Goal: Complete application form: Complete application form

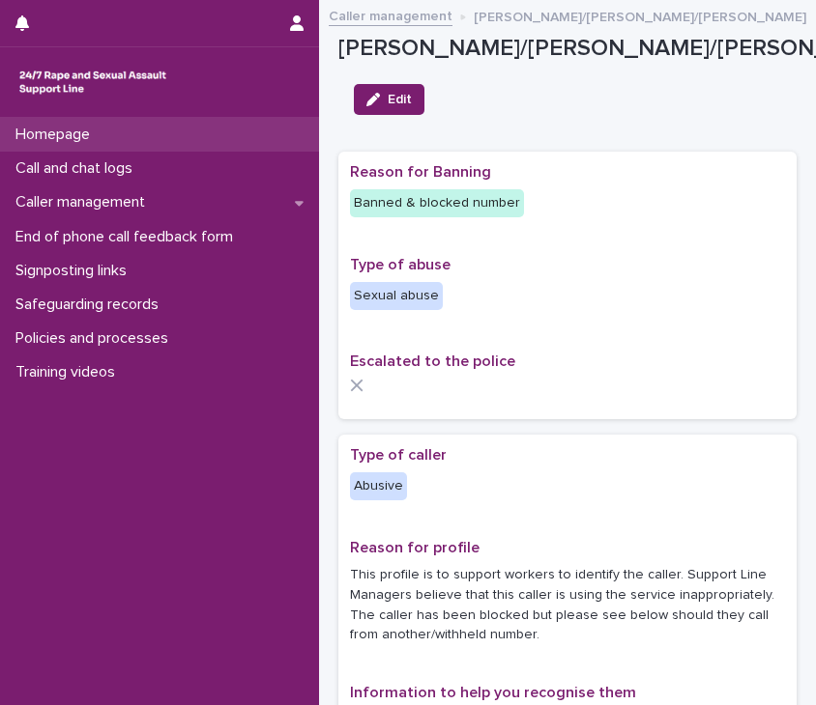
click at [124, 125] on div "Homepage" at bounding box center [159, 135] width 319 height 34
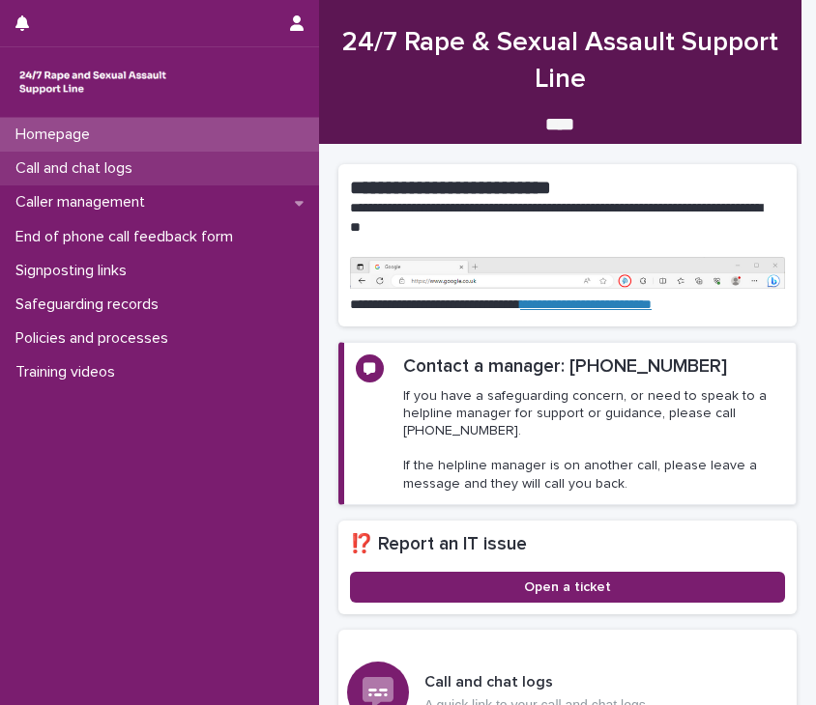
click at [137, 170] on p "Call and chat logs" at bounding box center [78, 168] width 140 height 18
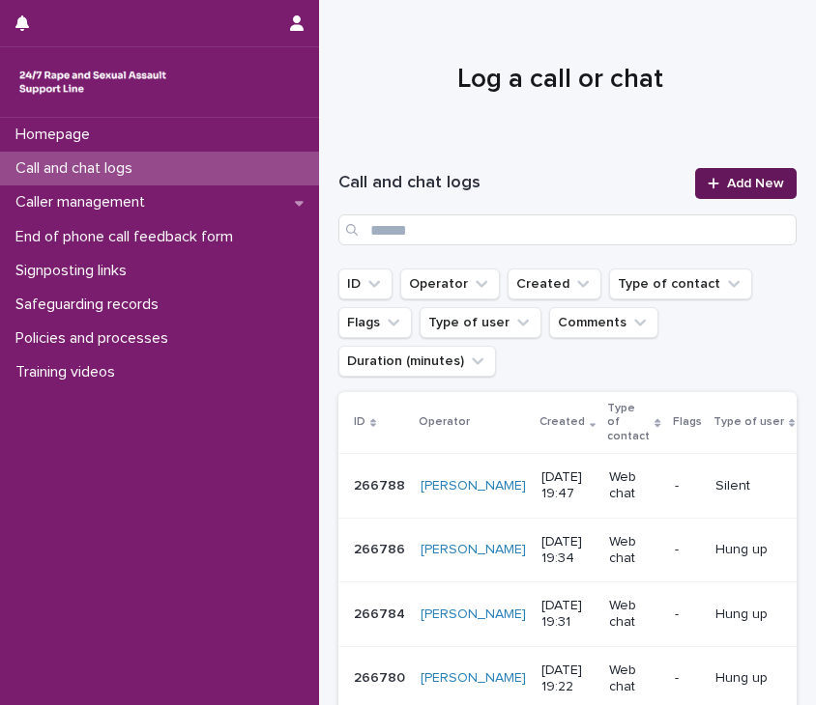
click at [756, 174] on link "Add New" at bounding box center [745, 183] width 101 height 31
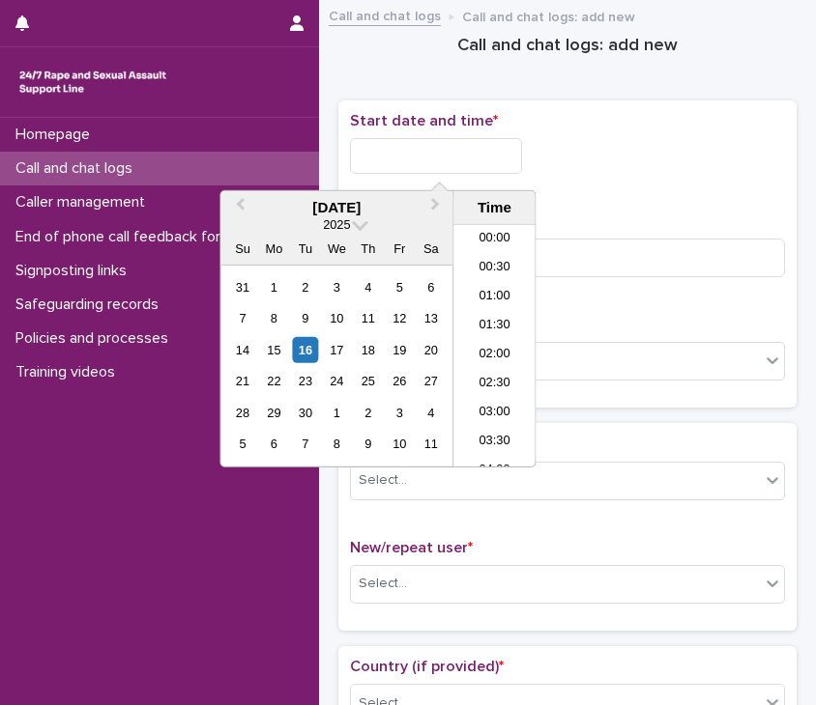
click at [417, 160] on input "text" at bounding box center [436, 156] width 172 height 36
click at [488, 337] on li "20:00" at bounding box center [494, 345] width 82 height 29
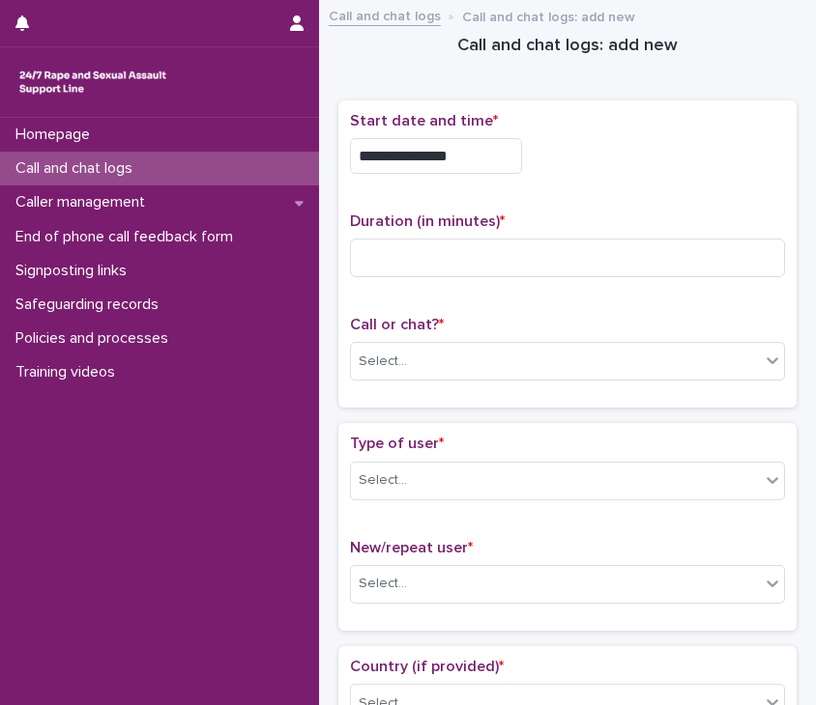
click at [460, 158] on input "**********" at bounding box center [436, 156] width 172 height 36
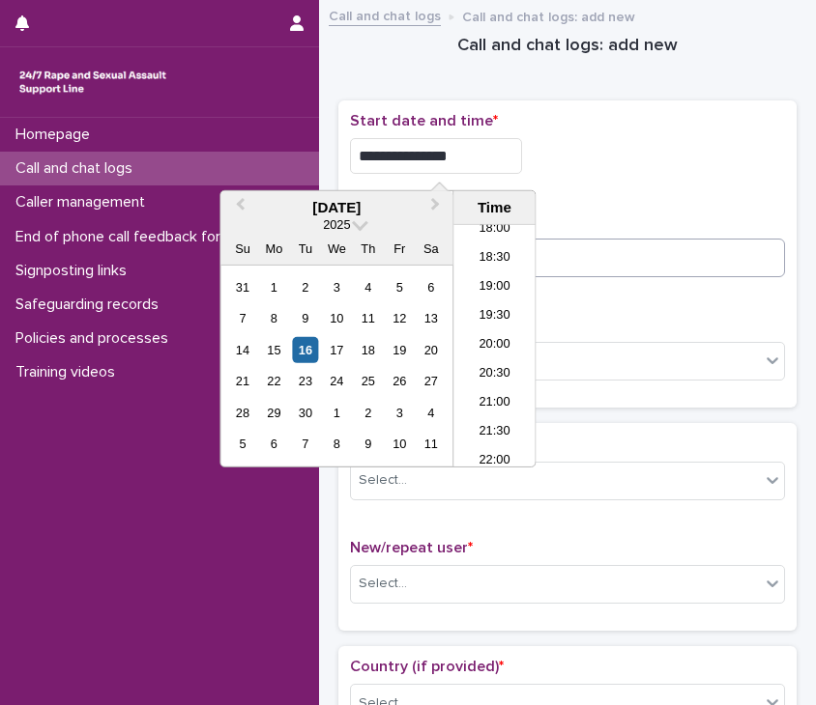
type input "**********"
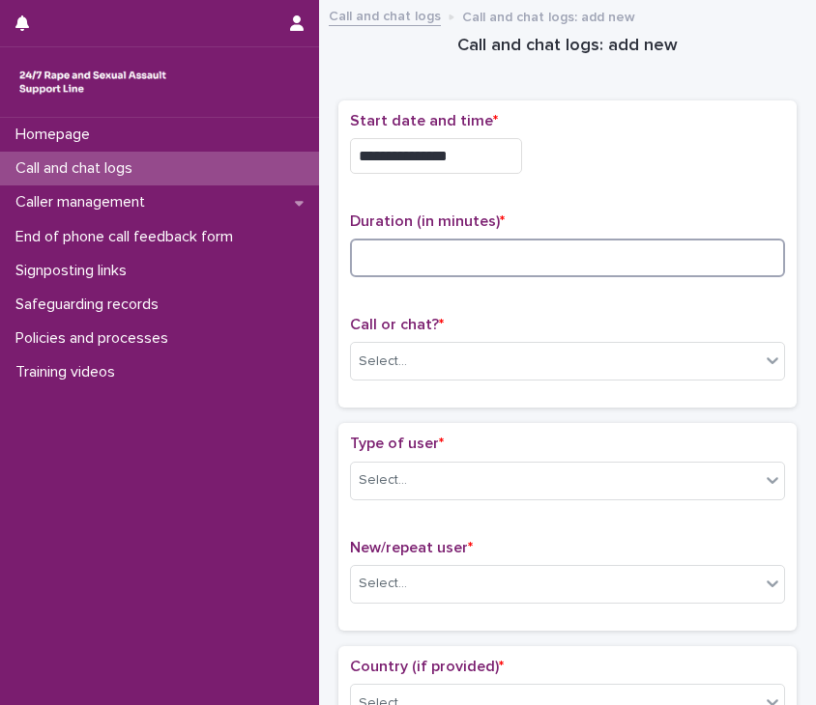
click at [595, 252] on input at bounding box center [567, 258] width 435 height 39
type input "*"
click at [562, 370] on div "Select..." at bounding box center [555, 362] width 409 height 32
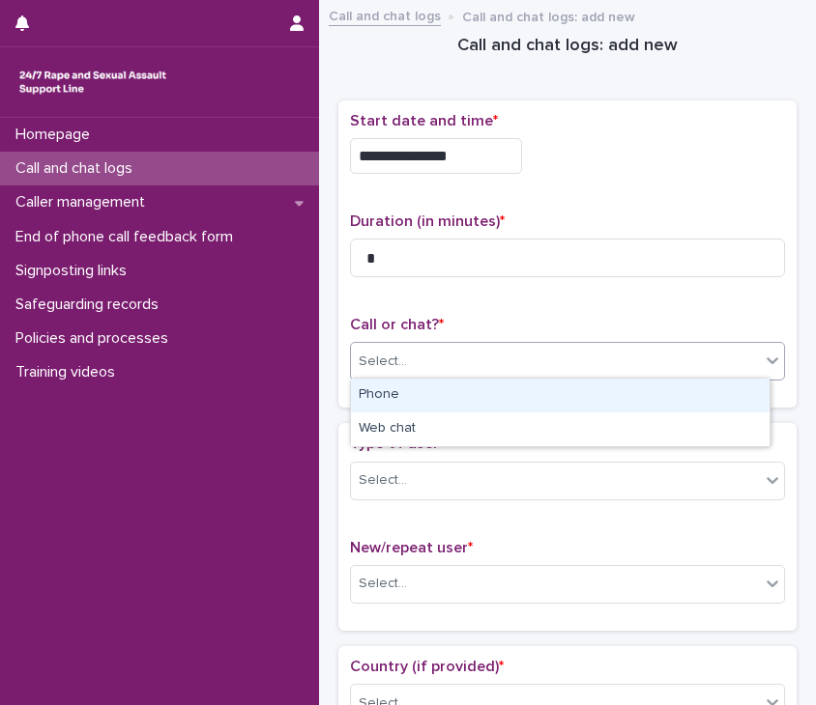
click at [508, 403] on div "Phone" at bounding box center [560, 396] width 418 height 34
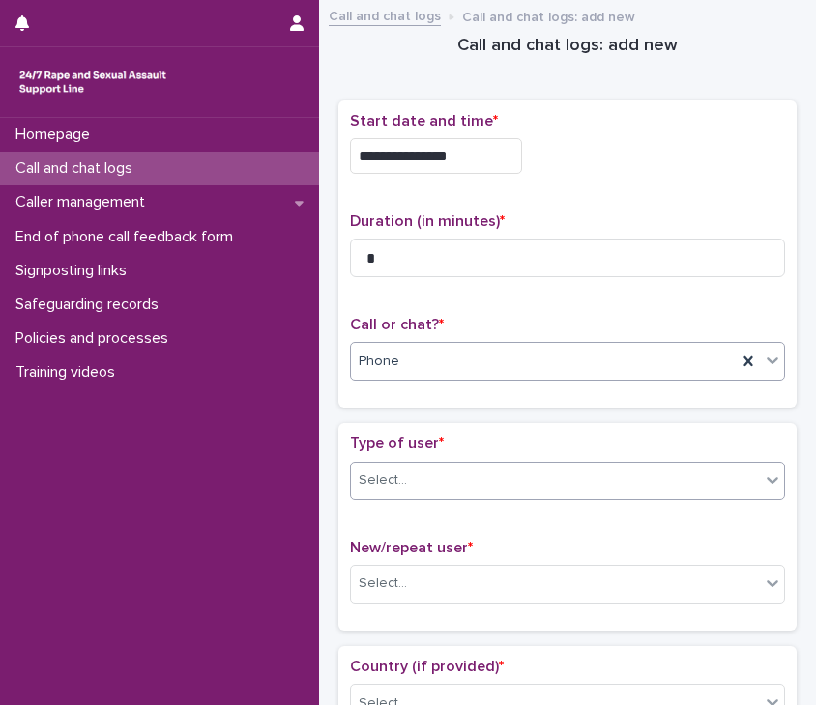
click at [484, 473] on div "Select..." at bounding box center [555, 481] width 409 height 32
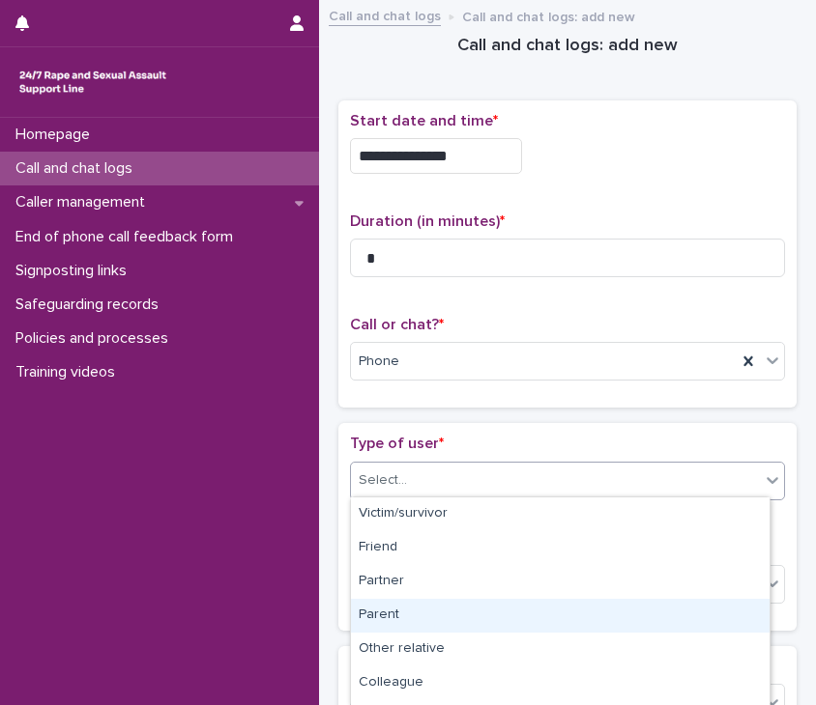
scroll to position [298, 0]
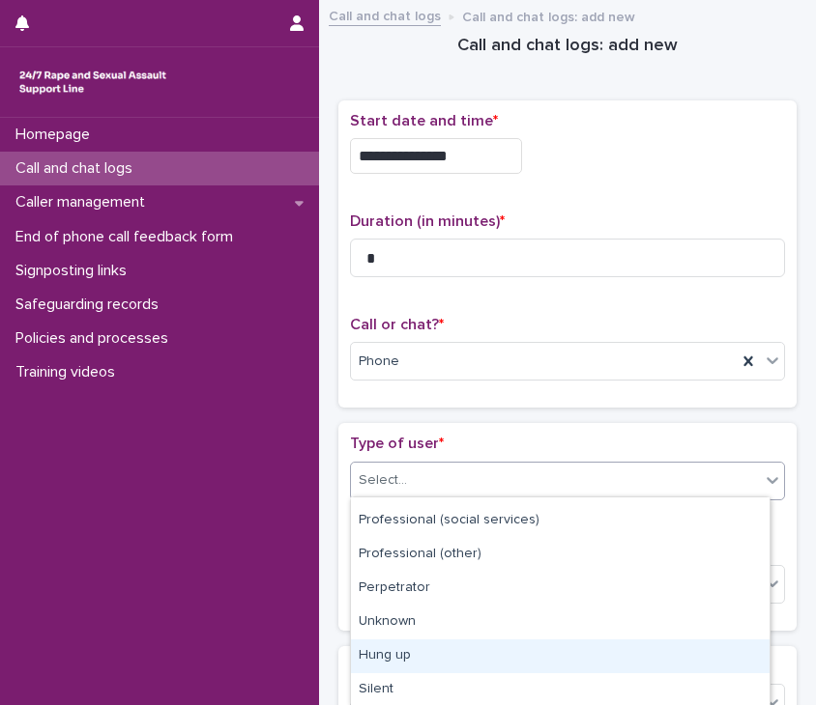
click at [397, 658] on div "Hung up" at bounding box center [560, 657] width 418 height 34
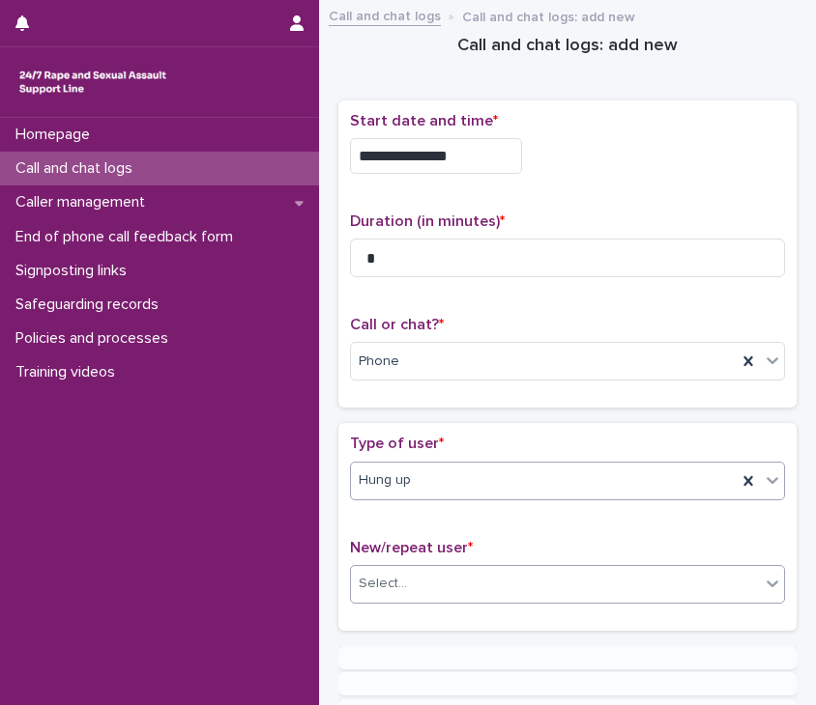
click at [409, 582] on input "text" at bounding box center [410, 583] width 2 height 18
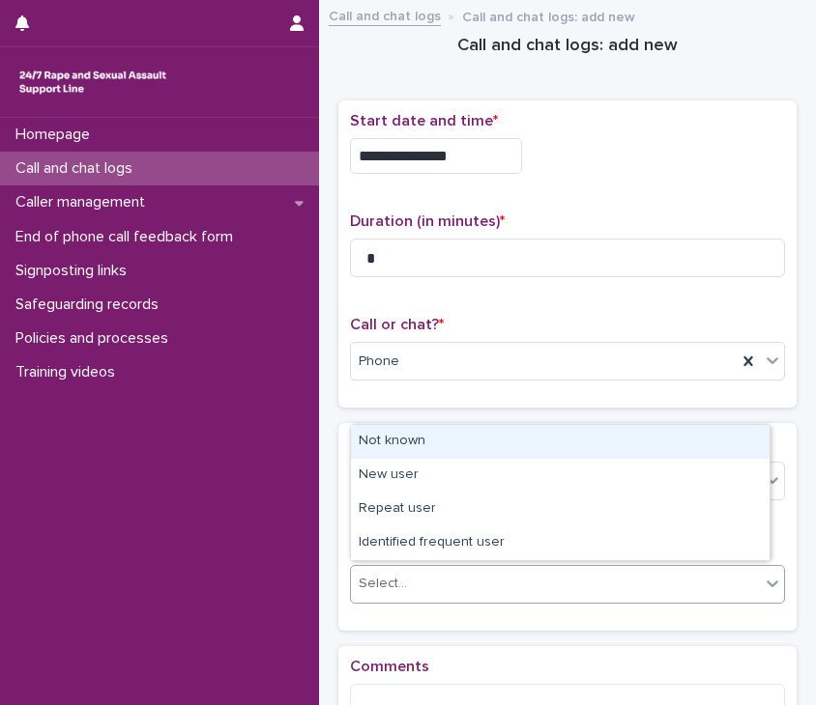
click at [416, 445] on div "Not known" at bounding box center [560, 442] width 418 height 34
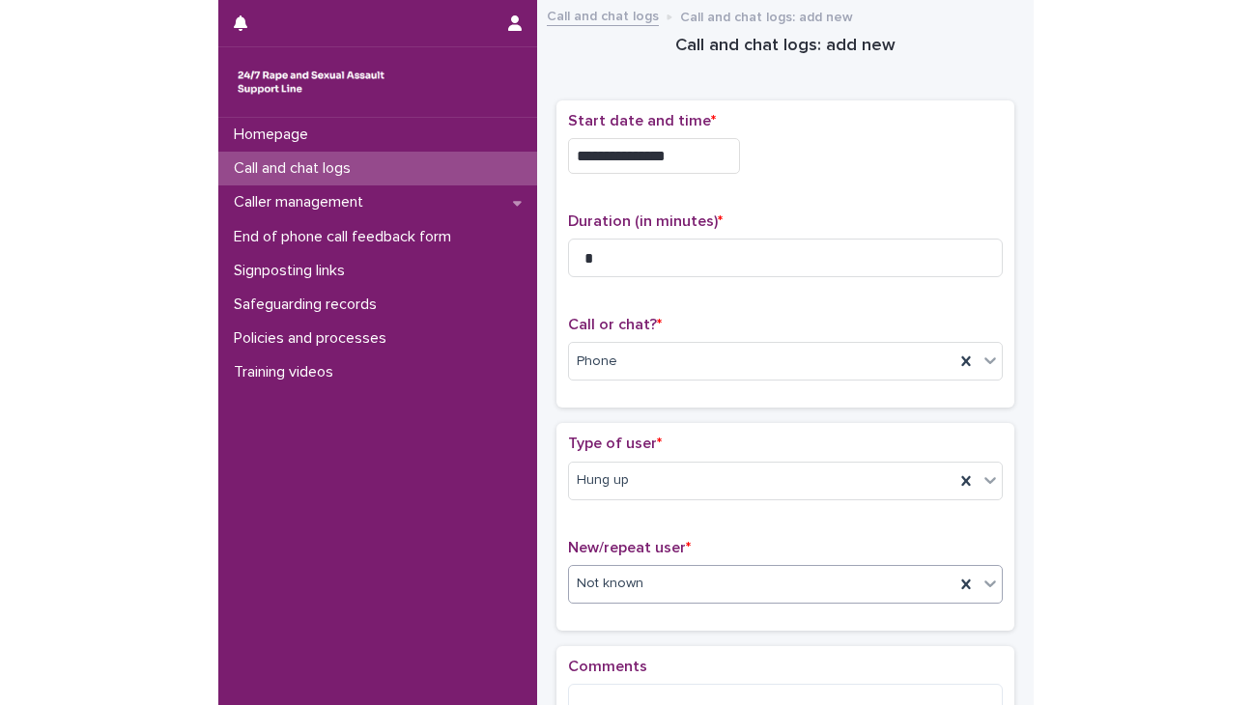
scroll to position [240, 0]
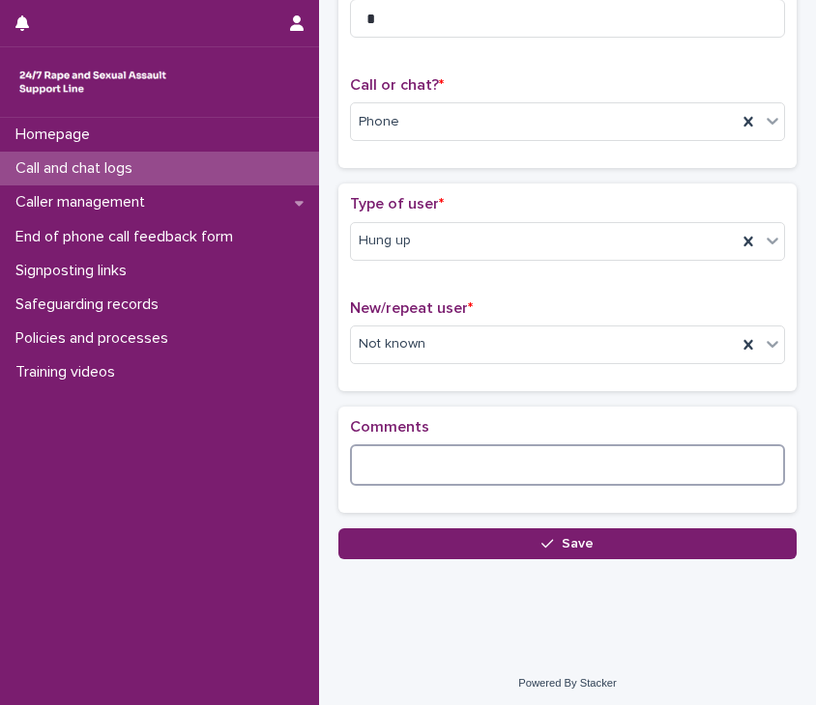
click at [413, 445] on textarea at bounding box center [567, 466] width 435 height 42
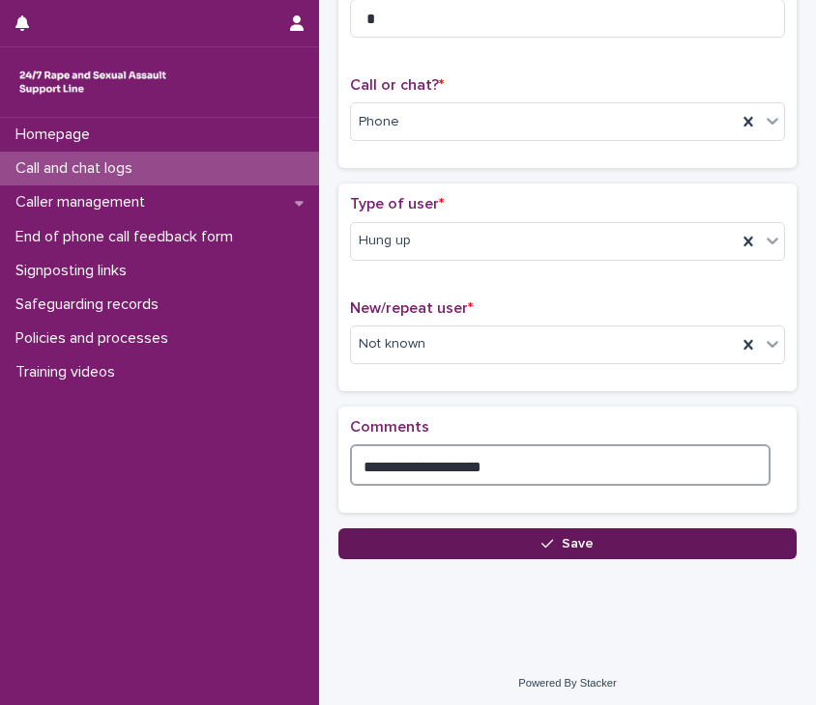
type textarea "**********"
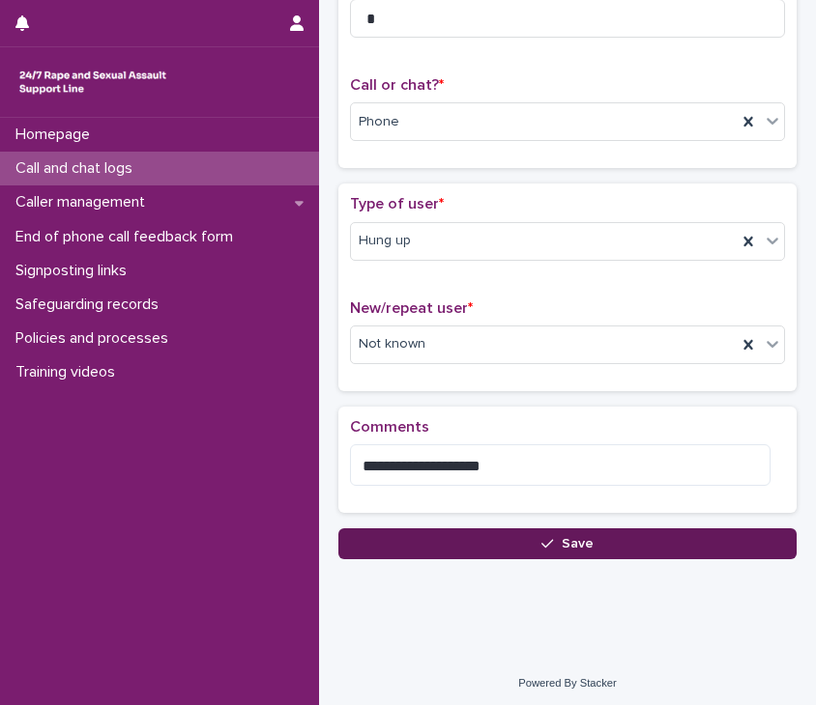
click at [500, 548] on button "Save" at bounding box center [567, 544] width 458 height 31
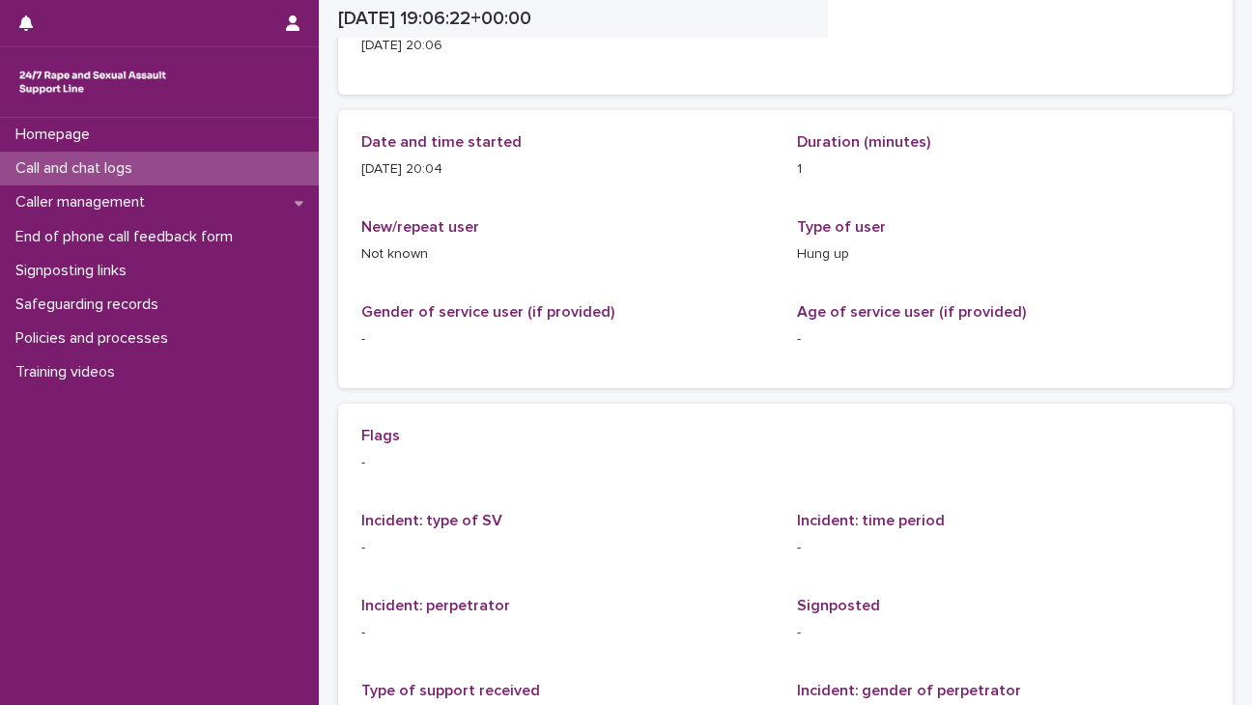
scroll to position [134, 0]
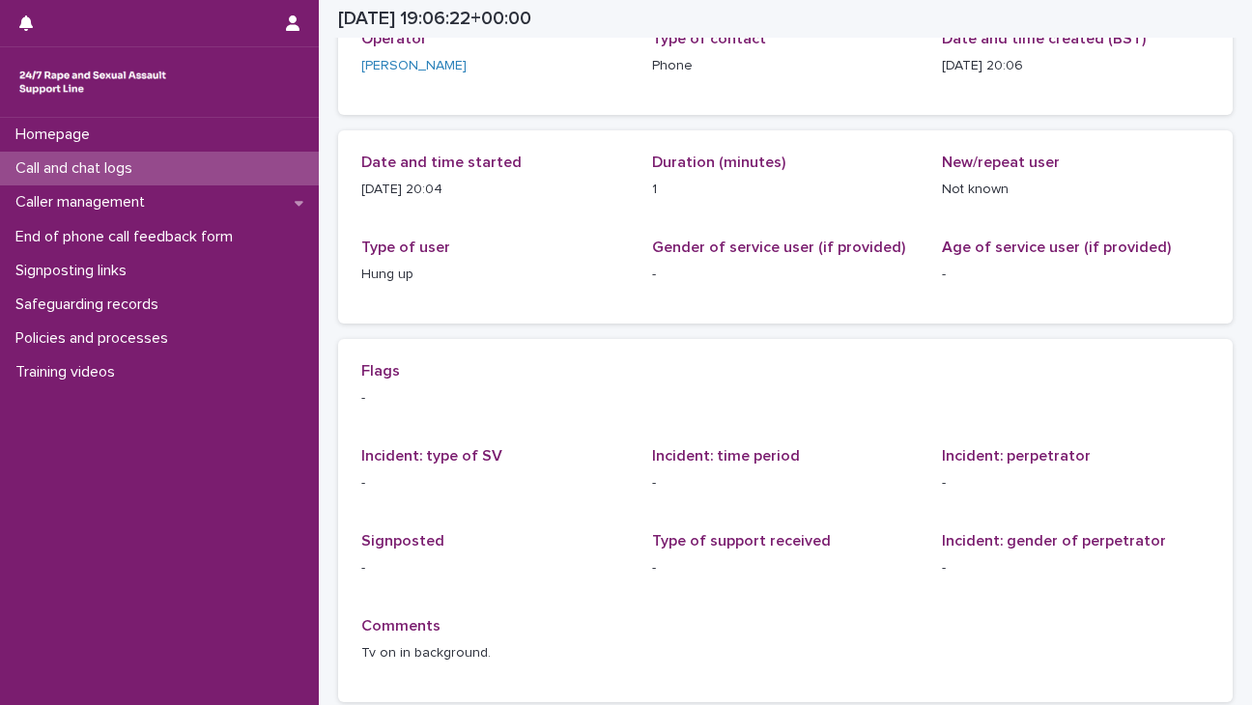
click at [234, 181] on div "Call and chat logs" at bounding box center [159, 169] width 319 height 34
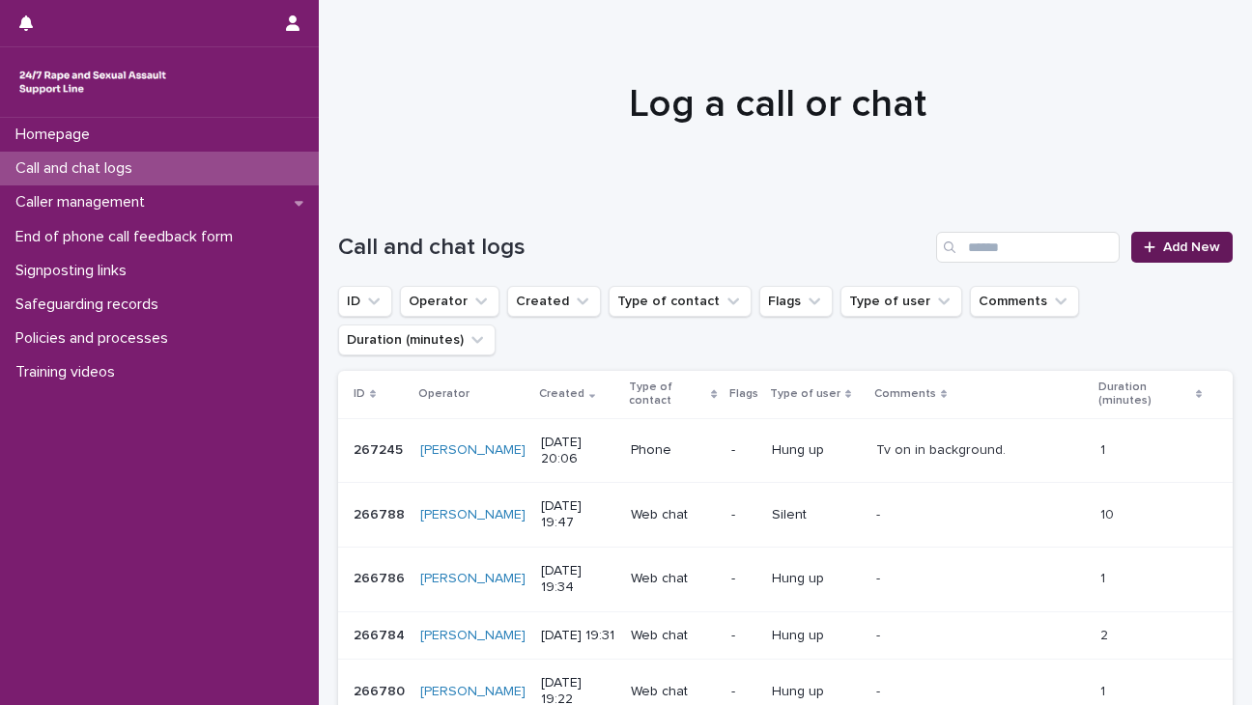
click at [822, 247] on span "Add New" at bounding box center [1191, 248] width 57 height 14
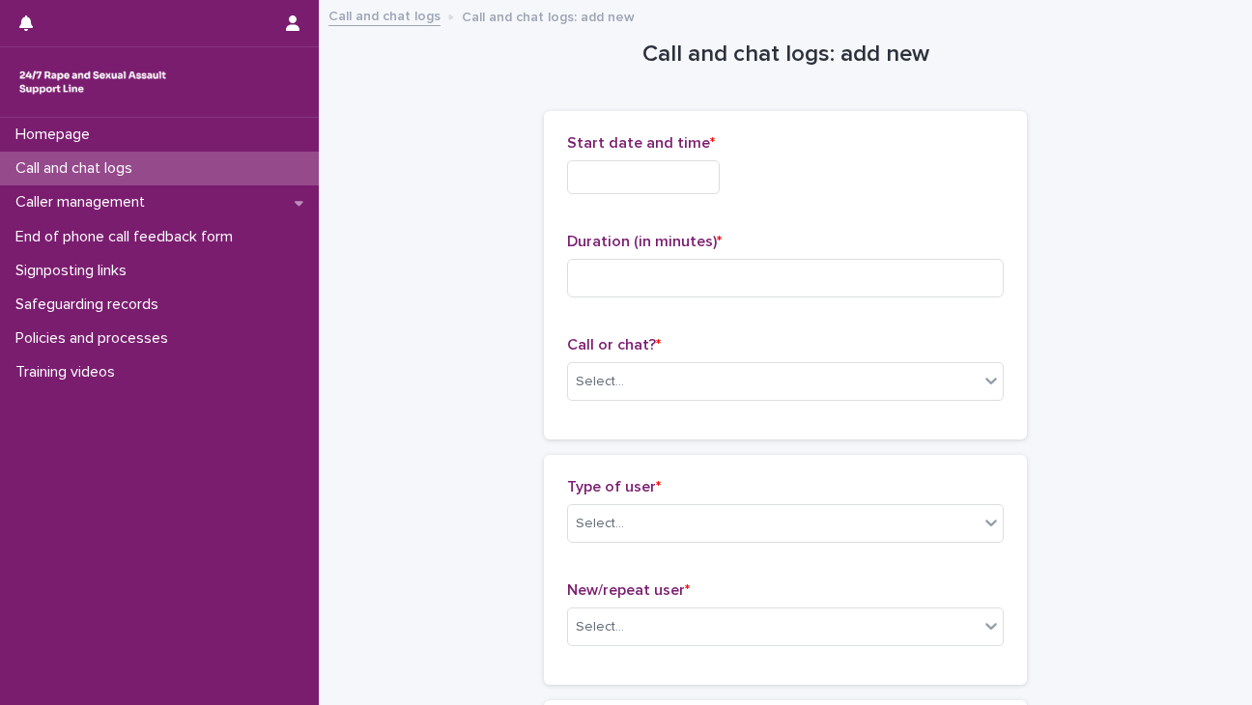
click at [626, 181] on input "text" at bounding box center [643, 177] width 153 height 34
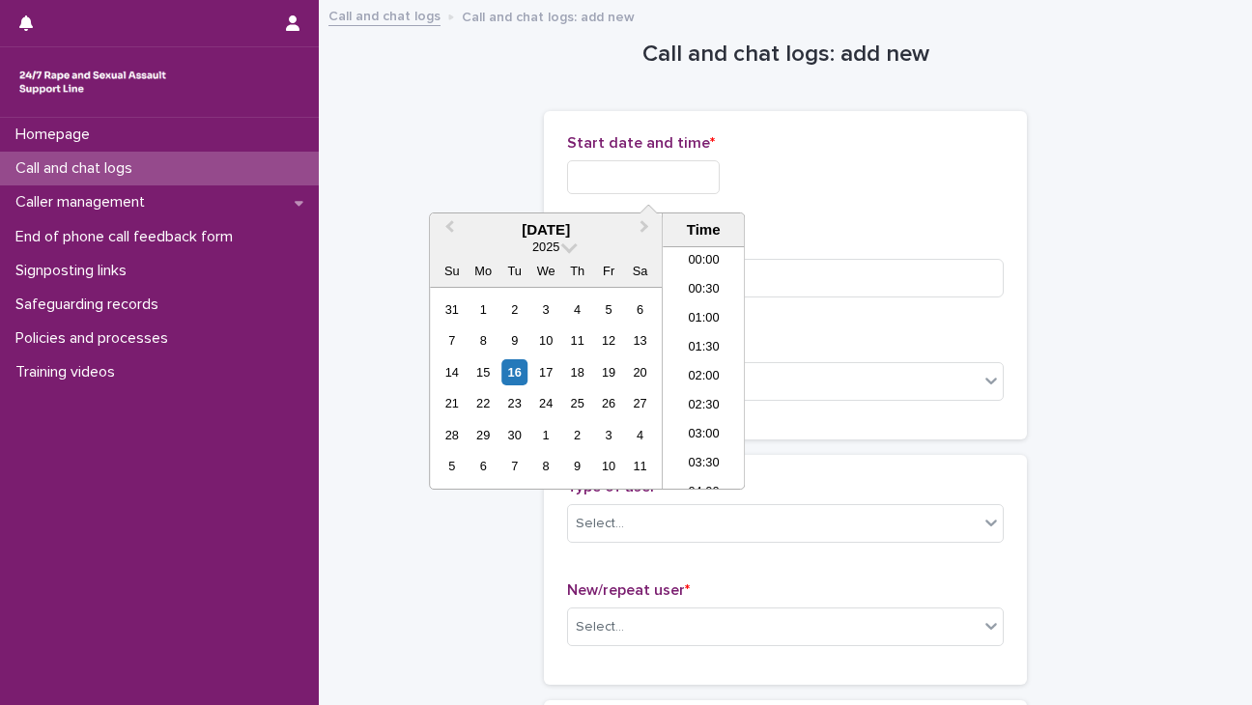
scroll to position [1053, 0]
click at [701, 373] on li "20:00" at bounding box center [704, 368] width 82 height 29
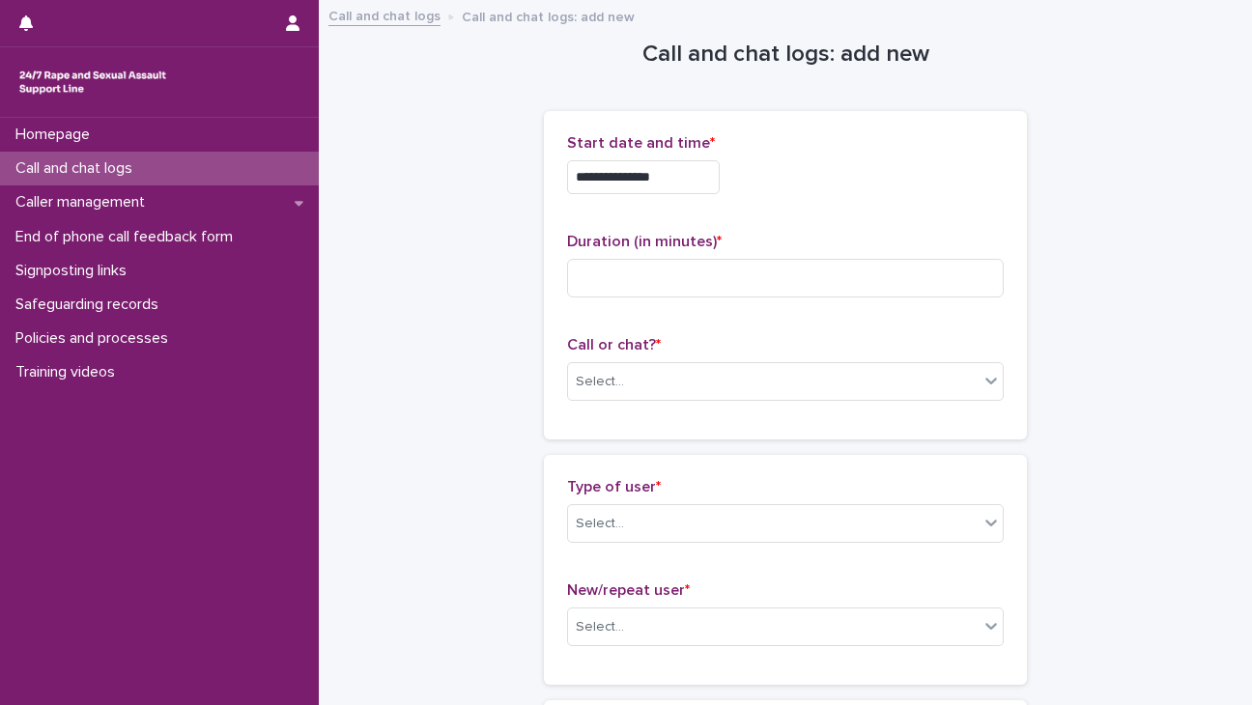
click at [684, 188] on input "**********" at bounding box center [643, 177] width 153 height 34
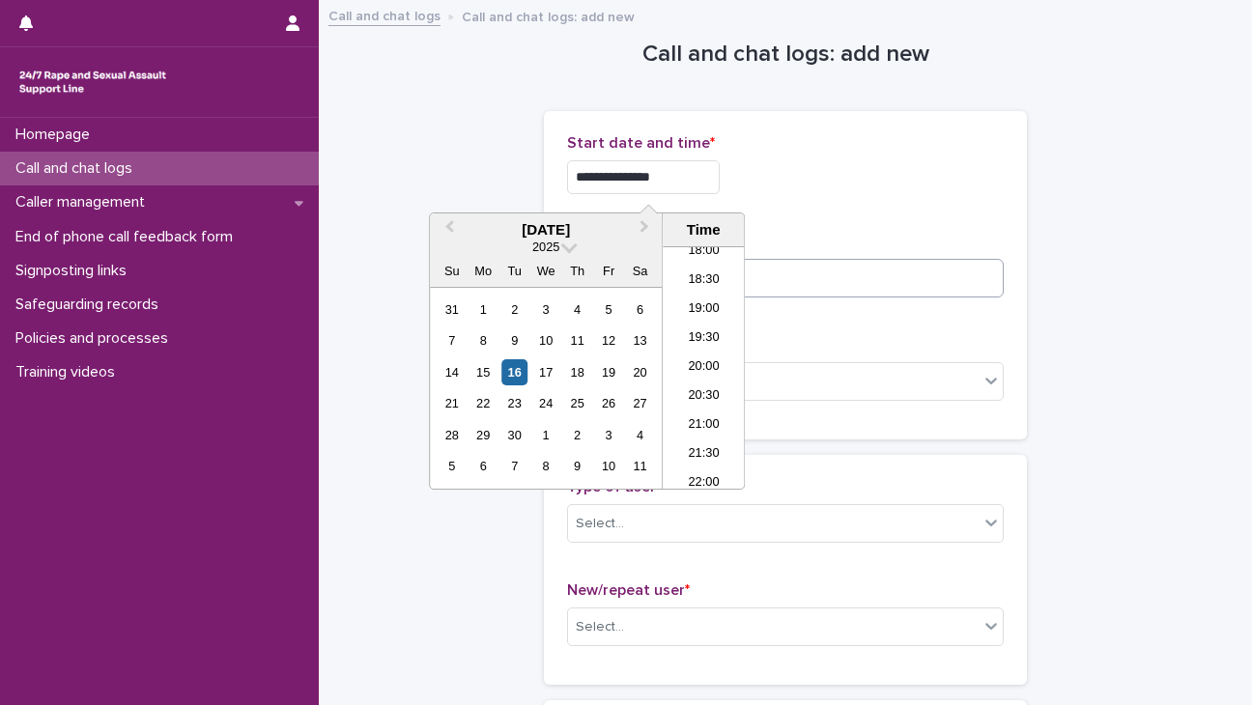
type input "**********"
click at [815, 267] on input at bounding box center [785, 278] width 437 height 39
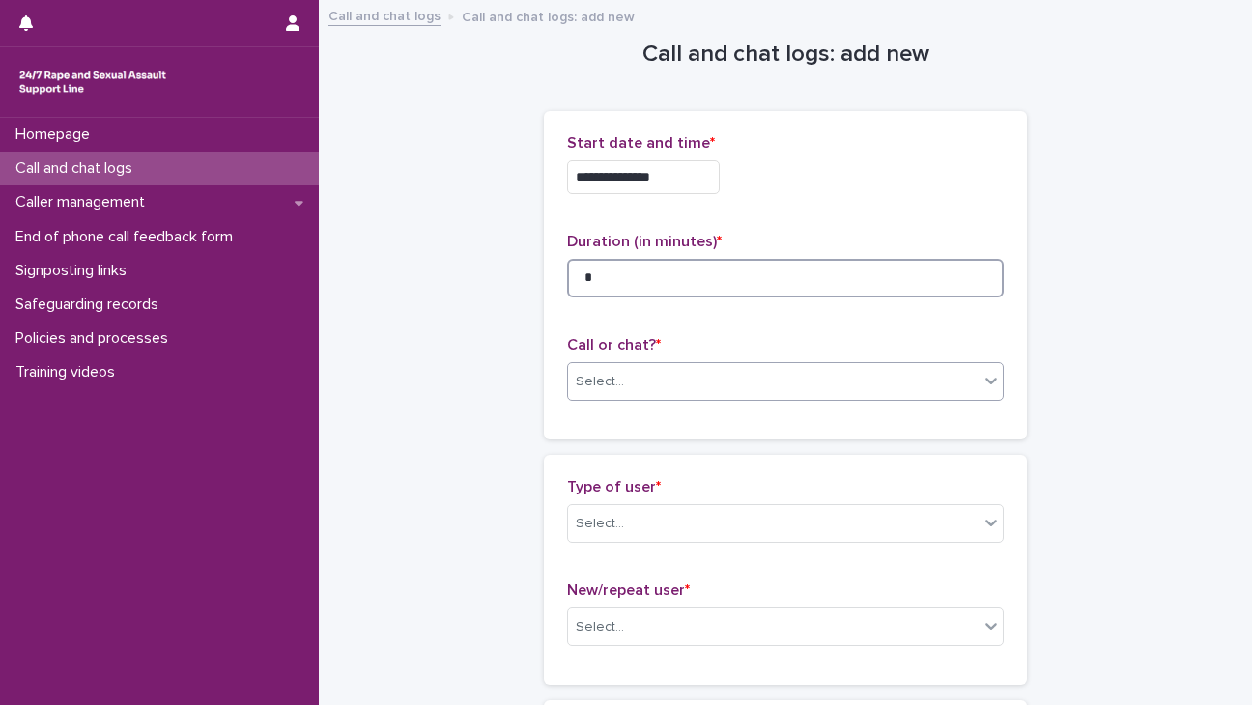
type input "*"
click at [797, 388] on div "Select..." at bounding box center [773, 382] width 411 height 32
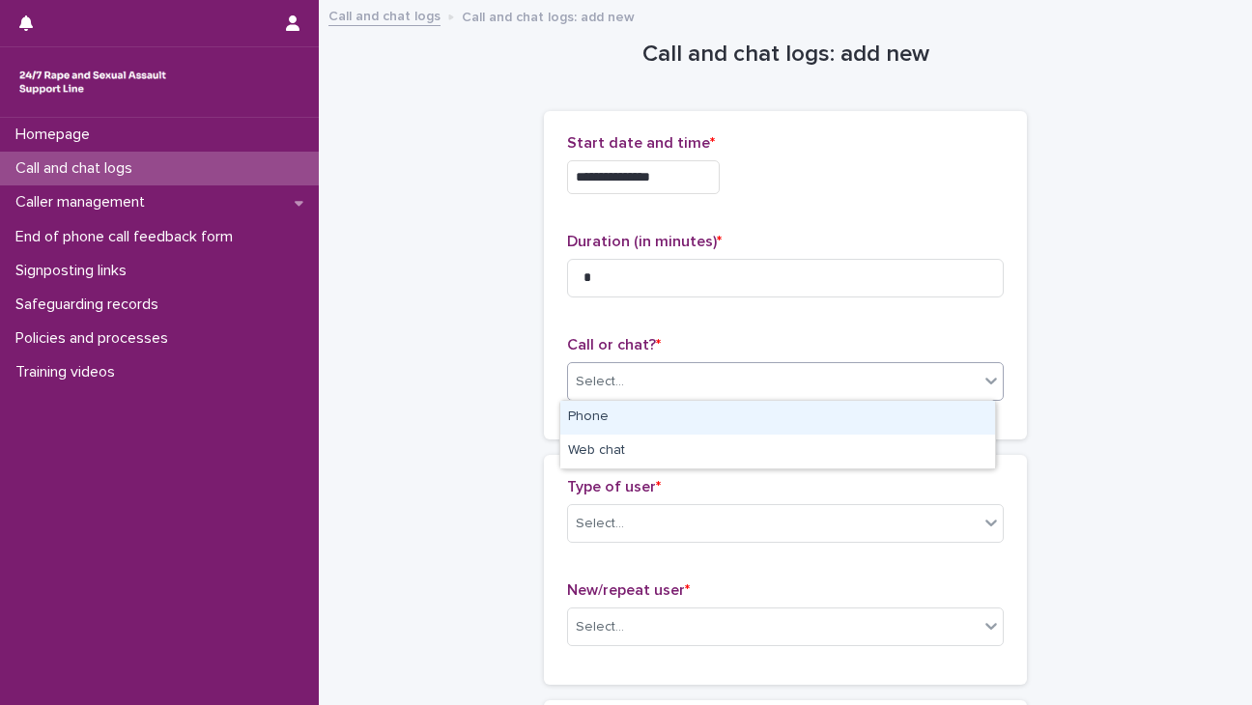
click at [708, 422] on div "Phone" at bounding box center [777, 418] width 435 height 34
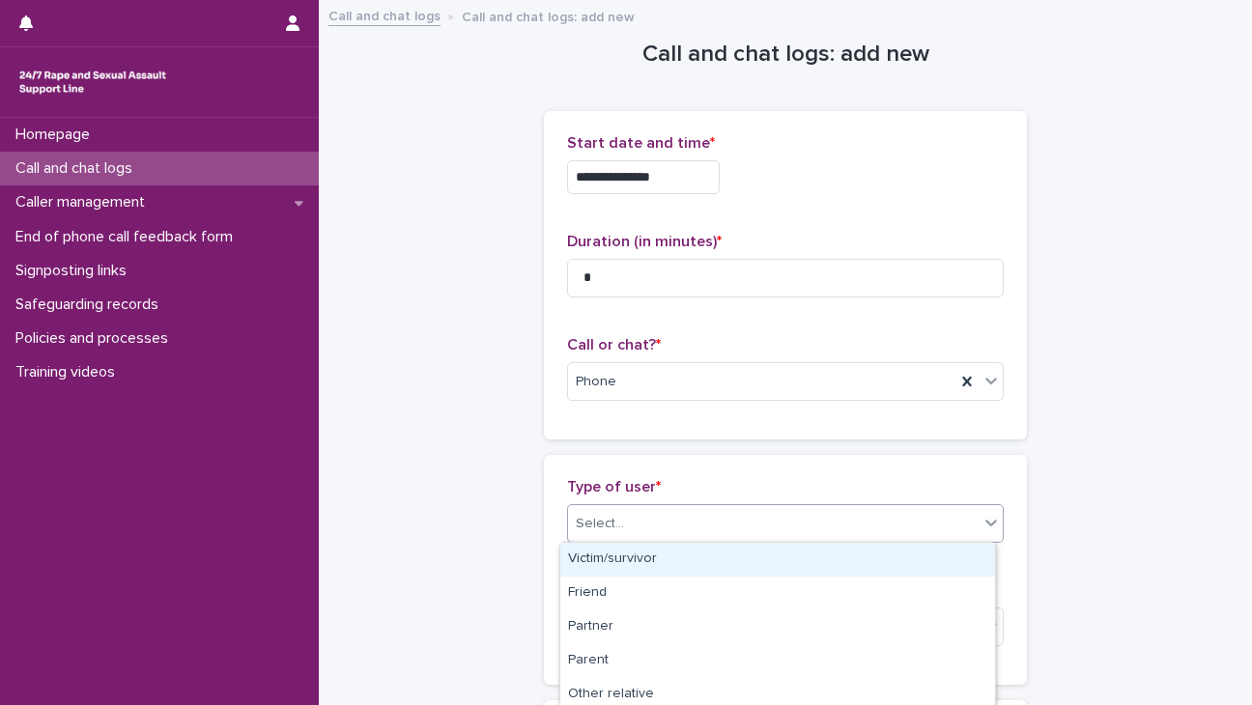
click at [700, 526] on div "Select..." at bounding box center [773, 524] width 411 height 32
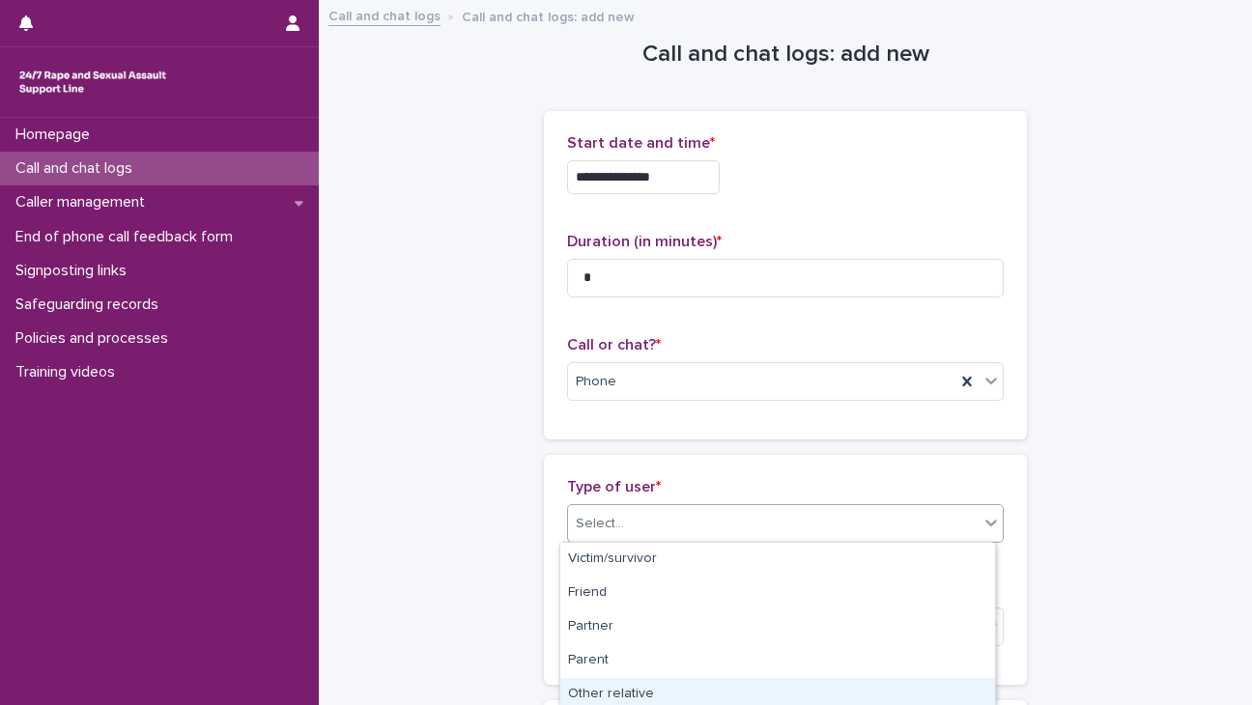
scroll to position [343, 0]
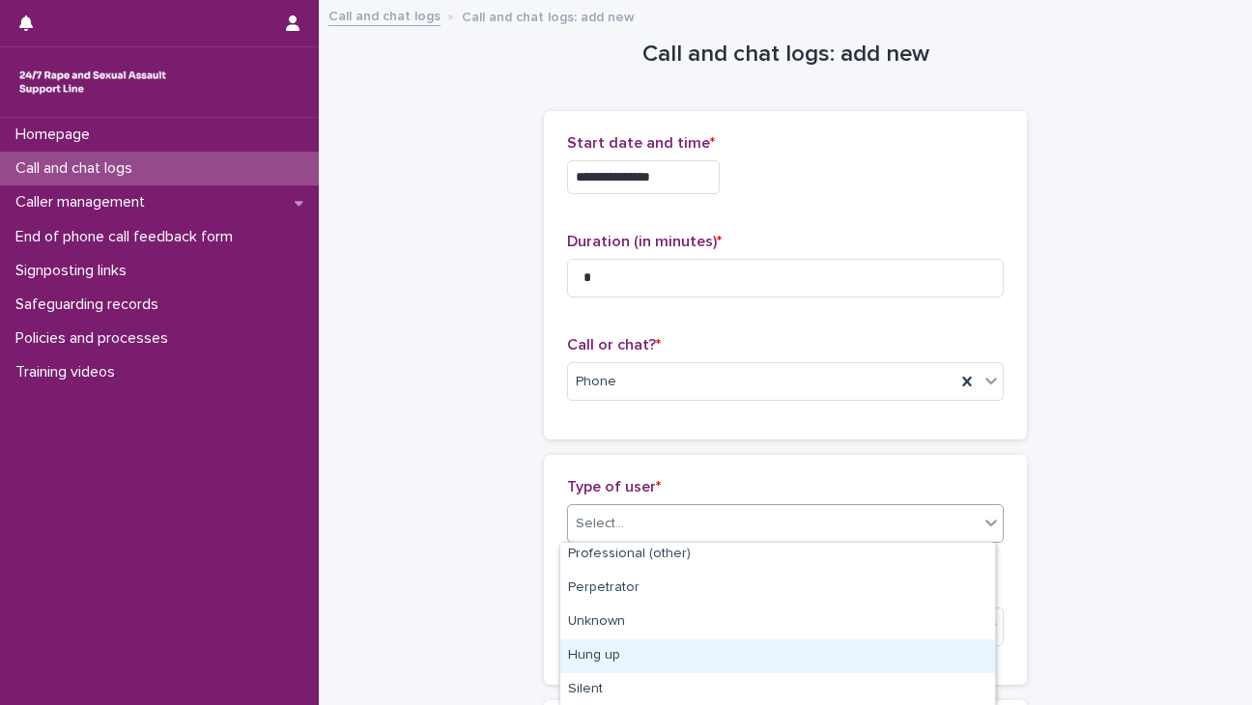
click at [634, 660] on div "Hung up" at bounding box center [777, 657] width 435 height 34
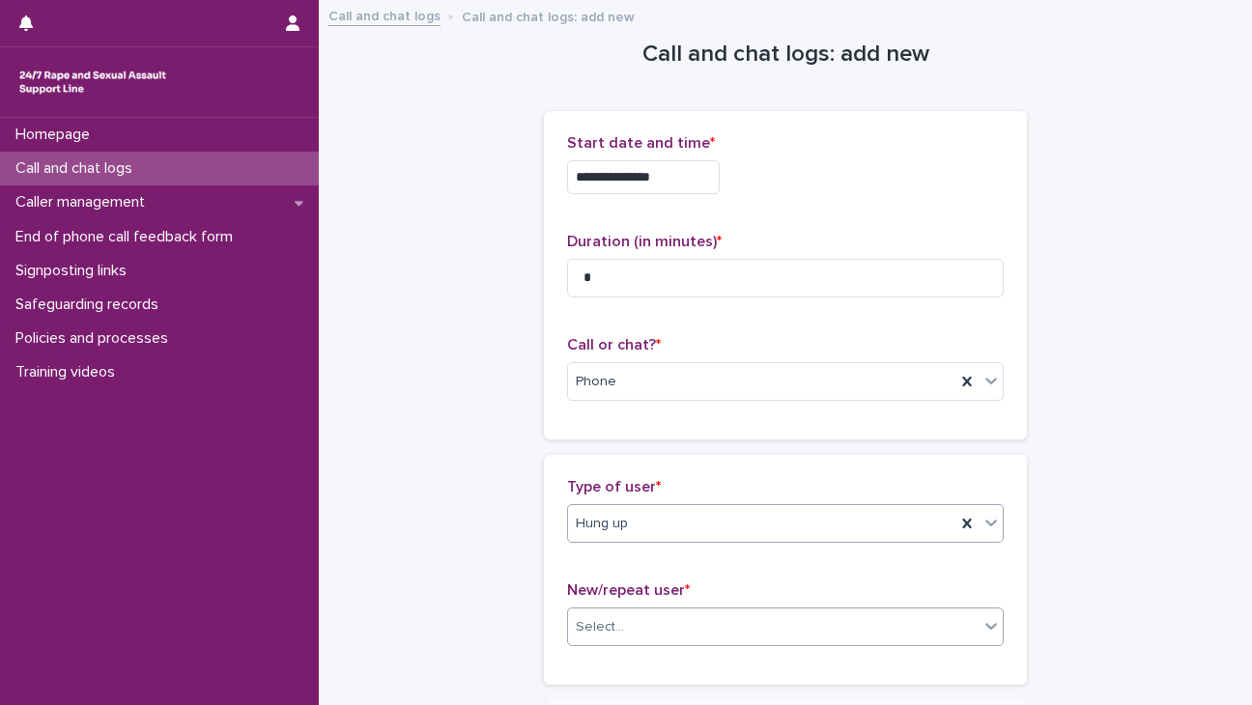
click at [634, 619] on div "Select..." at bounding box center [773, 628] width 411 height 32
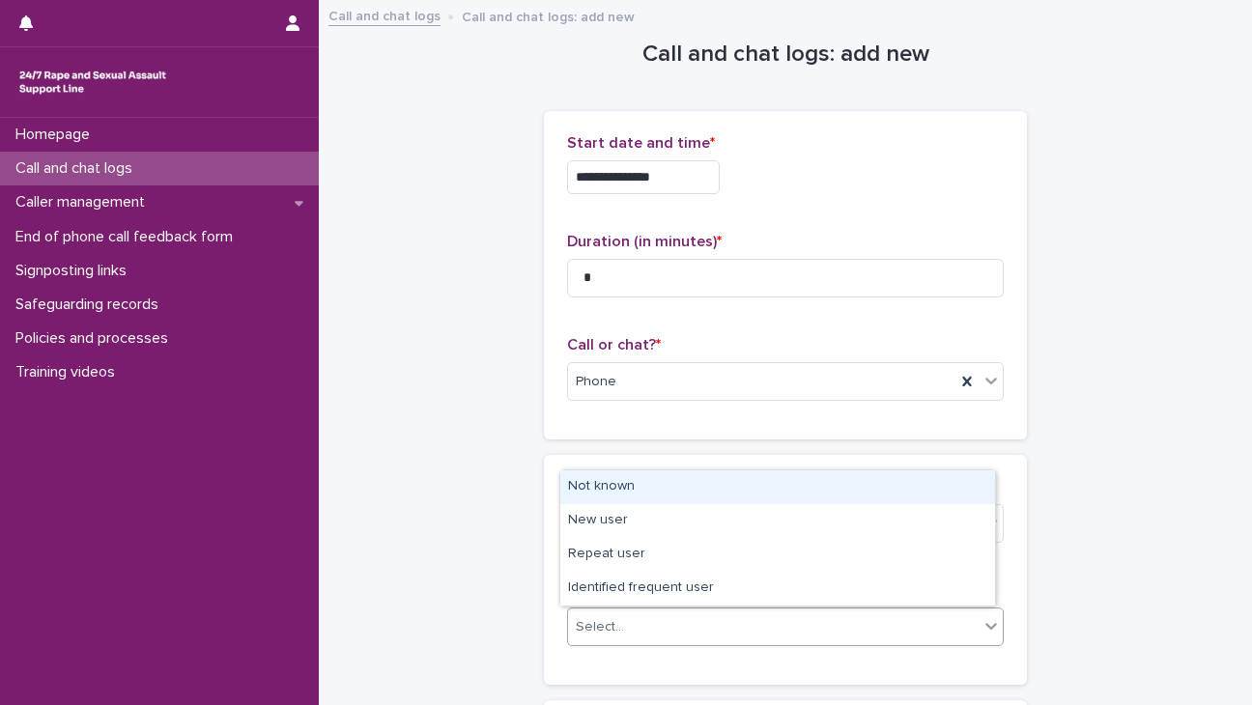
click at [638, 489] on div "Not known" at bounding box center [777, 488] width 435 height 34
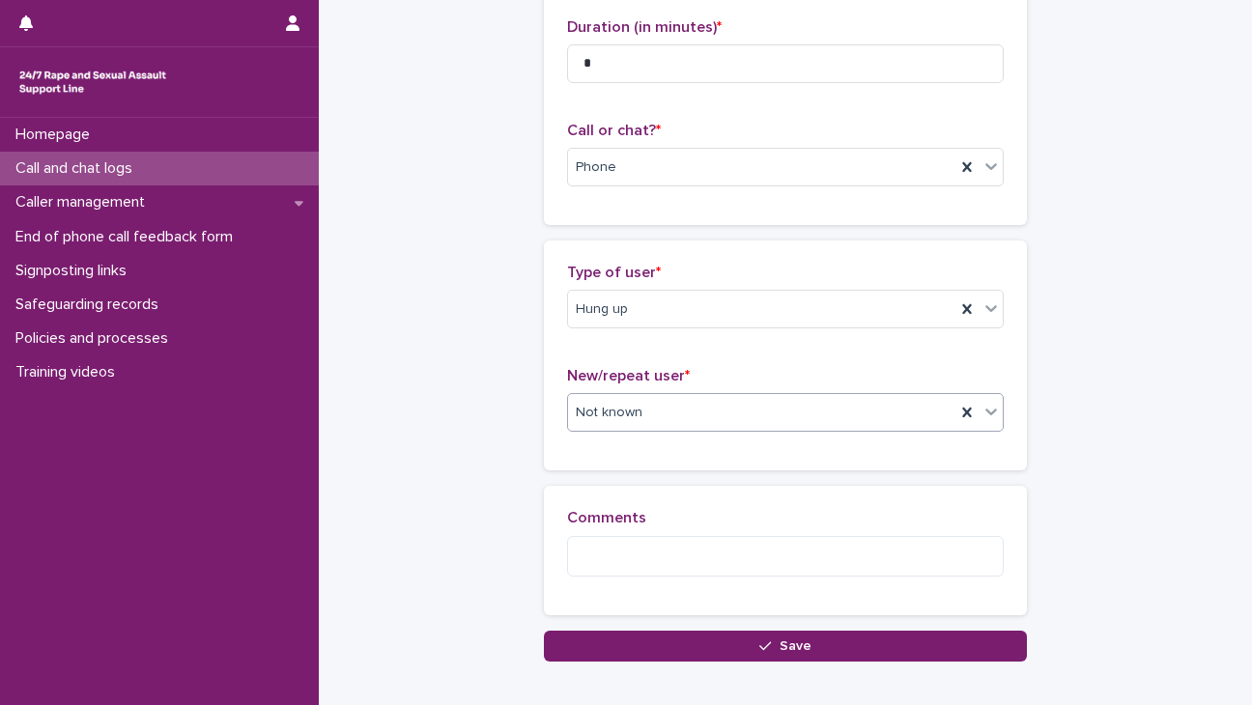
scroll to position [253, 0]
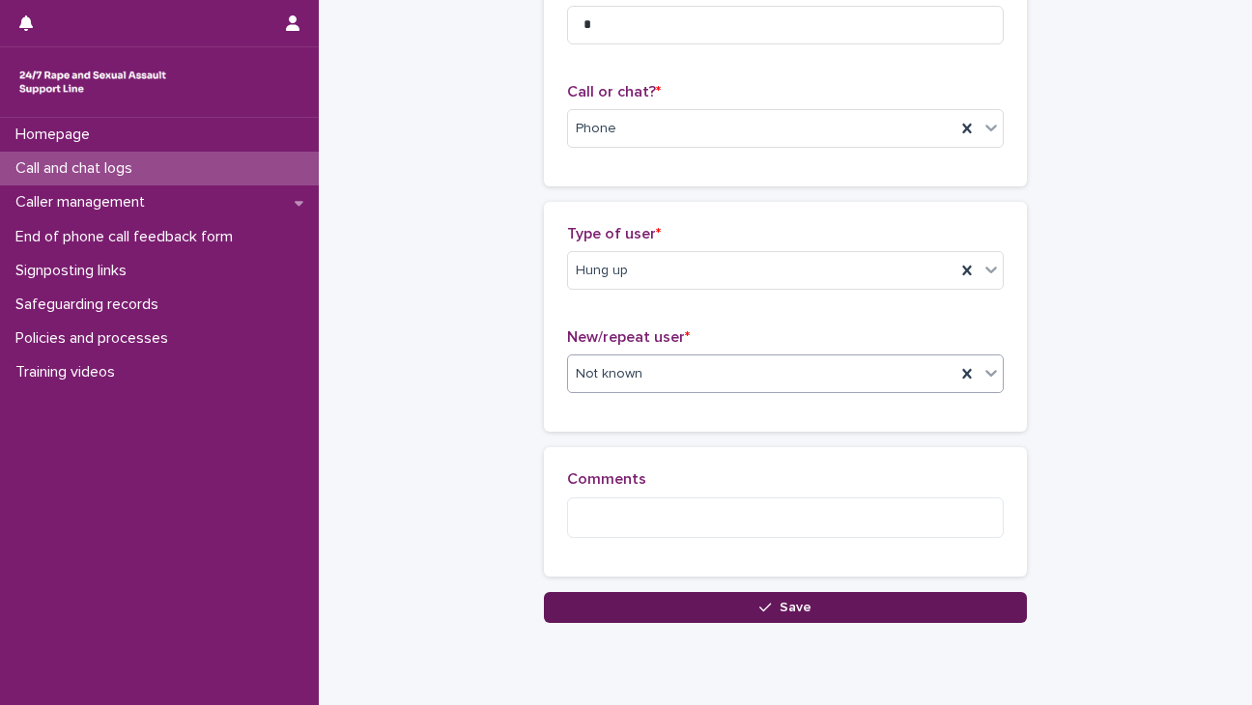
click at [768, 596] on button "Save" at bounding box center [785, 607] width 483 height 31
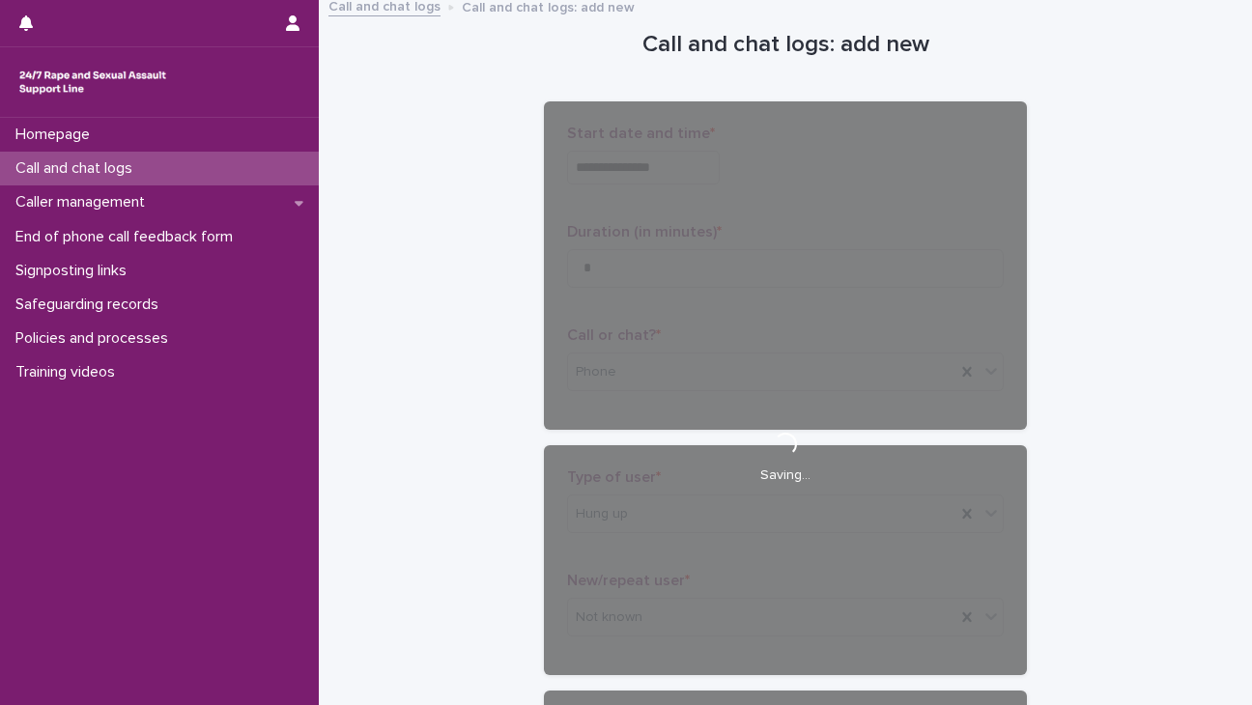
scroll to position [1, 0]
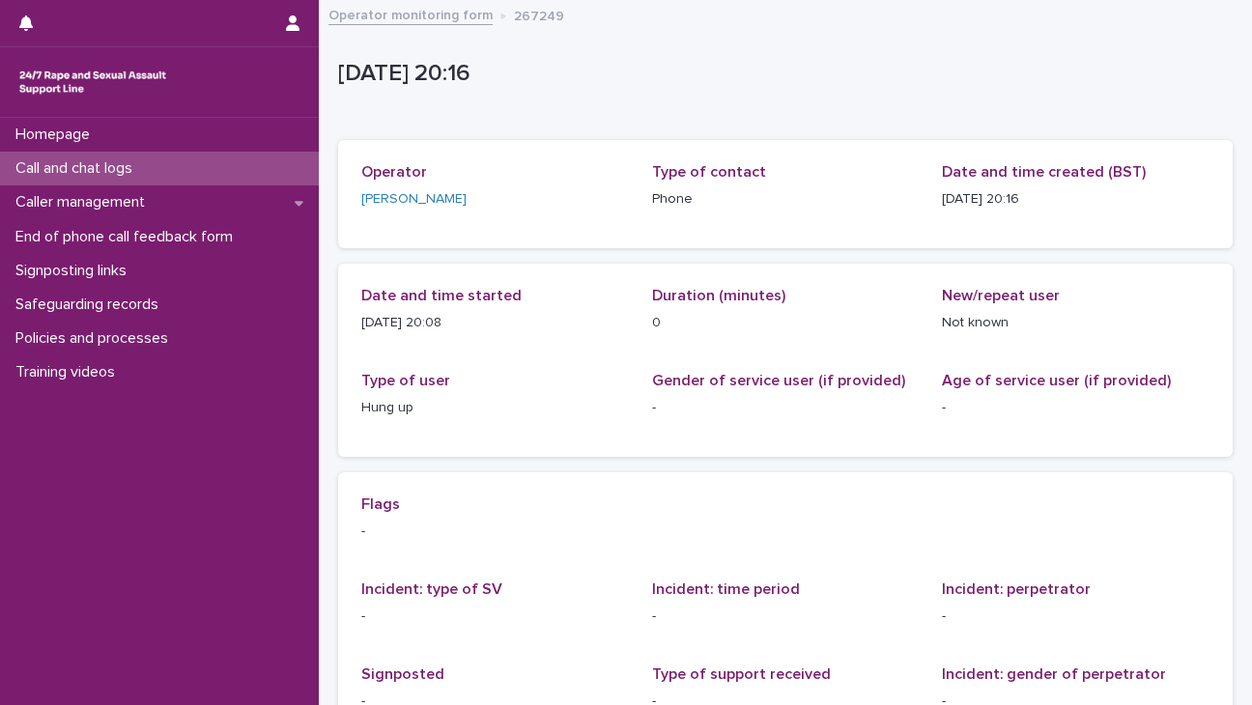
click at [239, 160] on div "Call and chat logs" at bounding box center [159, 169] width 319 height 34
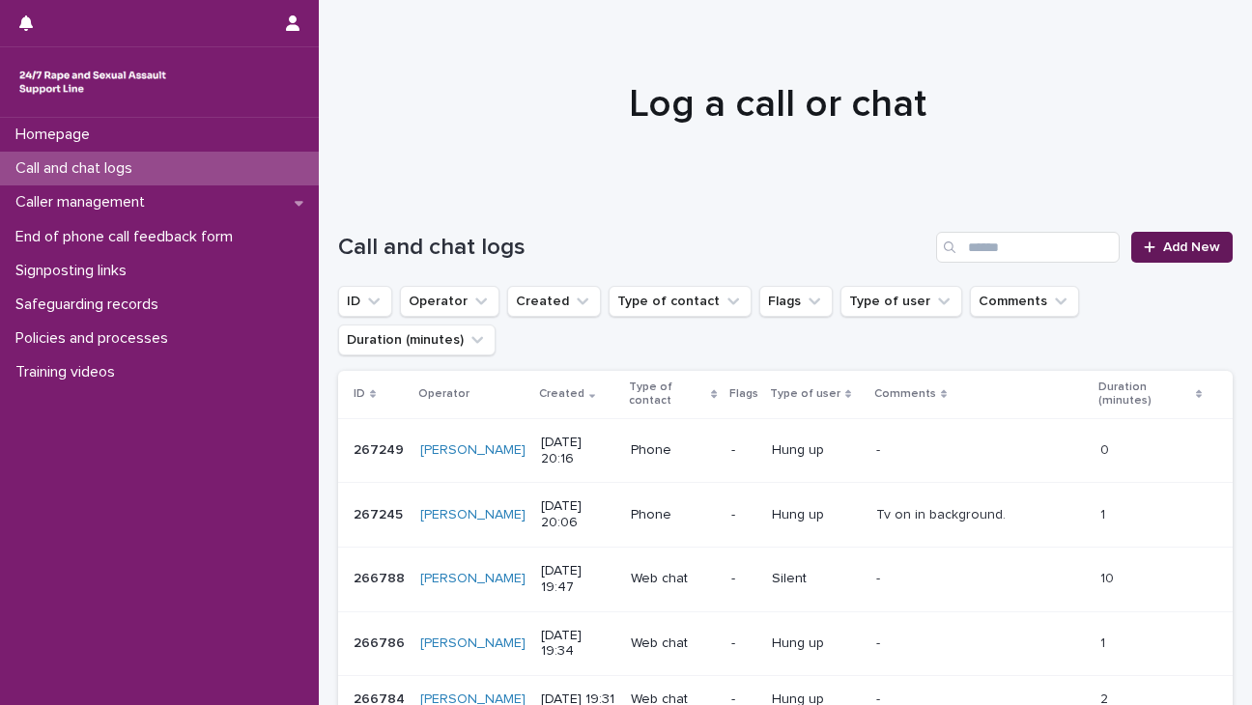
click at [822, 238] on link "Add New" at bounding box center [1182, 247] width 101 height 31
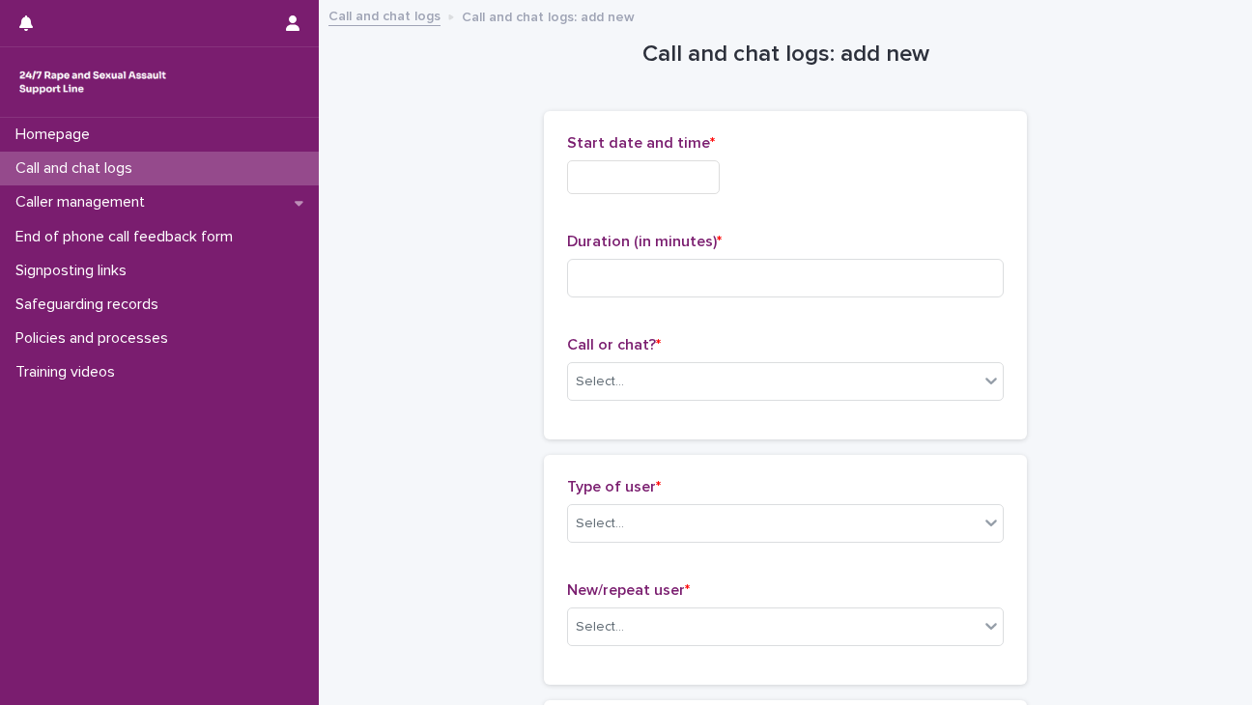
click at [652, 190] on input "text" at bounding box center [643, 177] width 153 height 34
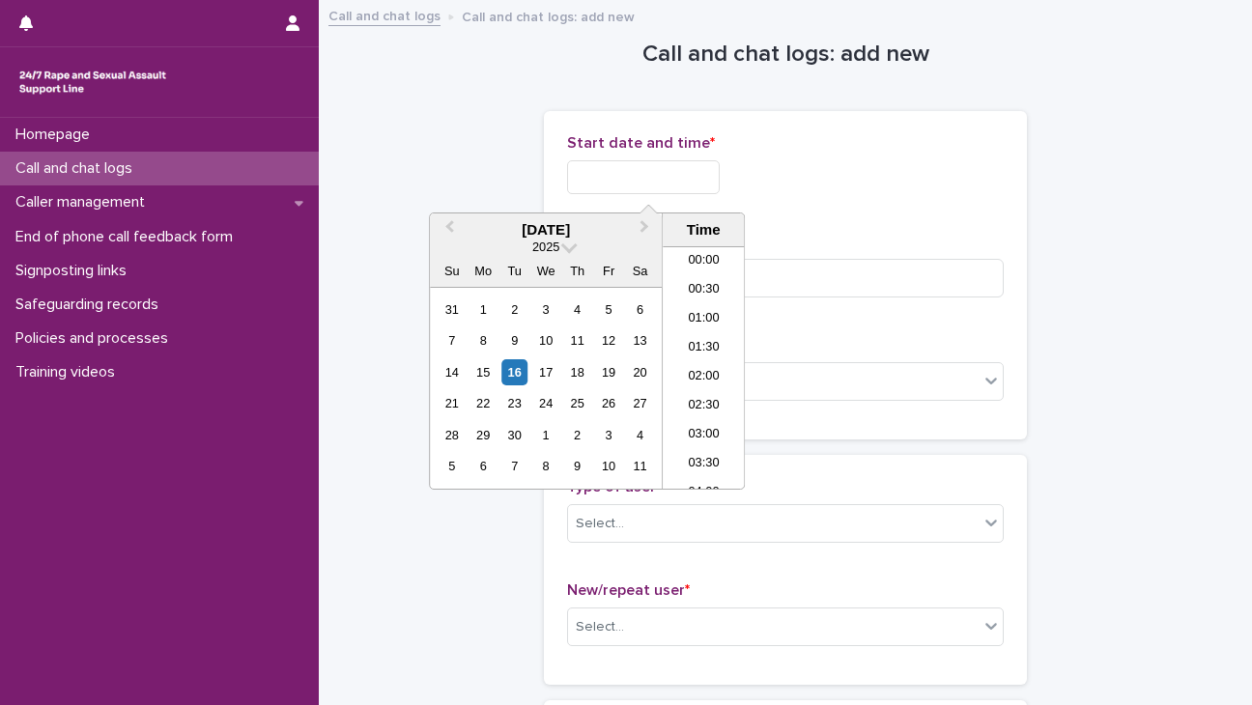
scroll to position [1053, 0]
click at [688, 368] on li "20:00" at bounding box center [704, 368] width 82 height 29
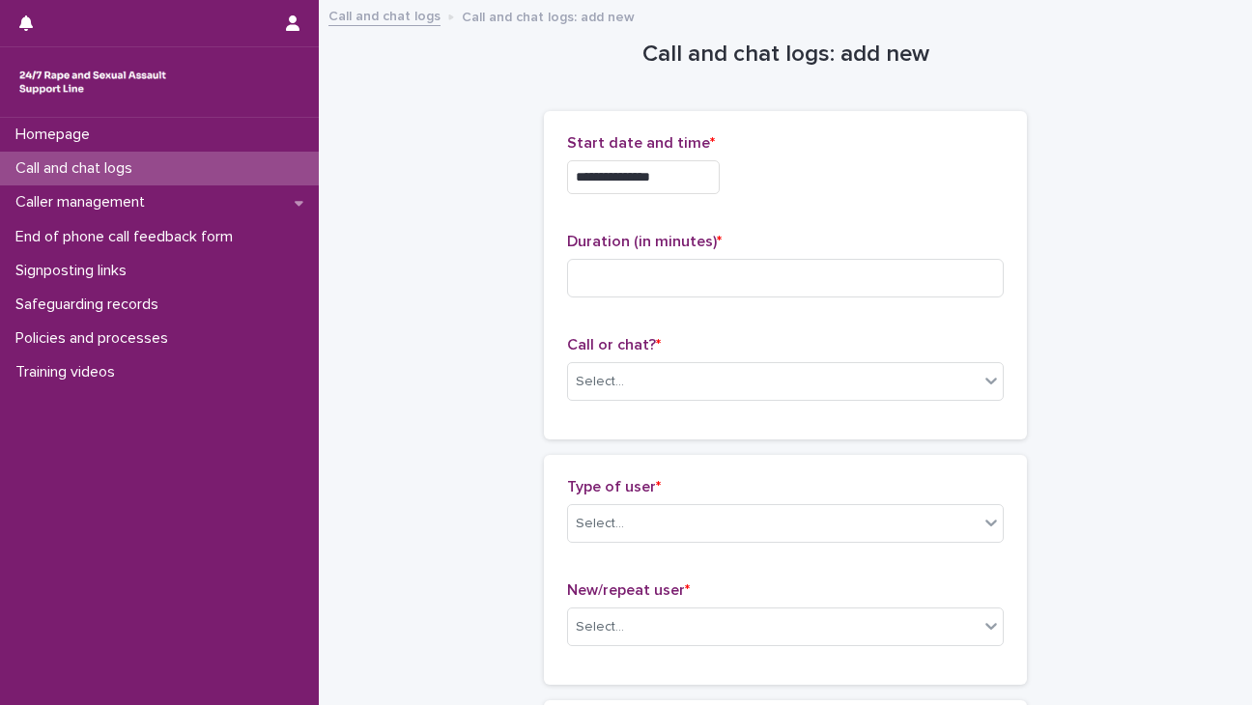
click at [677, 172] on input "**********" at bounding box center [643, 177] width 153 height 34
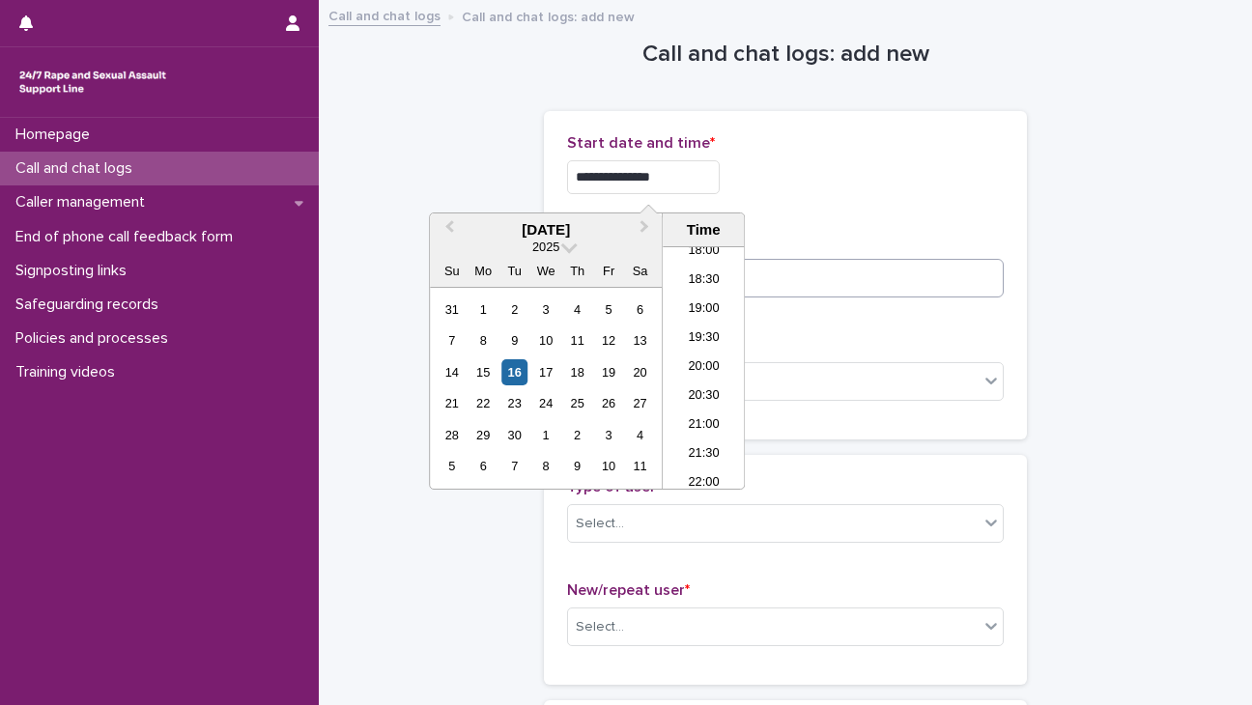
type input "**********"
click at [813, 289] on input at bounding box center [785, 278] width 437 height 39
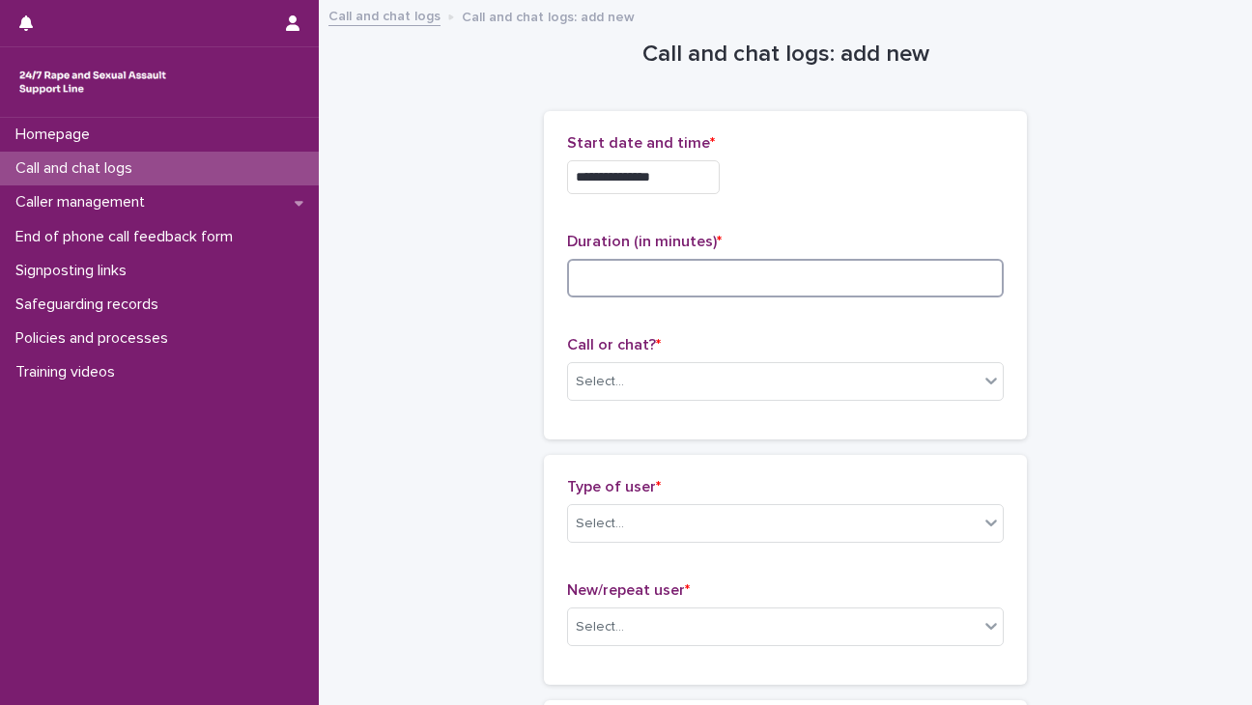
type input "*"
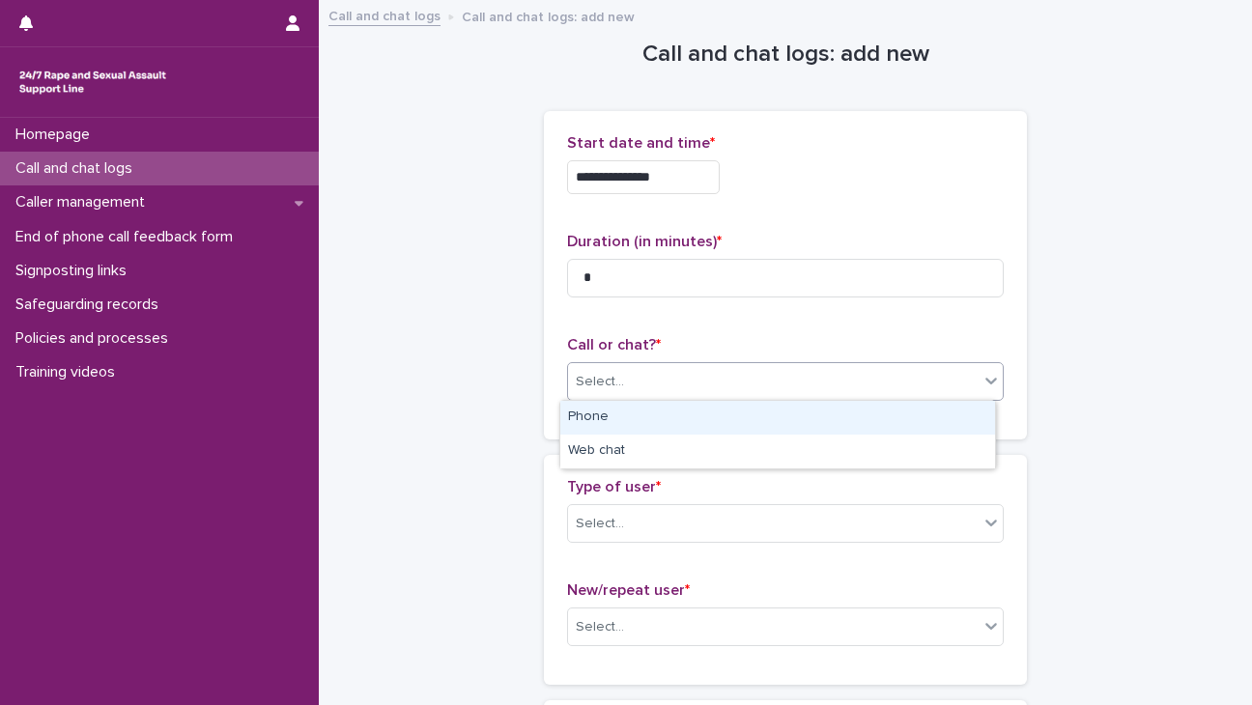
click at [789, 368] on div "Select..." at bounding box center [773, 382] width 411 height 32
click at [676, 420] on div "Phone" at bounding box center [777, 418] width 435 height 34
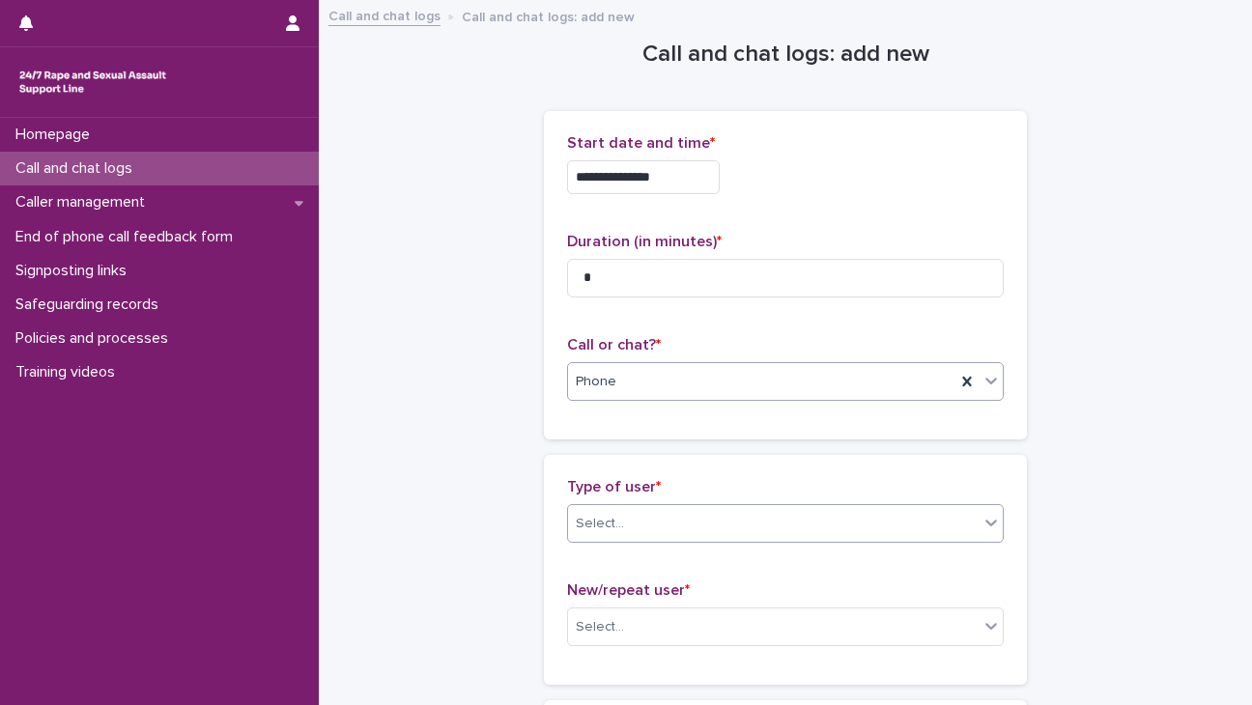
click at [650, 531] on div "Select..." at bounding box center [773, 524] width 411 height 32
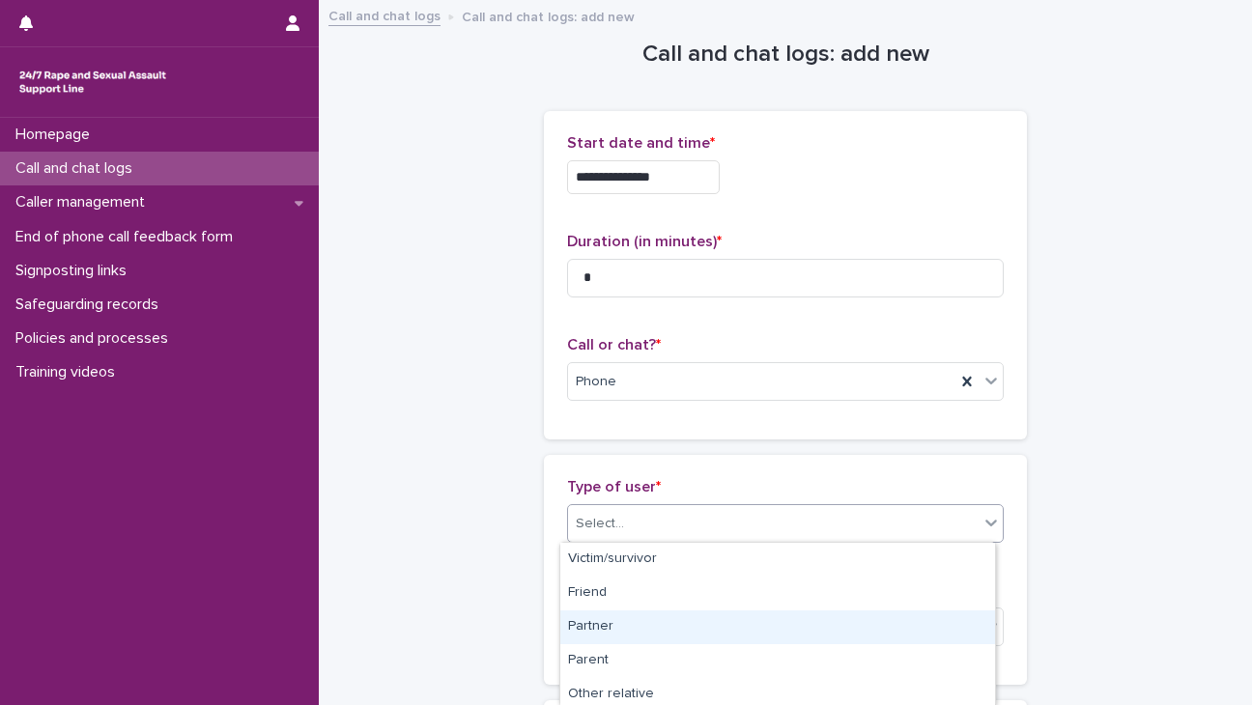
scroll to position [343, 0]
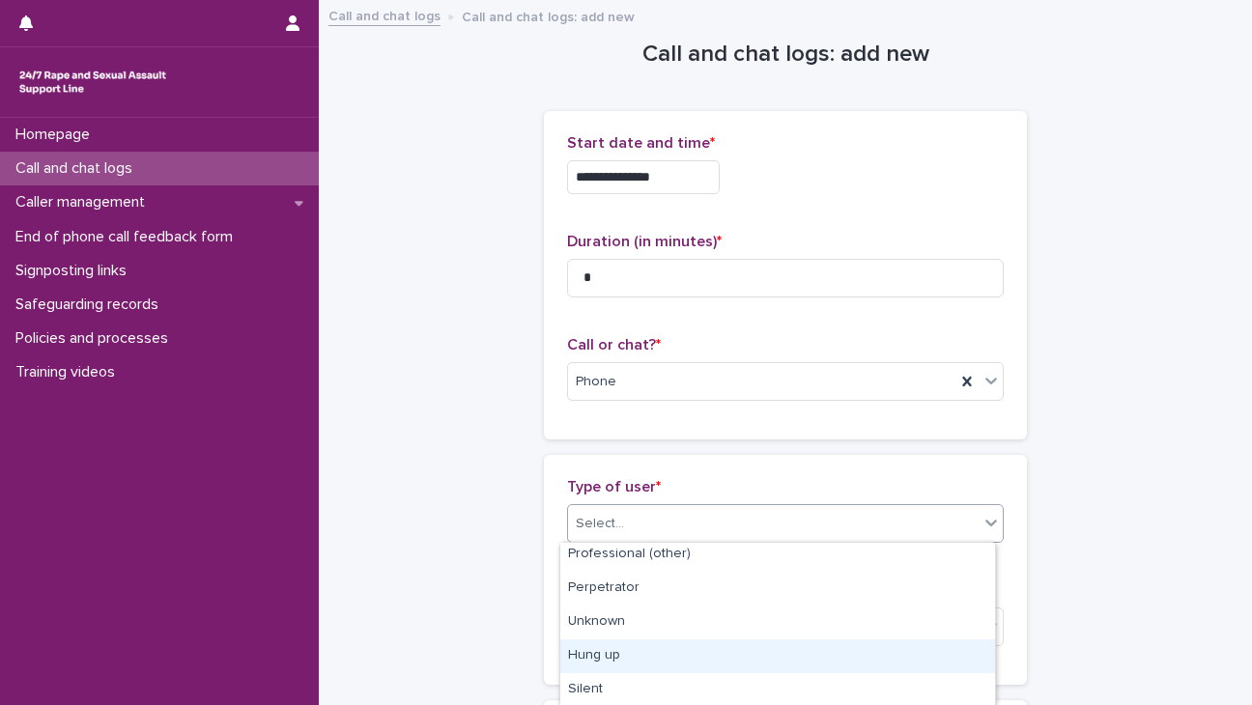
click at [611, 663] on div "Hung up" at bounding box center [777, 657] width 435 height 34
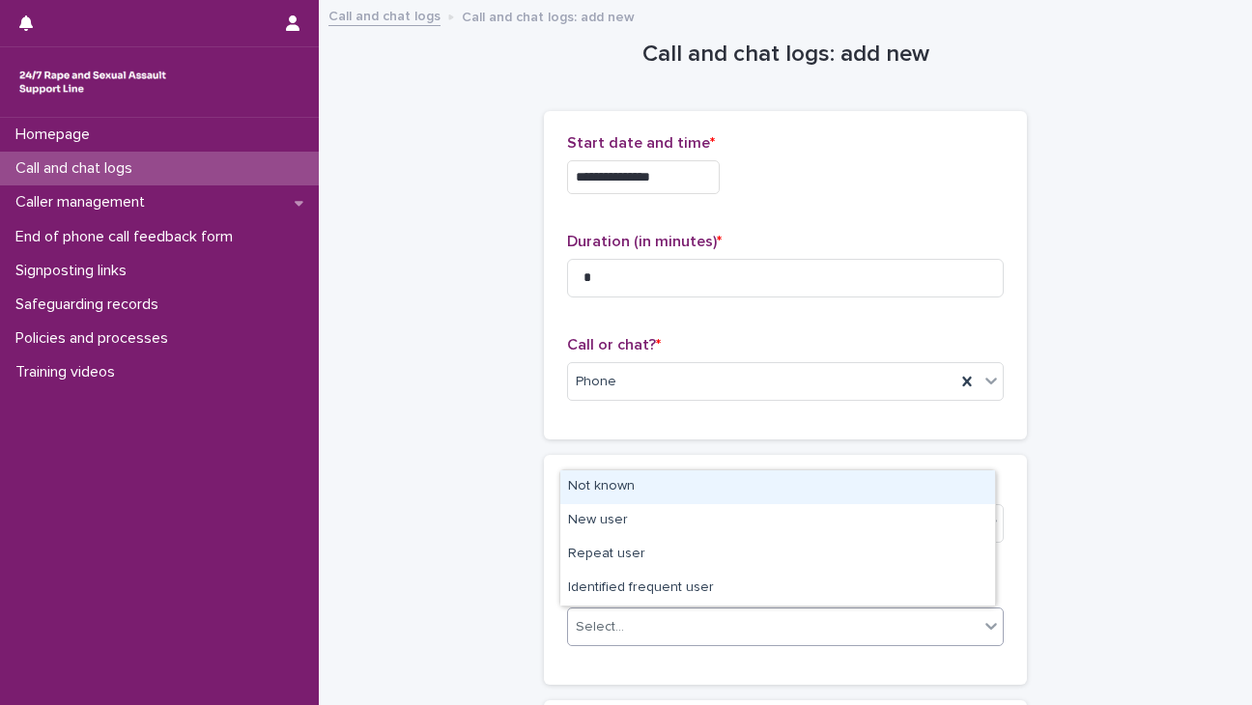
click at [613, 629] on div "Select..." at bounding box center [600, 627] width 48 height 20
click at [615, 491] on div "Not known" at bounding box center [777, 488] width 435 height 34
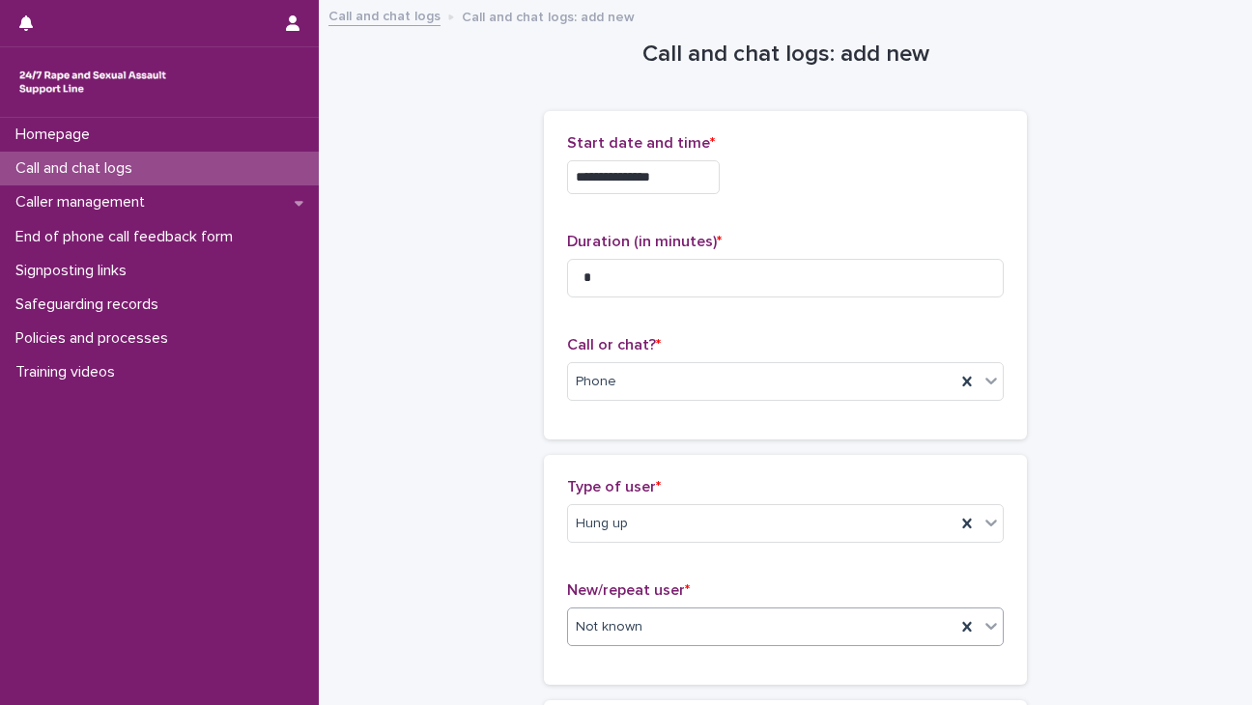
scroll to position [294, 0]
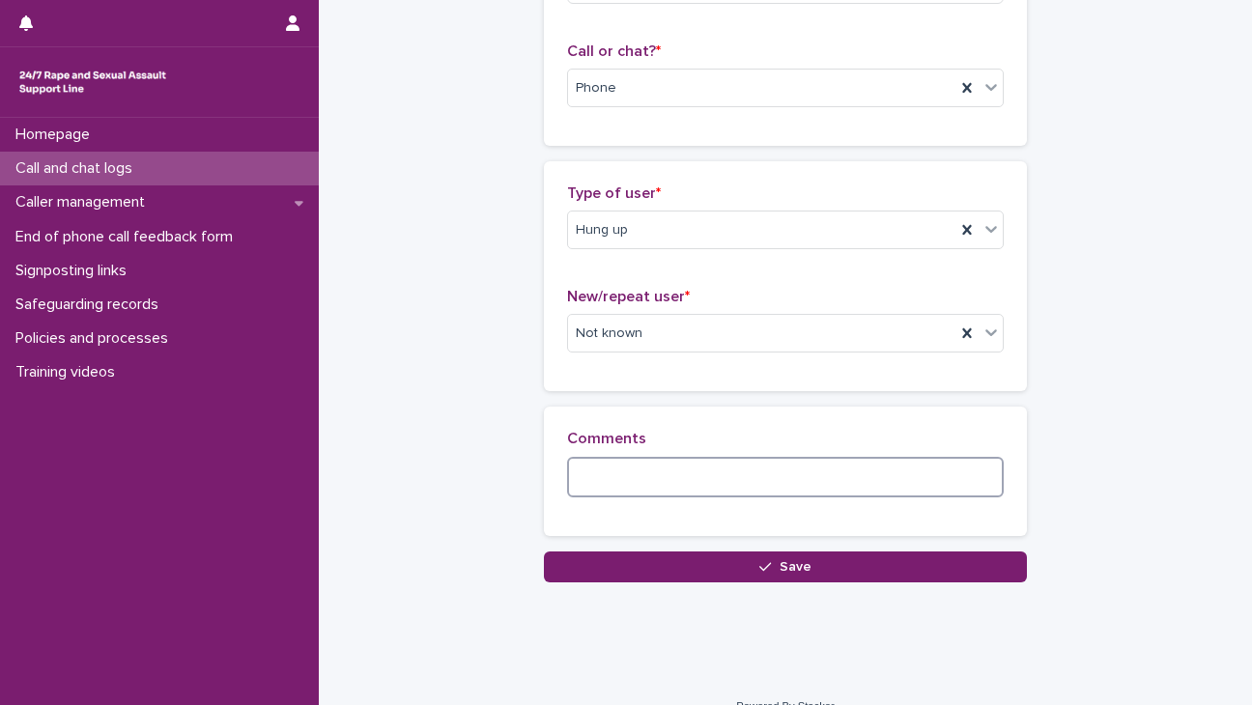
click at [615, 491] on textarea at bounding box center [785, 478] width 437 height 42
type textarea "**********"
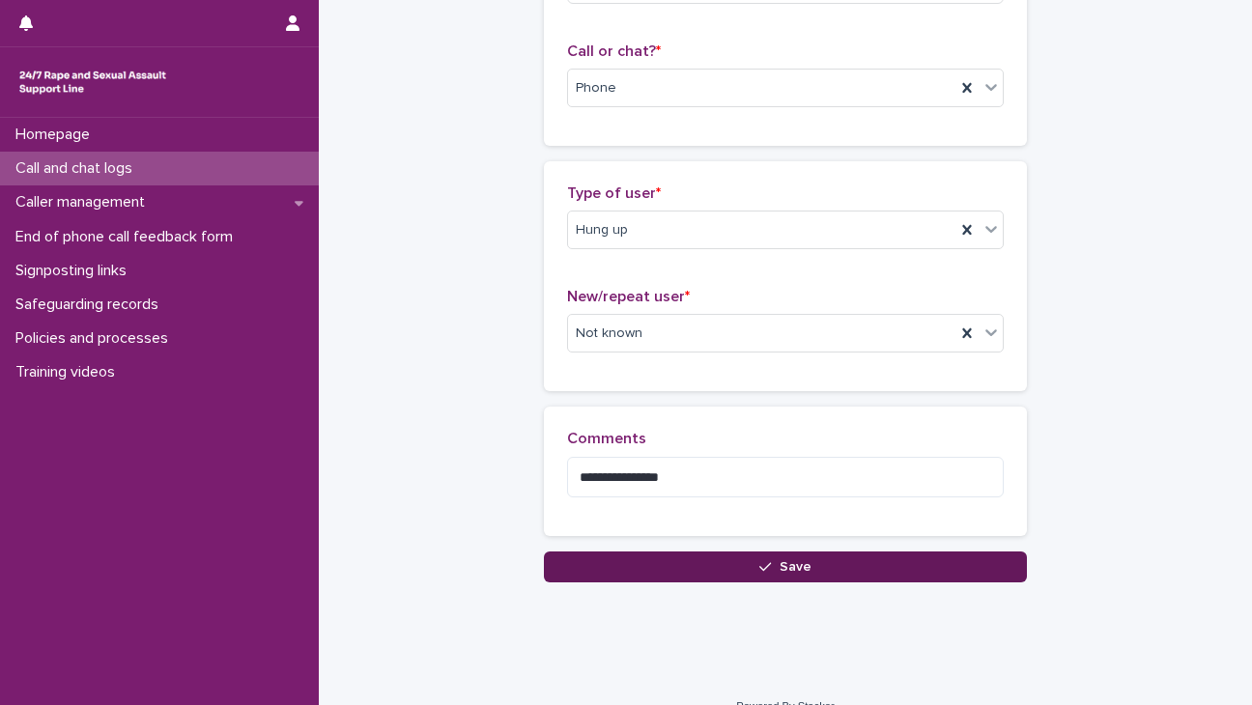
click at [719, 554] on button "Save" at bounding box center [785, 567] width 483 height 31
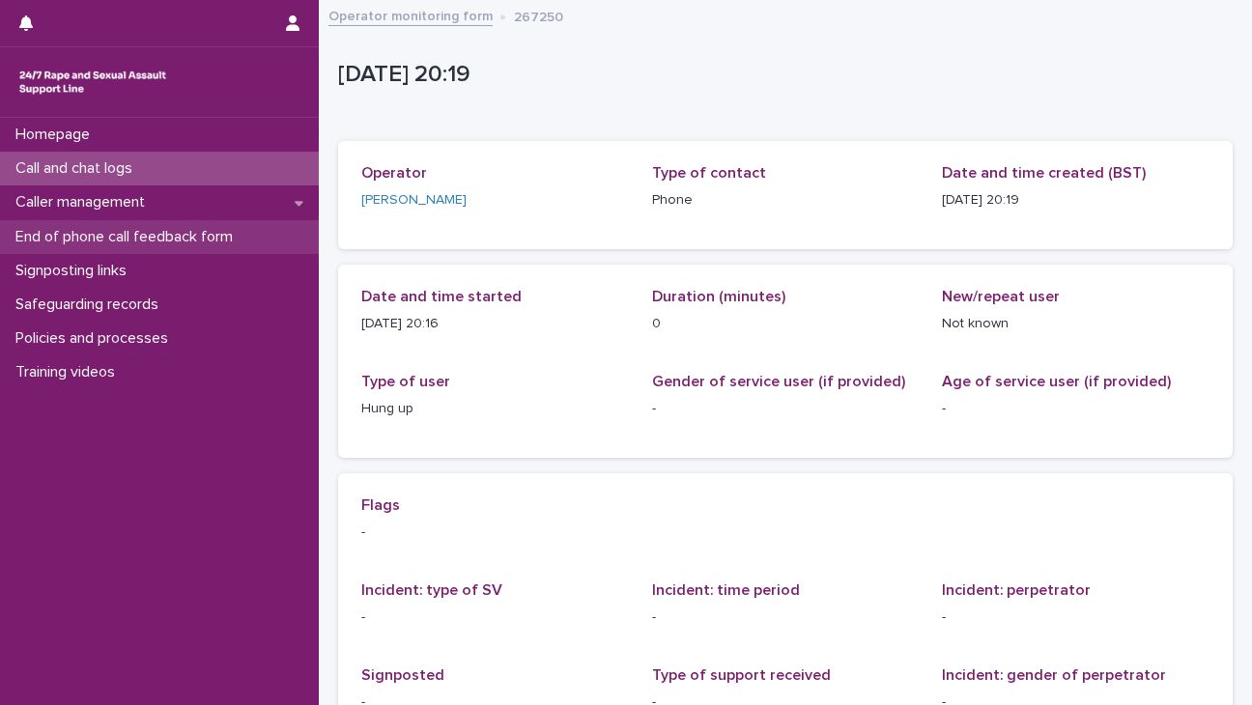
click at [166, 234] on p "End of phone call feedback form" at bounding box center [128, 237] width 241 height 18
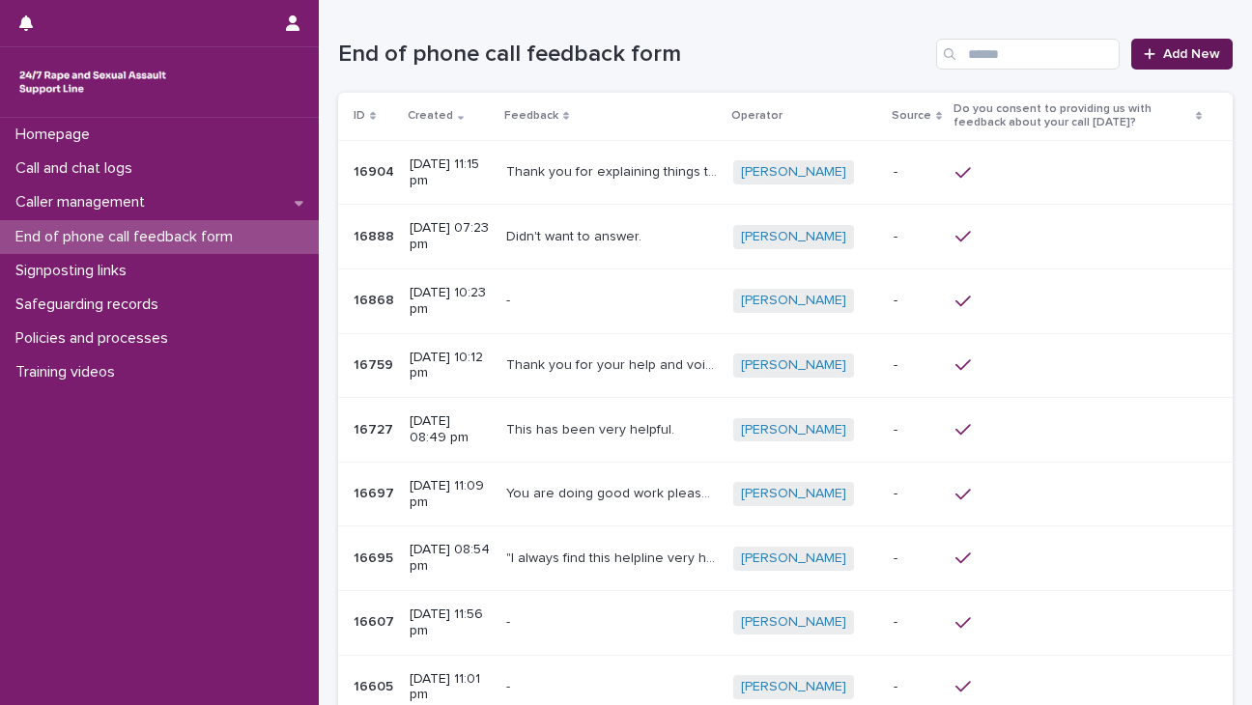
click at [822, 54] on span "Add New" at bounding box center [1191, 54] width 57 height 14
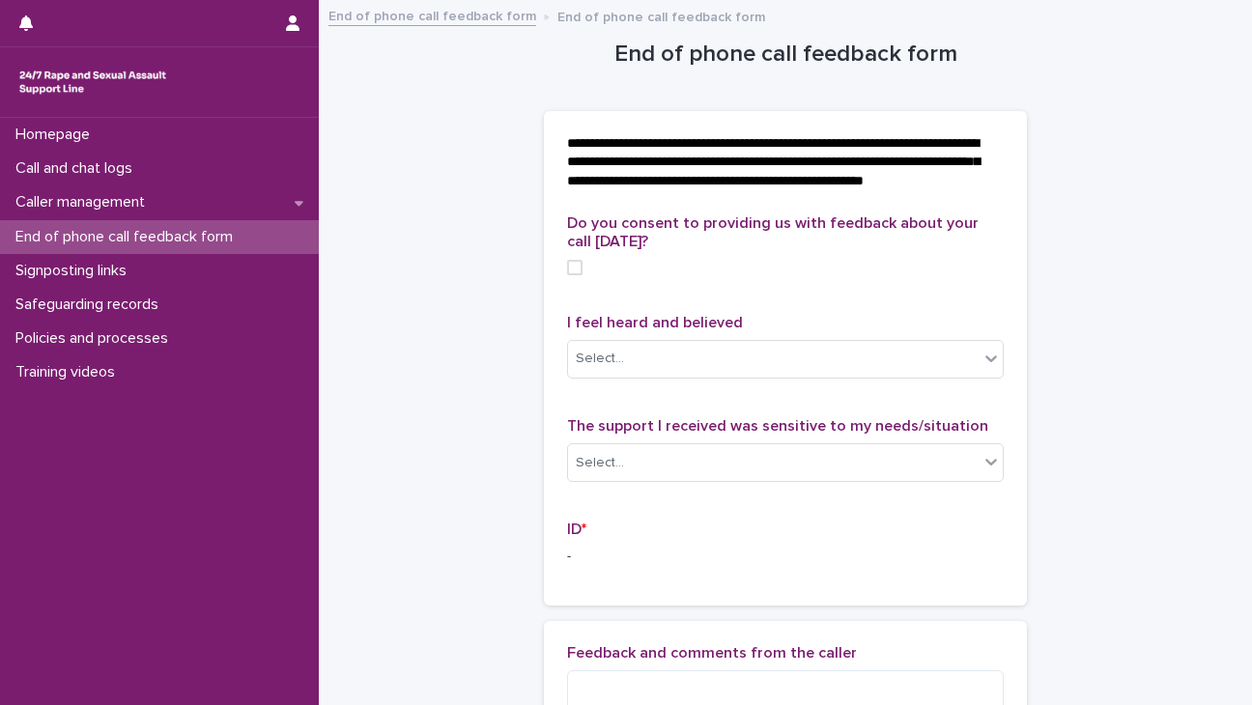
click at [570, 275] on span at bounding box center [574, 267] width 15 height 15
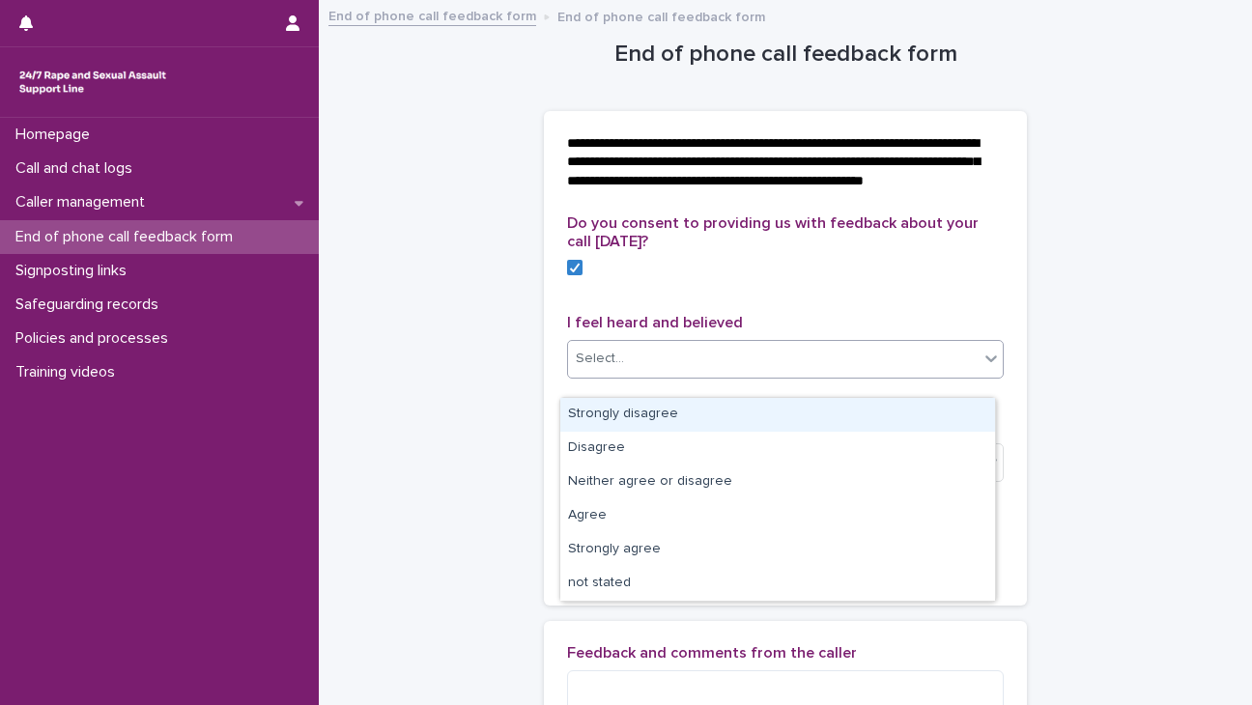
click at [680, 375] on div "Select..." at bounding box center [773, 359] width 411 height 32
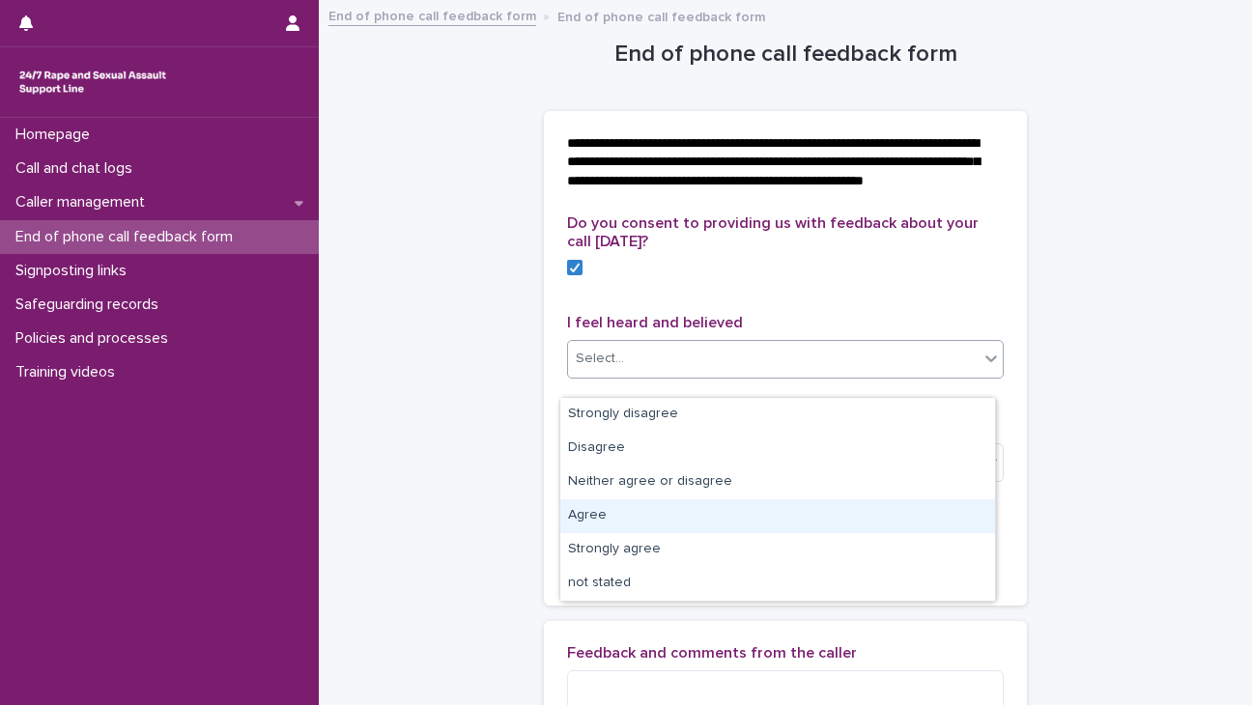
click at [626, 507] on div "Agree" at bounding box center [777, 517] width 435 height 34
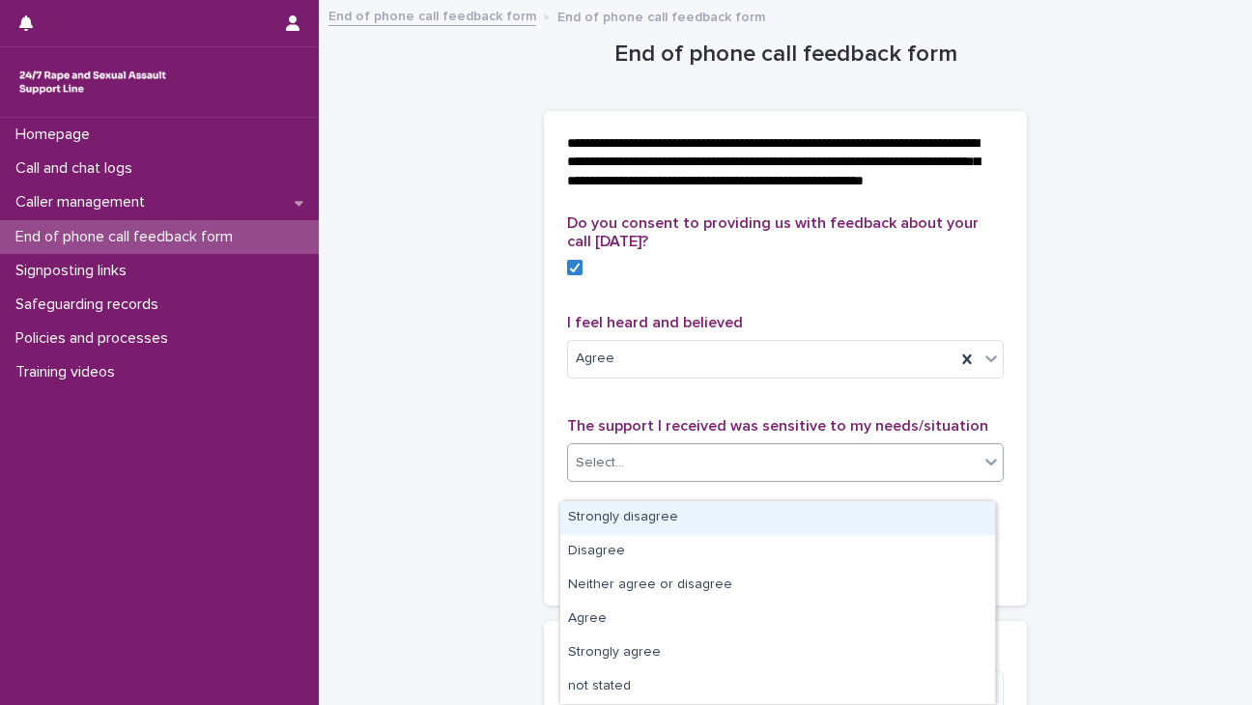
click at [632, 479] on div "Select..." at bounding box center [773, 463] width 411 height 32
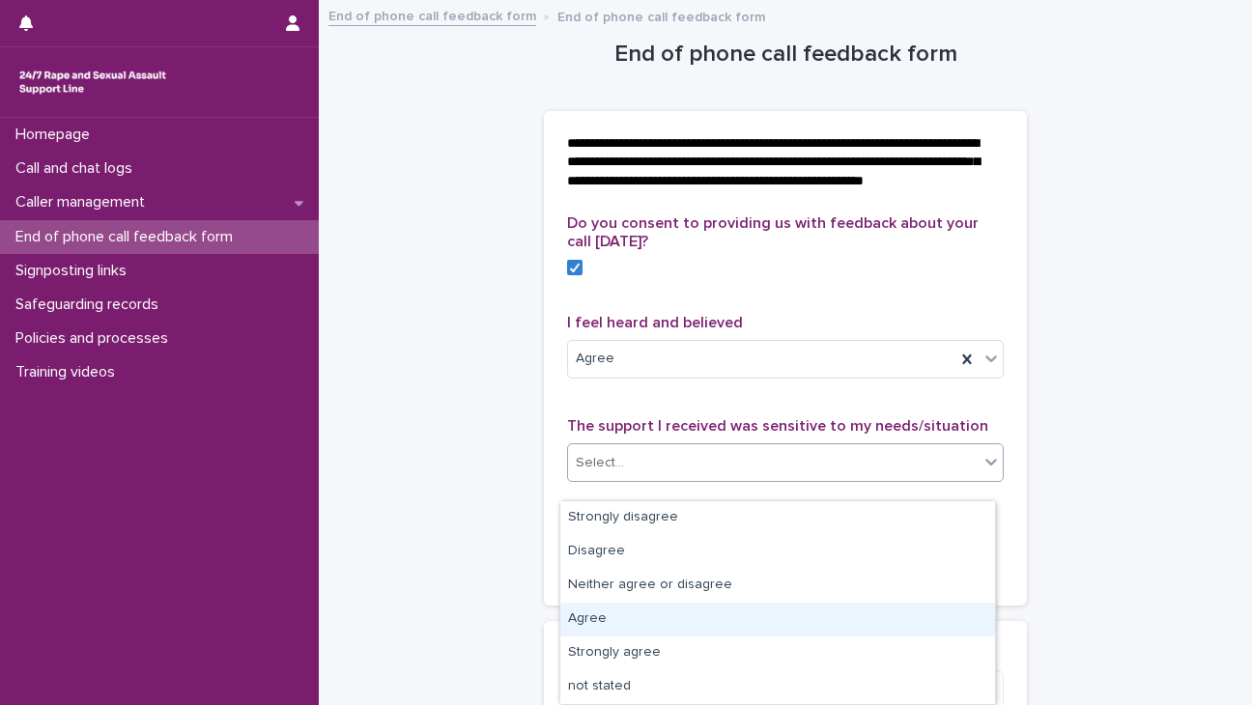
click at [653, 635] on div "Agree" at bounding box center [777, 620] width 435 height 34
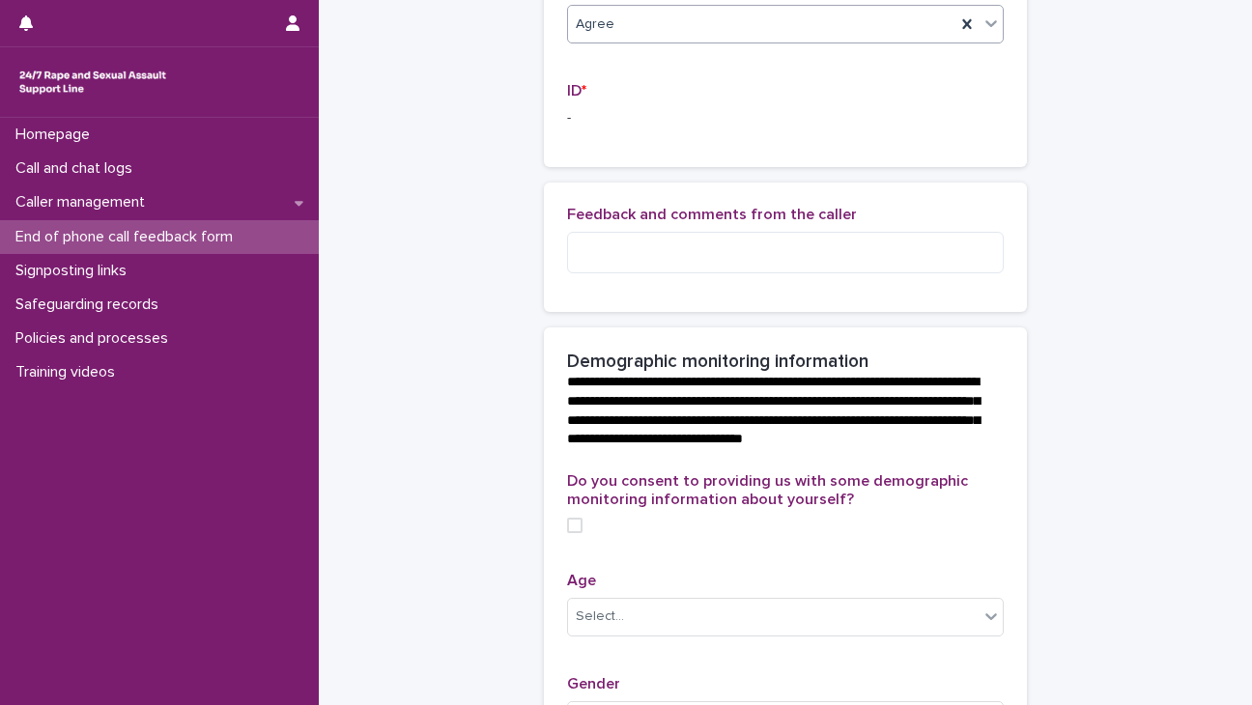
scroll to position [432, 0]
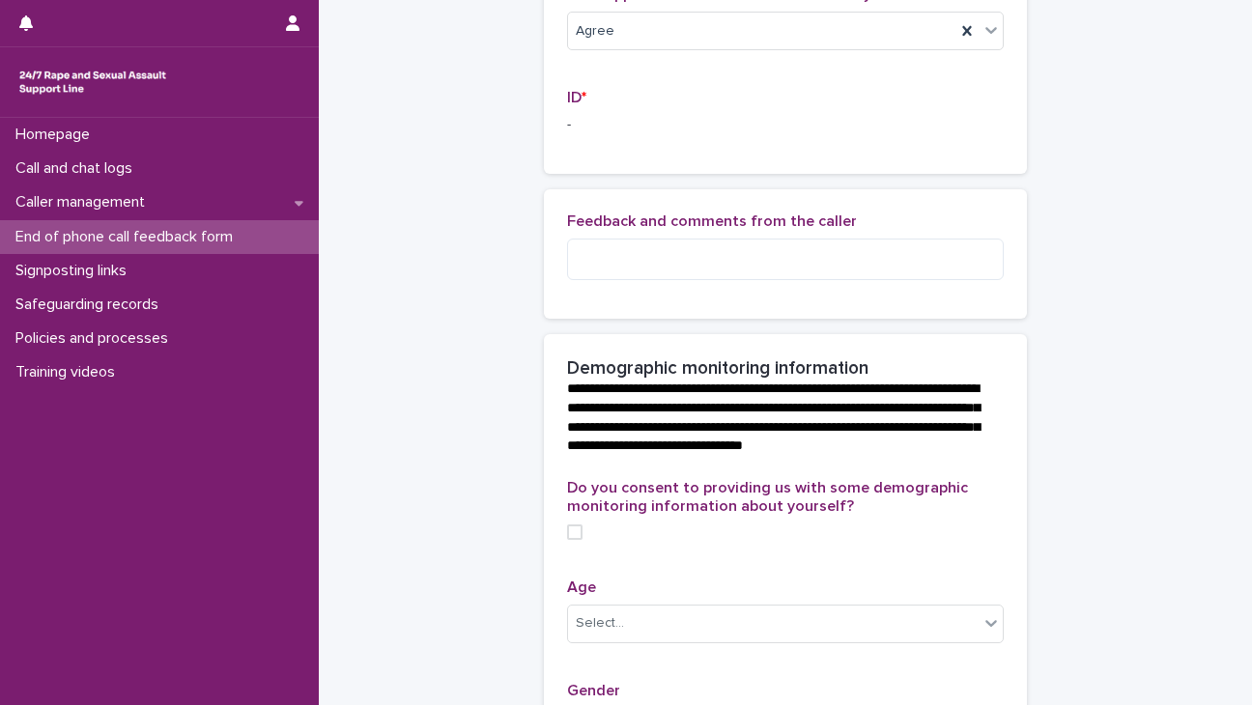
click at [567, 133] on p "-" at bounding box center [785, 125] width 437 height 20
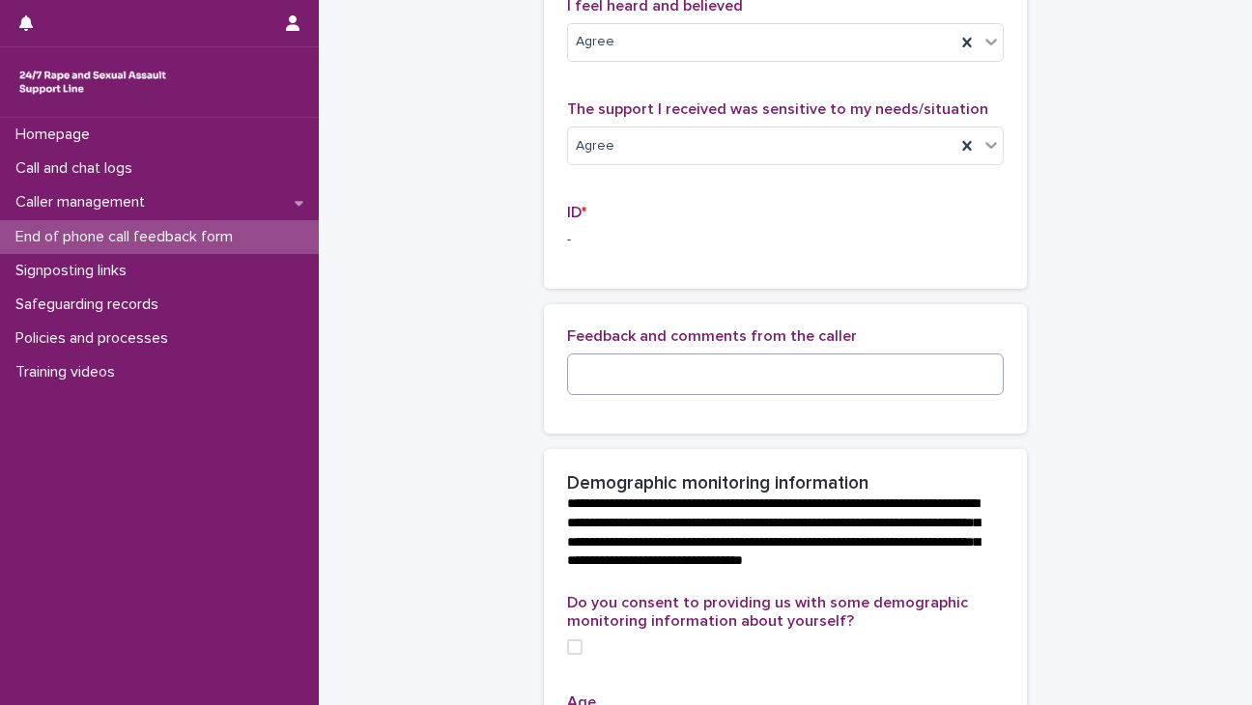
scroll to position [344, 0]
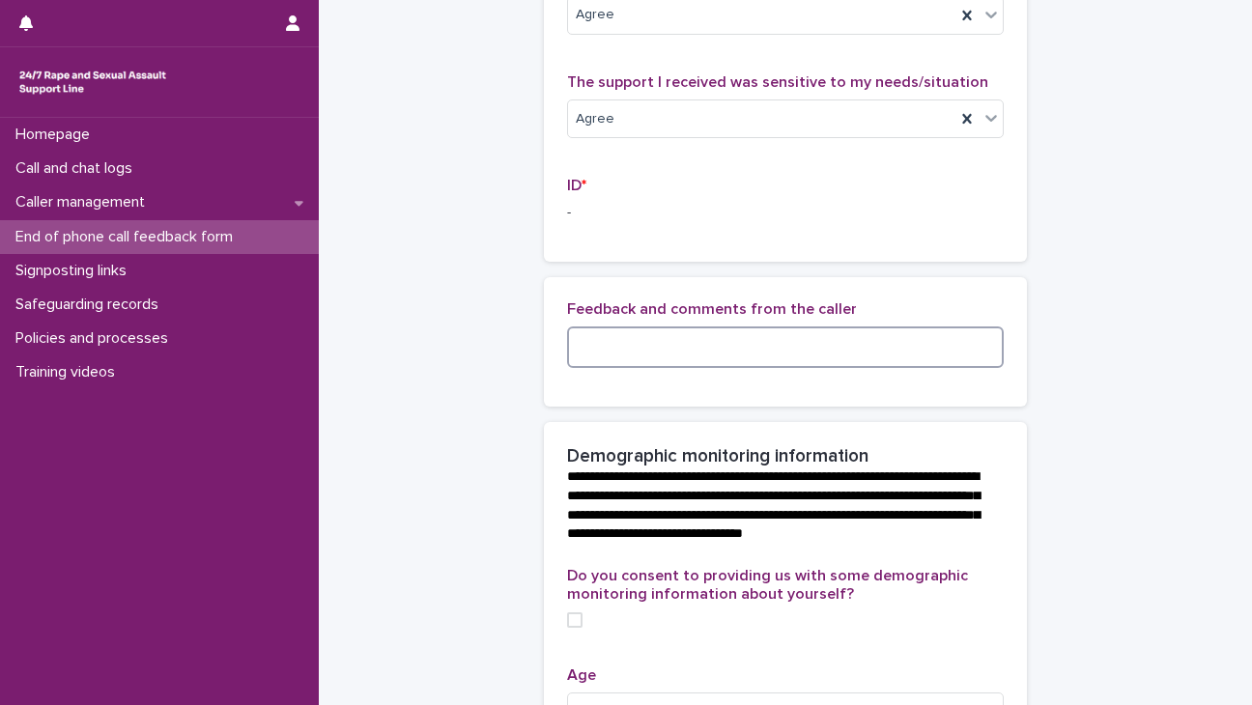
click at [636, 368] on textarea at bounding box center [785, 348] width 437 height 42
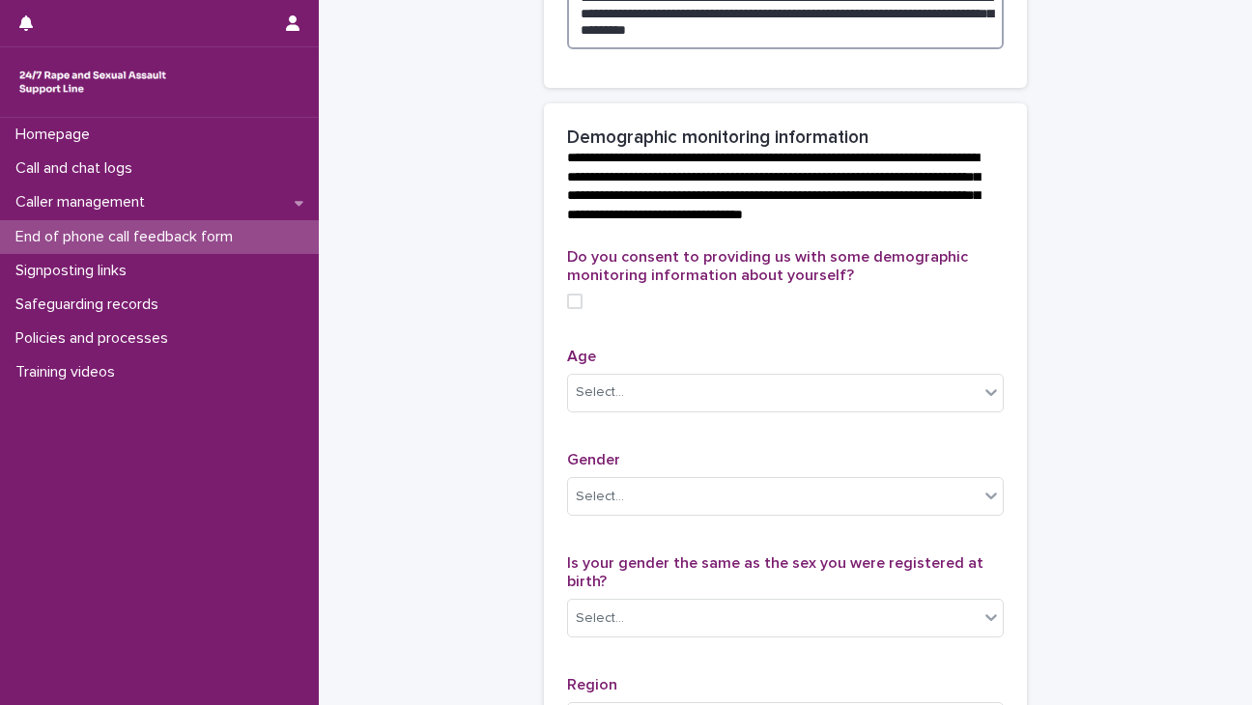
scroll to position [696, 0]
click at [569, 308] on span at bounding box center [574, 300] width 15 height 15
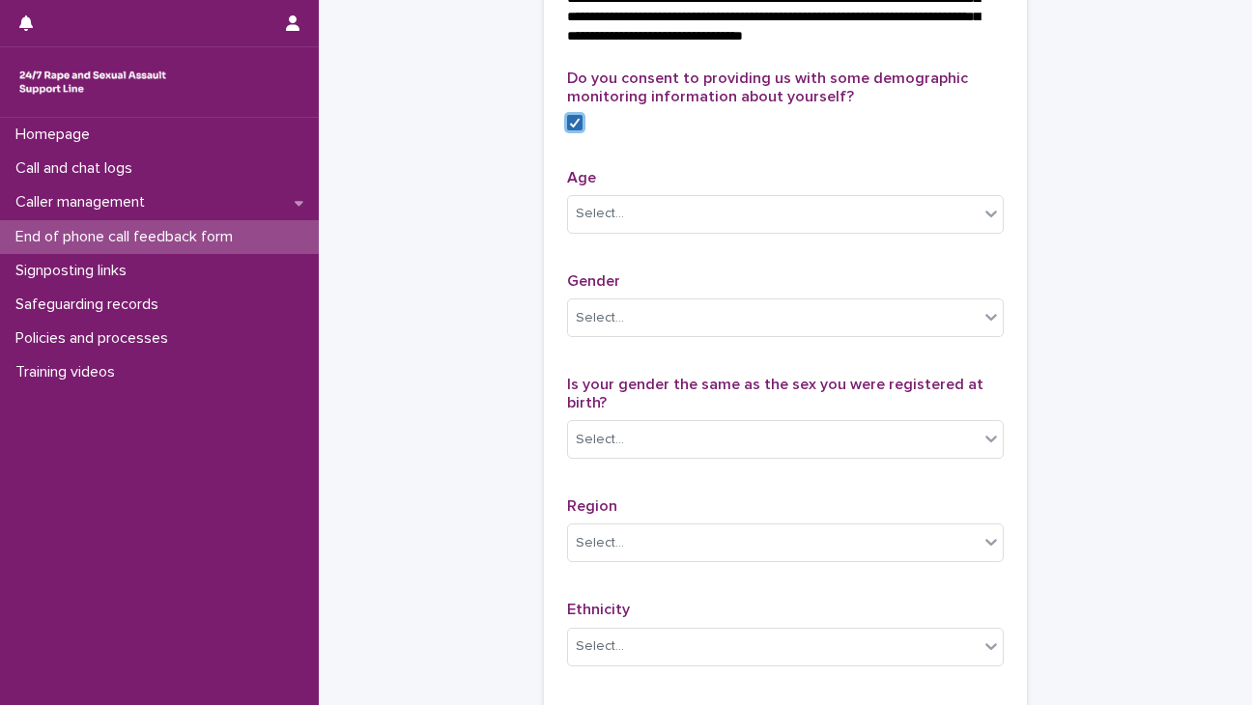
scroll to position [874, 0]
click at [598, 234] on div "Select..." at bounding box center [785, 214] width 437 height 39
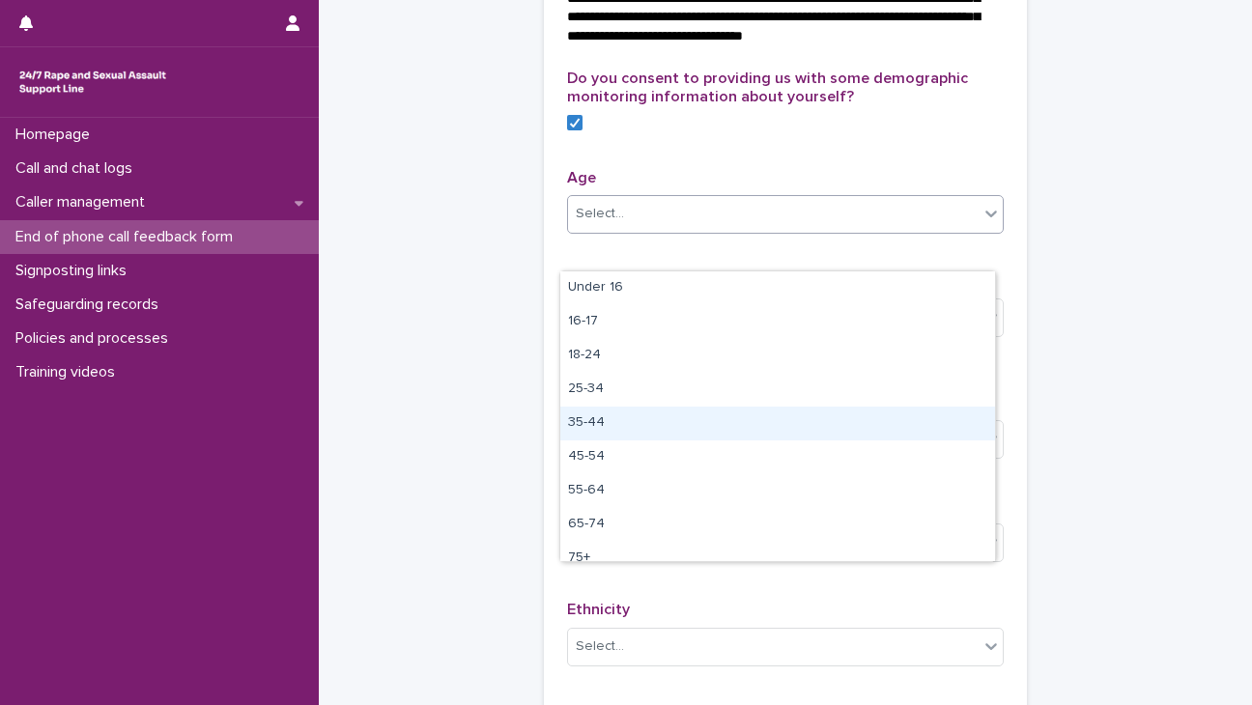
click at [598, 426] on div "35-44" at bounding box center [777, 424] width 435 height 34
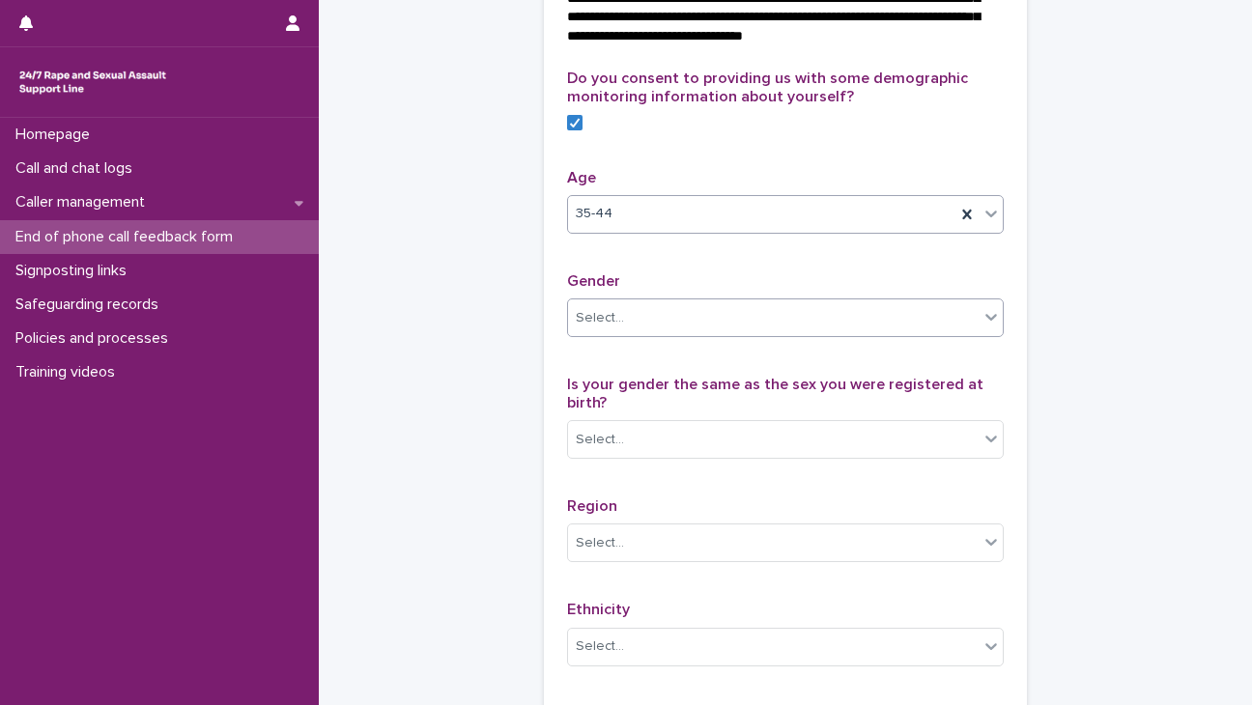
click at [609, 334] on div "Select..." at bounding box center [773, 318] width 411 height 32
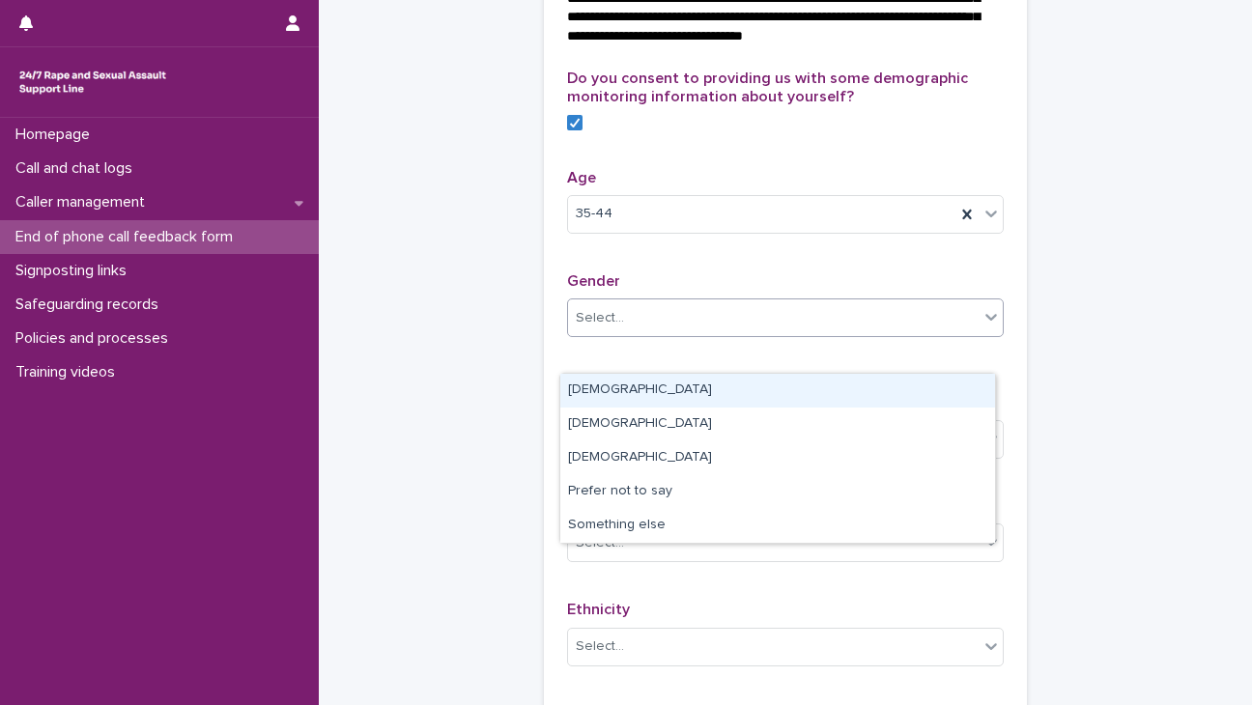
click at [624, 388] on div "[DEMOGRAPHIC_DATA]" at bounding box center [777, 391] width 435 height 34
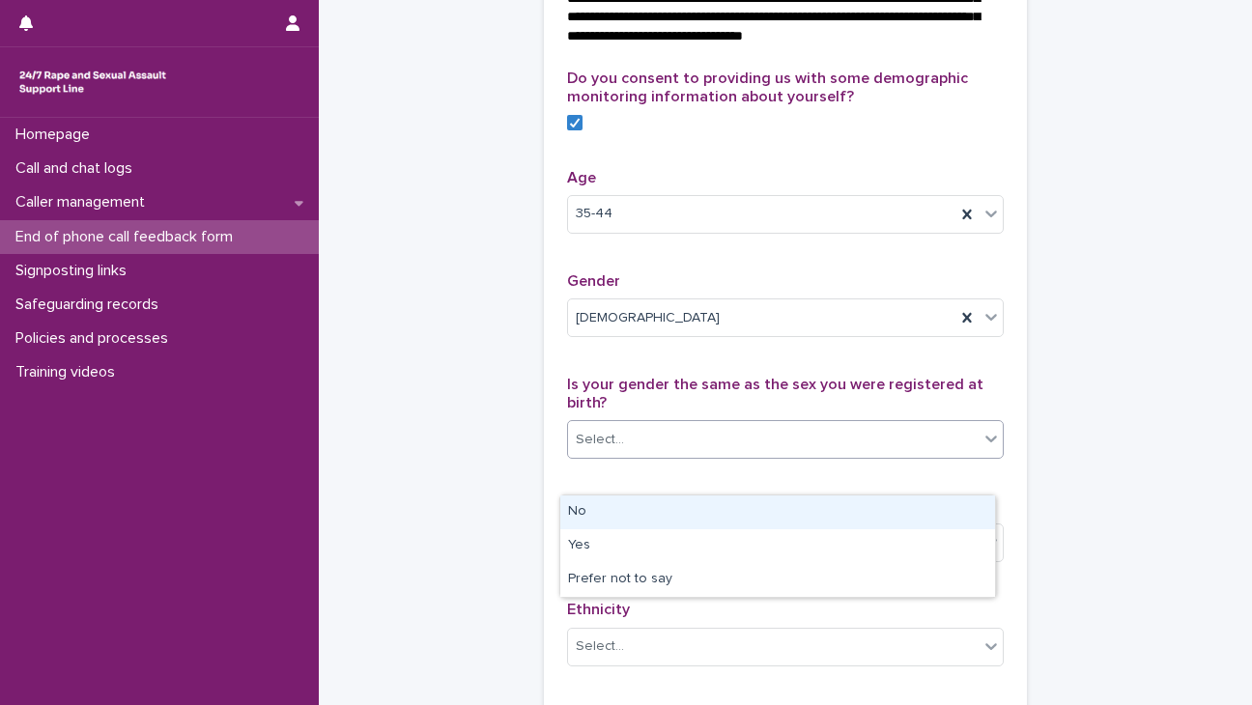
click at [615, 456] on div "Select..." at bounding box center [773, 440] width 411 height 32
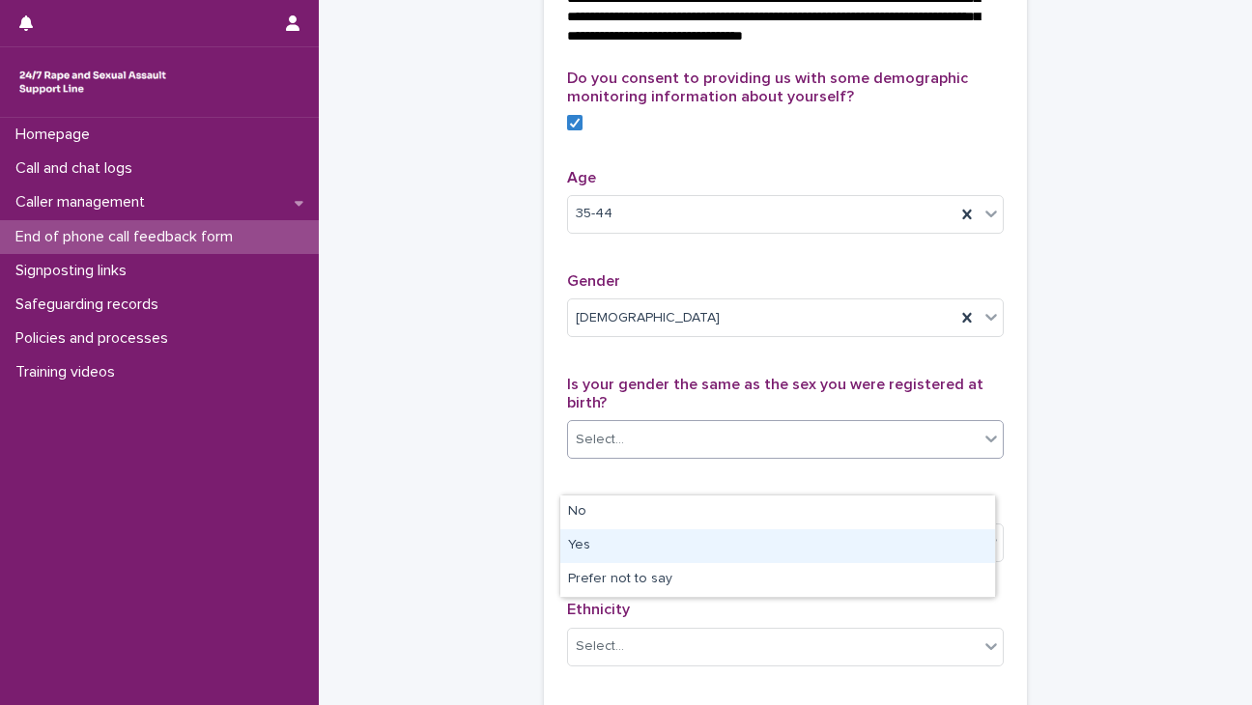
drag, startPoint x: 600, startPoint y: 526, endPoint x: 599, endPoint y: 547, distance: 21.3
click at [599, 547] on div "Yes" at bounding box center [777, 547] width 435 height 34
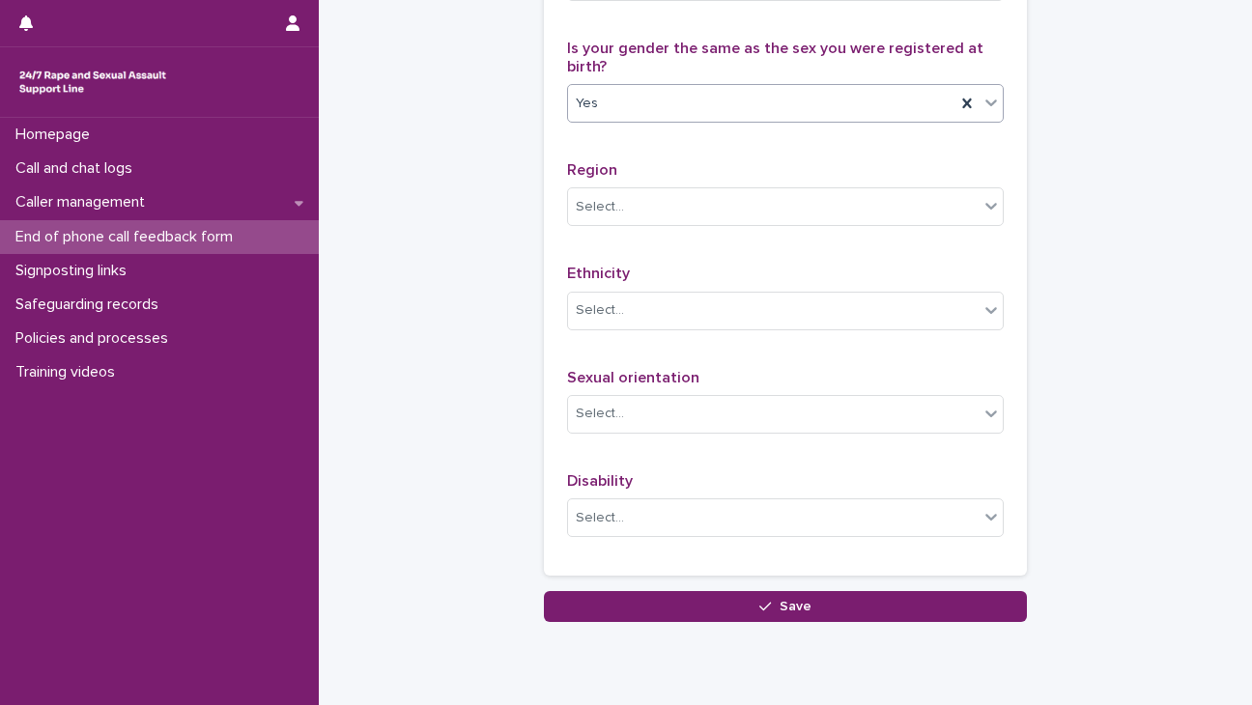
scroll to position [1212, 0]
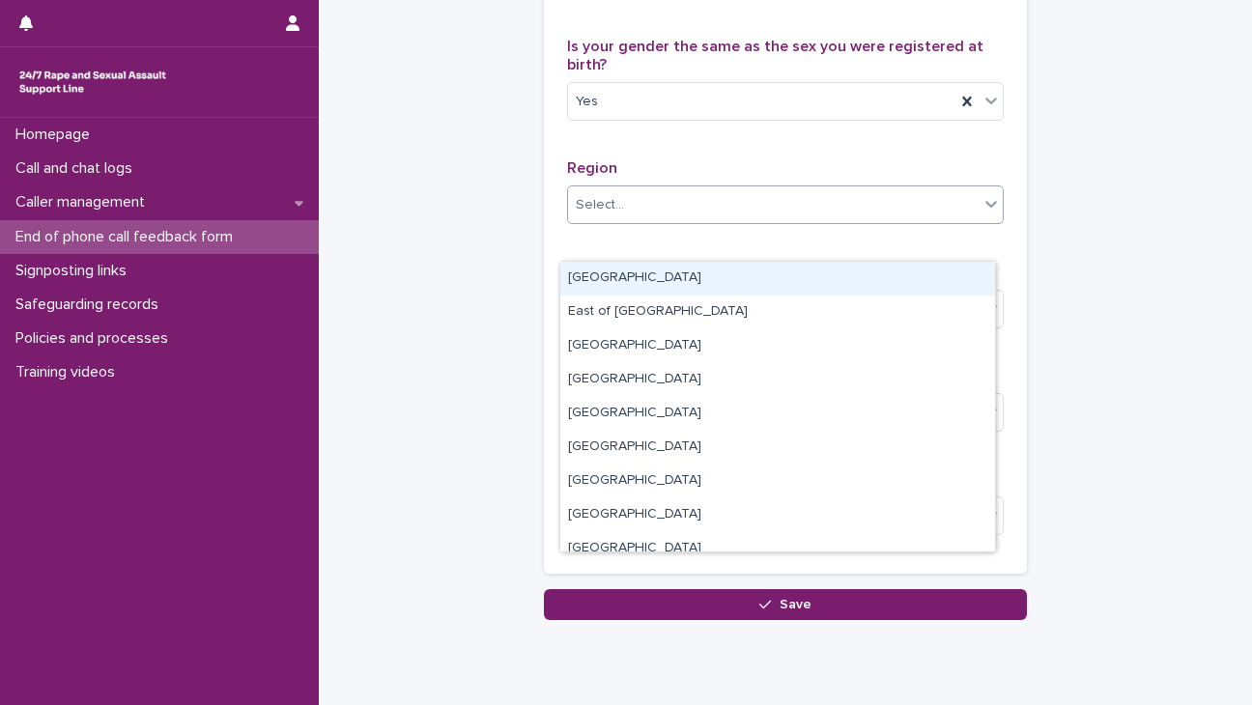
click at [630, 221] on div "Select..." at bounding box center [773, 205] width 411 height 32
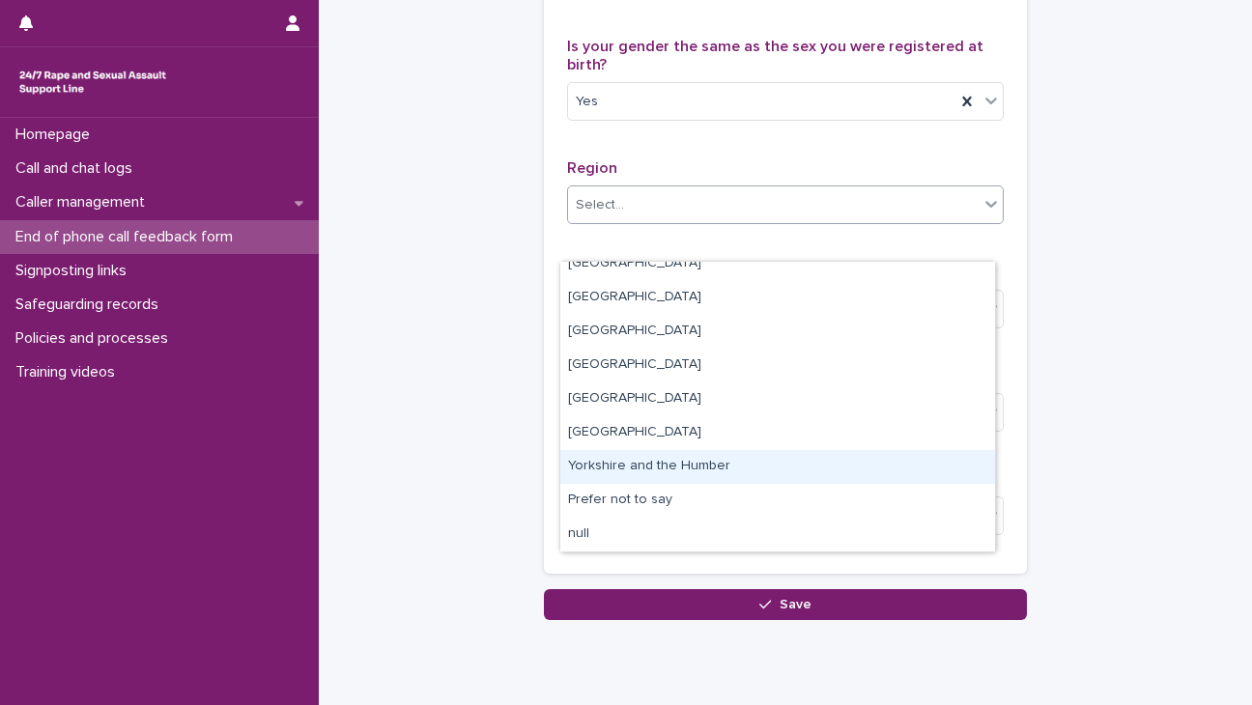
scroll to position [0, 0]
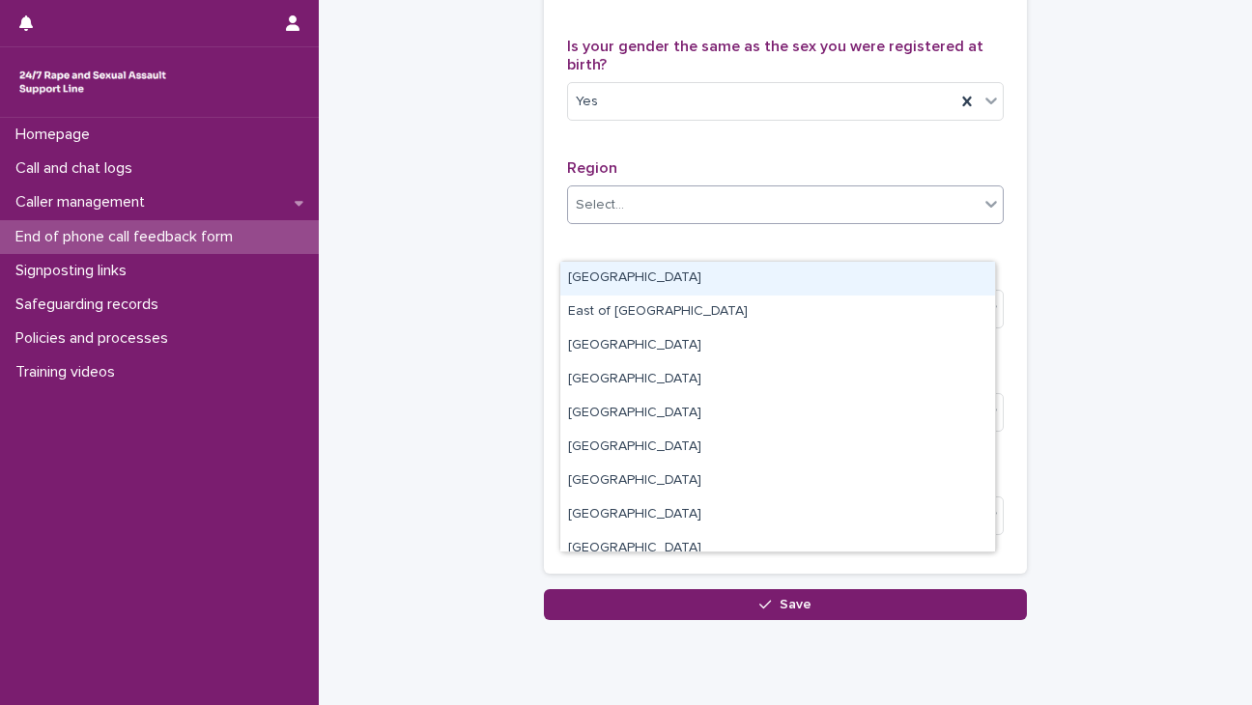
drag, startPoint x: 635, startPoint y: 296, endPoint x: 633, endPoint y: 283, distance: 12.7
click at [633, 283] on div "[GEOGRAPHIC_DATA]" at bounding box center [777, 279] width 435 height 34
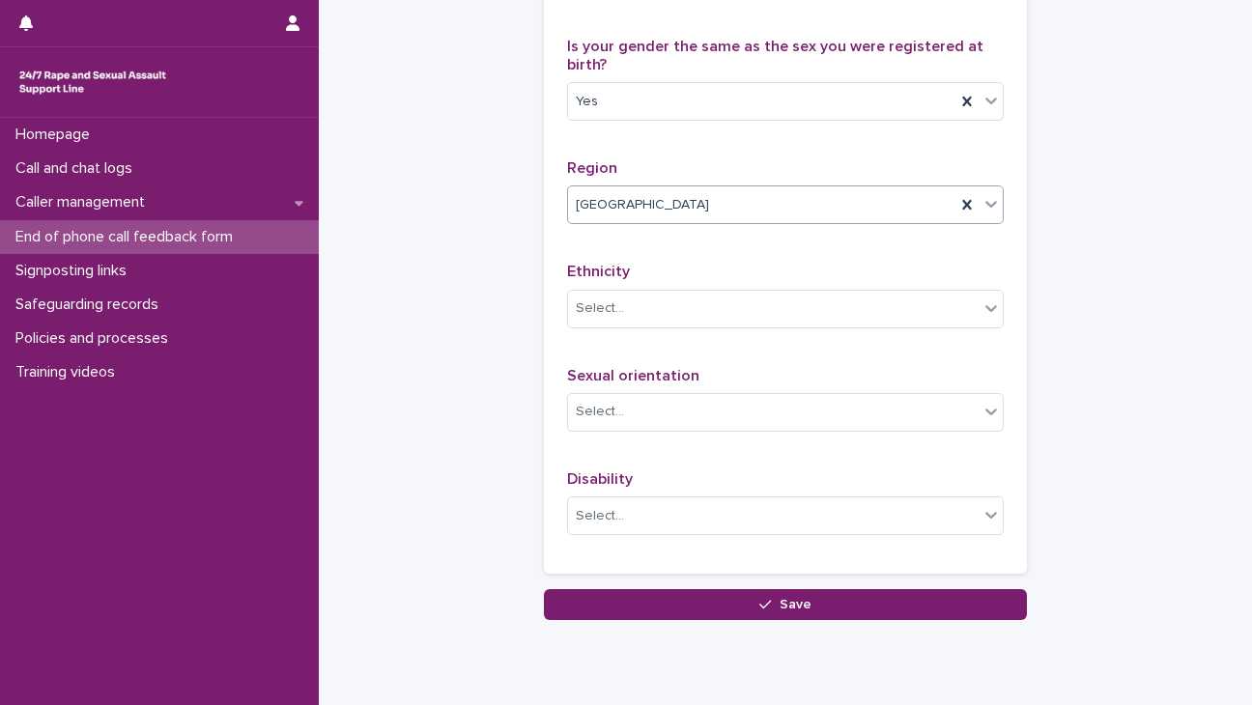
scroll to position [1312, 0]
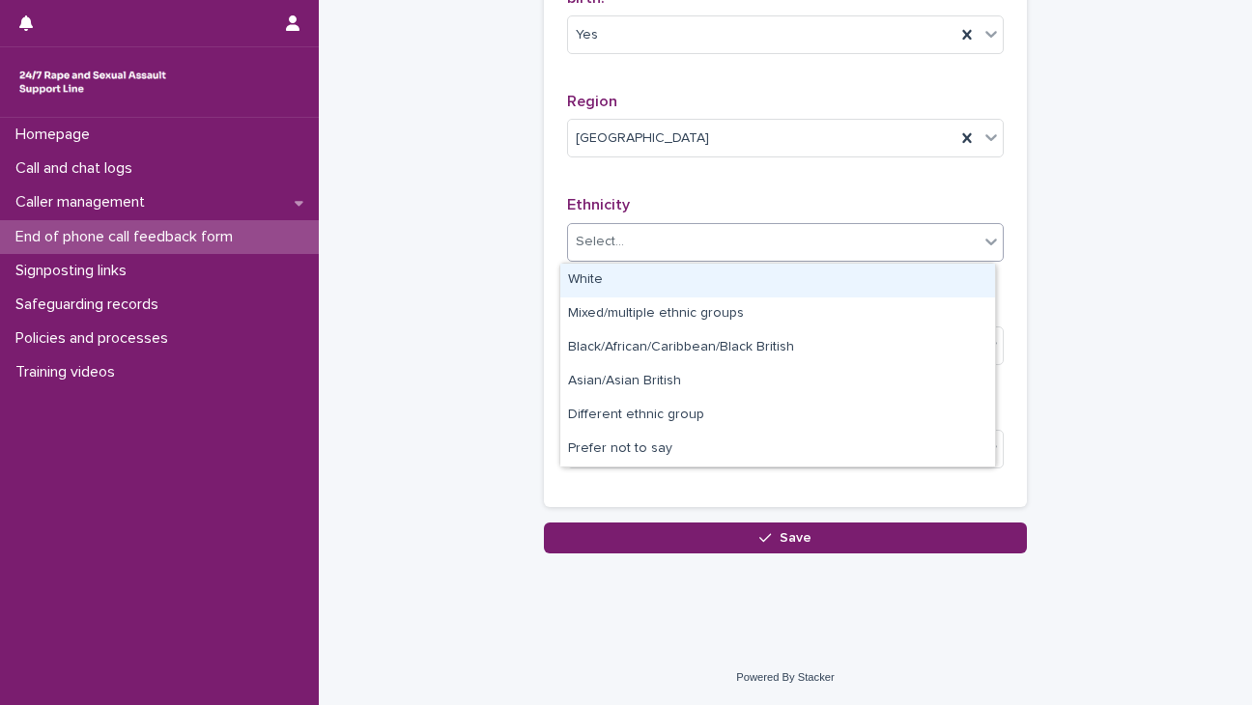
click at [649, 230] on div "Select..." at bounding box center [773, 242] width 411 height 32
click at [633, 274] on div "White" at bounding box center [777, 281] width 435 height 34
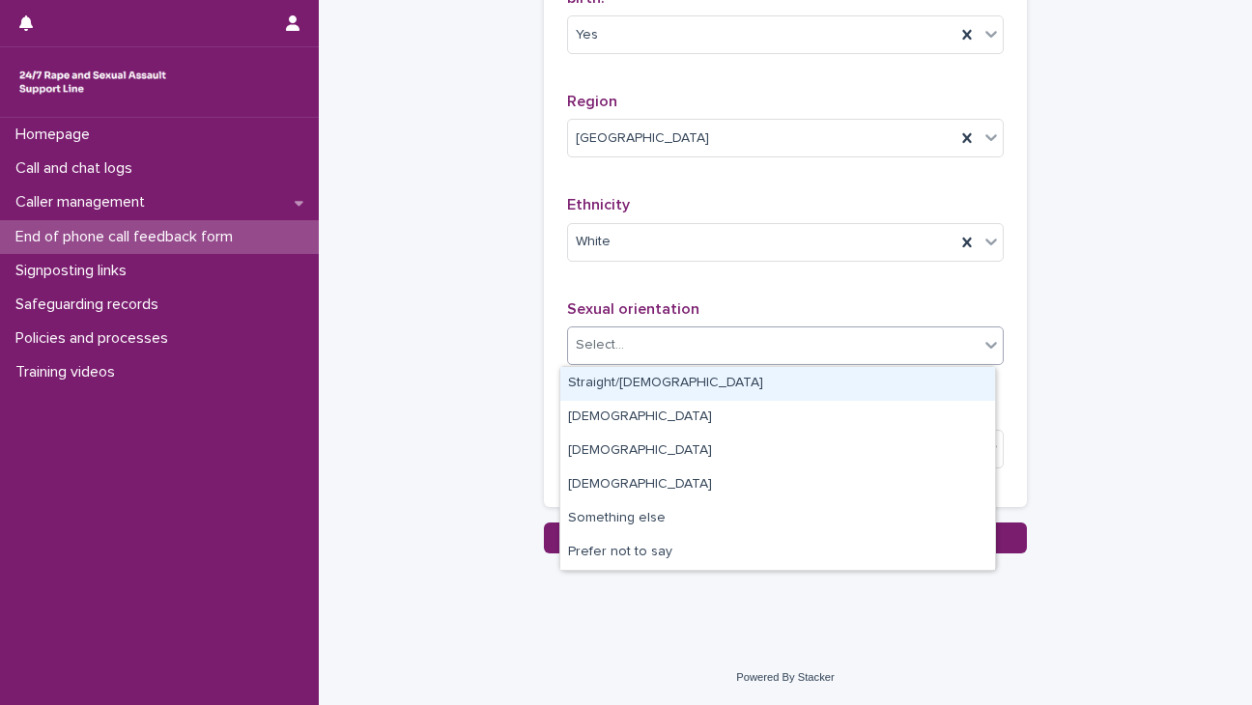
click at [622, 355] on div "Select..." at bounding box center [773, 346] width 411 height 32
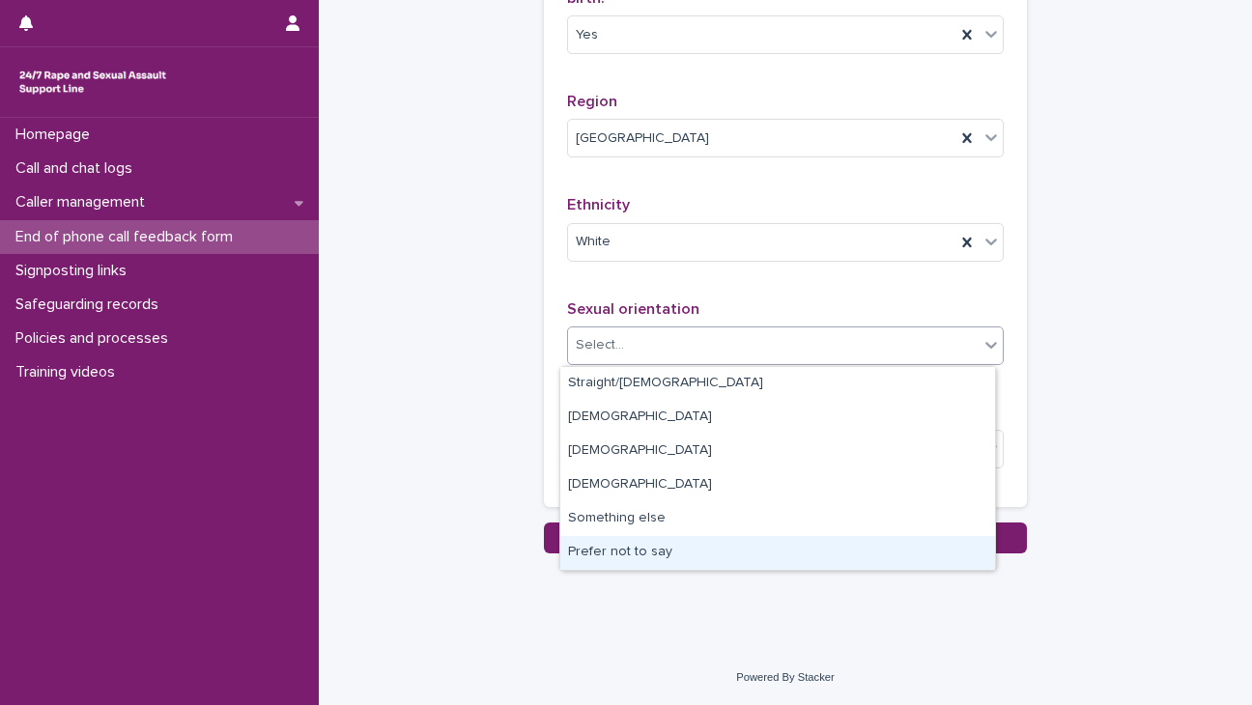
click at [619, 545] on div "Prefer not to say" at bounding box center [777, 553] width 435 height 34
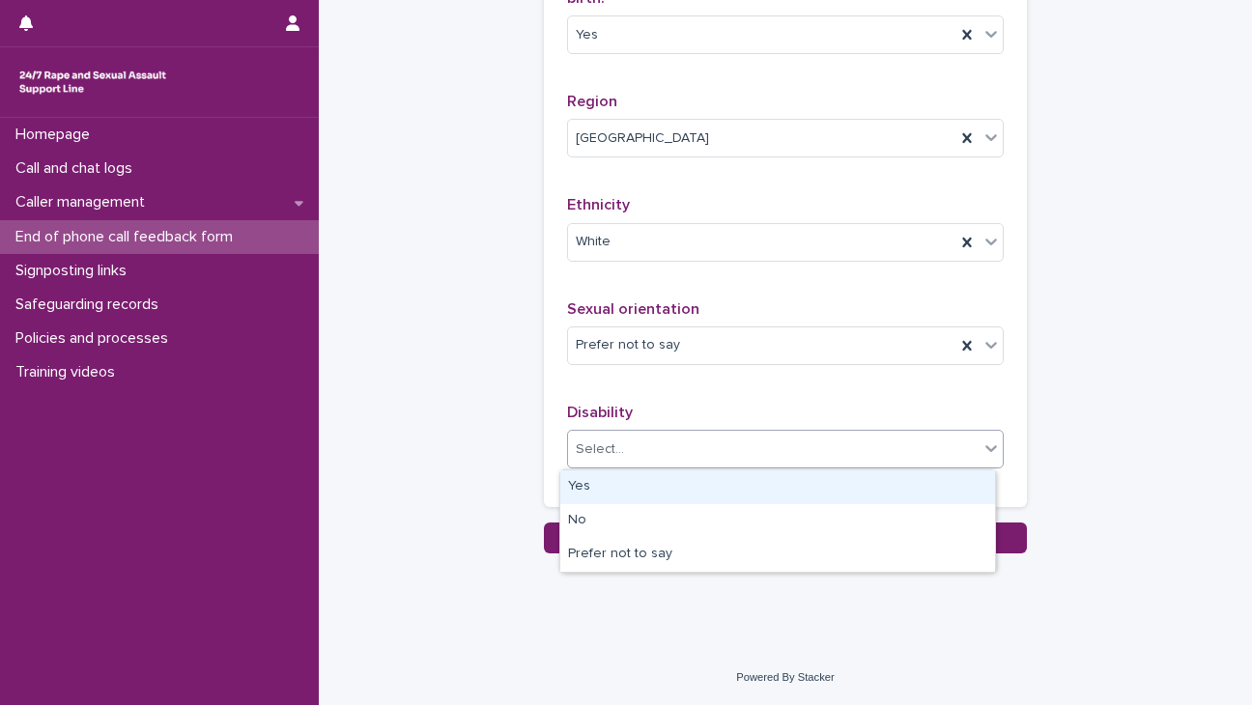
click at [613, 443] on div "Select..." at bounding box center [600, 450] width 48 height 20
click at [636, 499] on div "Yes" at bounding box center [777, 488] width 435 height 34
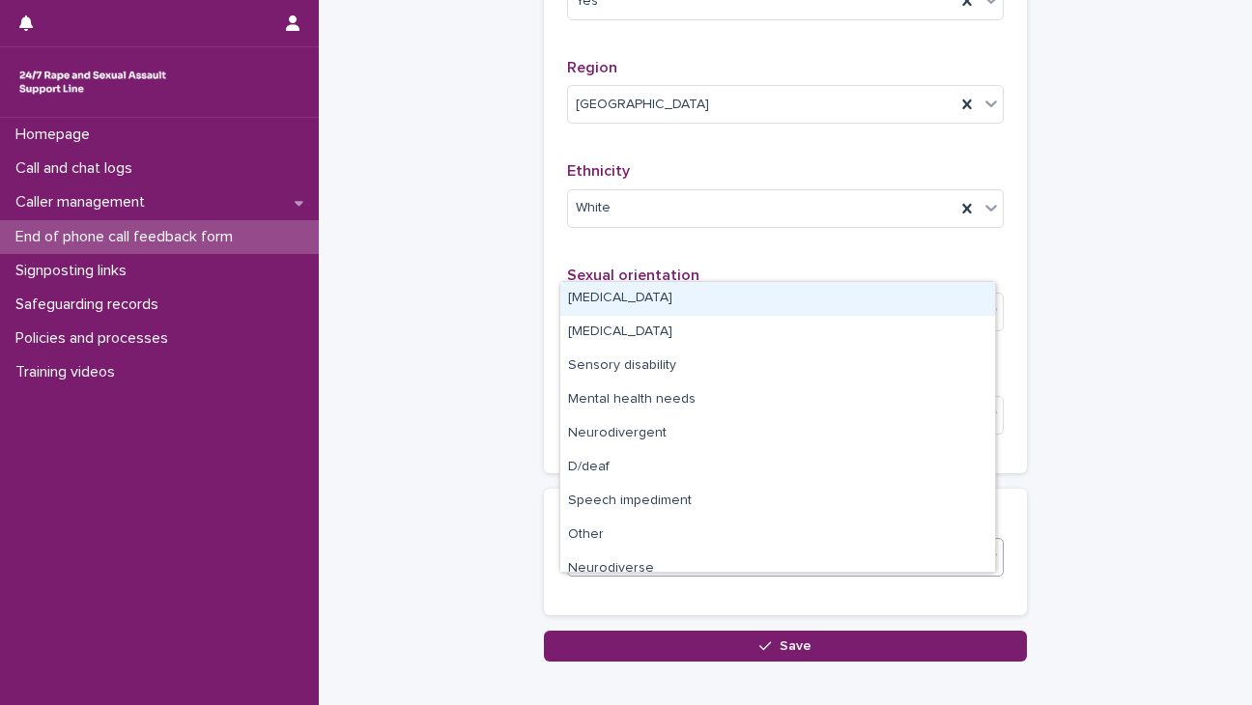
click at [610, 568] on div "Select..." at bounding box center [600, 558] width 48 height 20
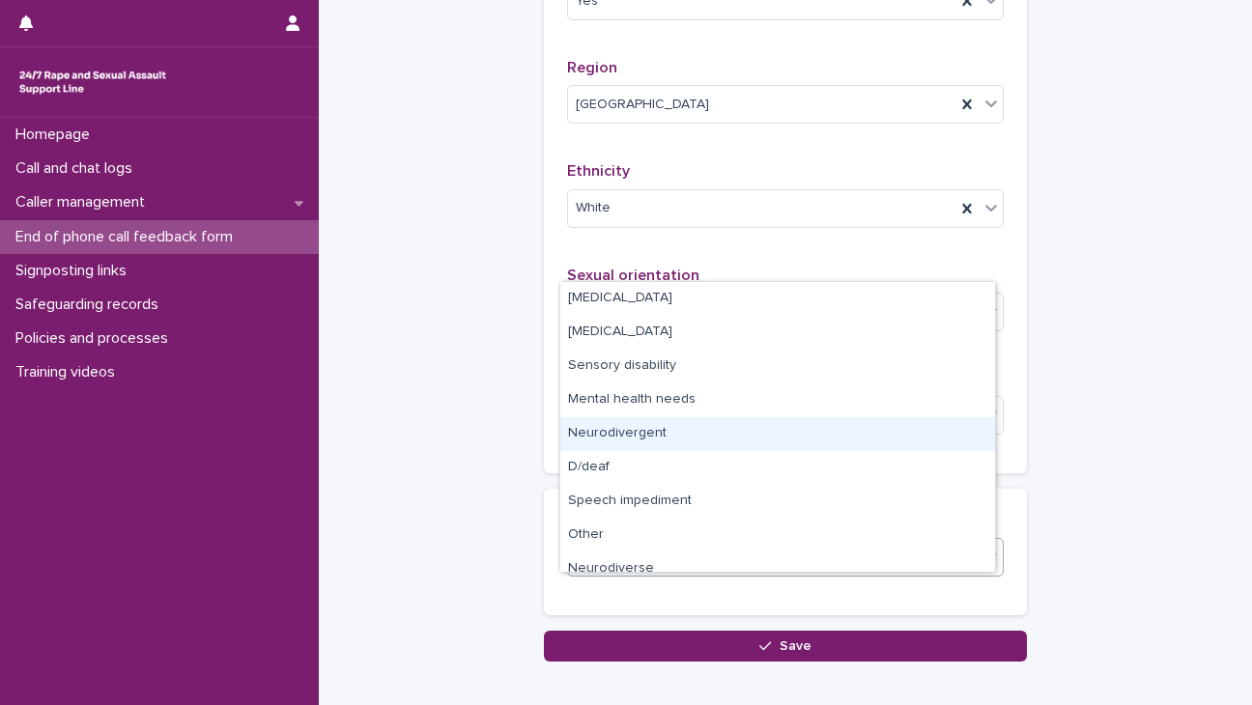
click at [605, 434] on div "Neurodivergent" at bounding box center [777, 434] width 435 height 34
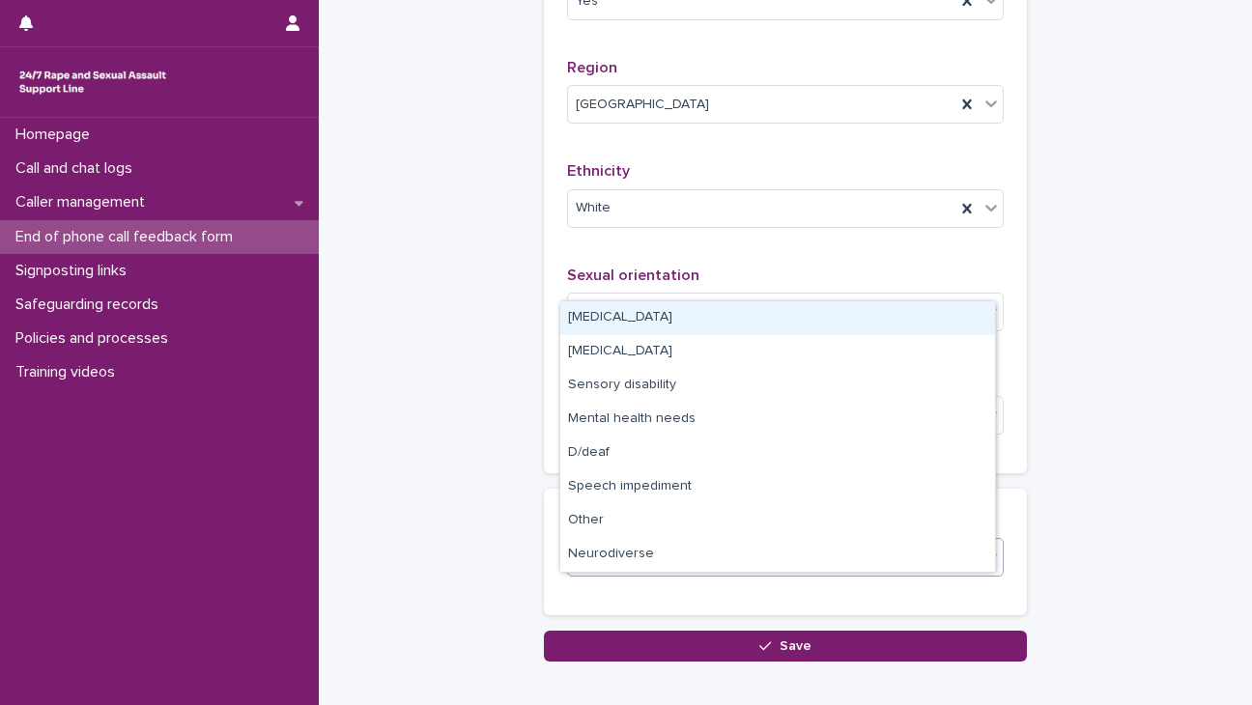
click at [738, 575] on div "Neurodivergent" at bounding box center [761, 558] width 387 height 34
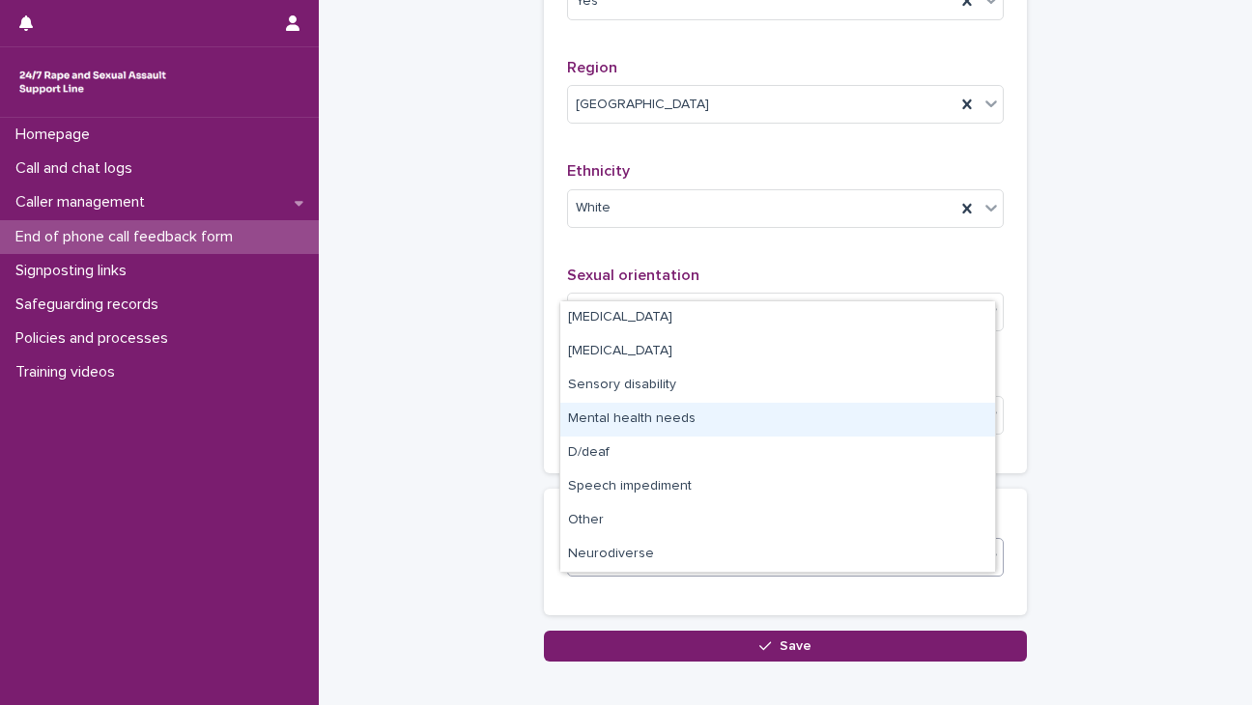
click at [637, 422] on div "Mental health needs" at bounding box center [777, 420] width 435 height 34
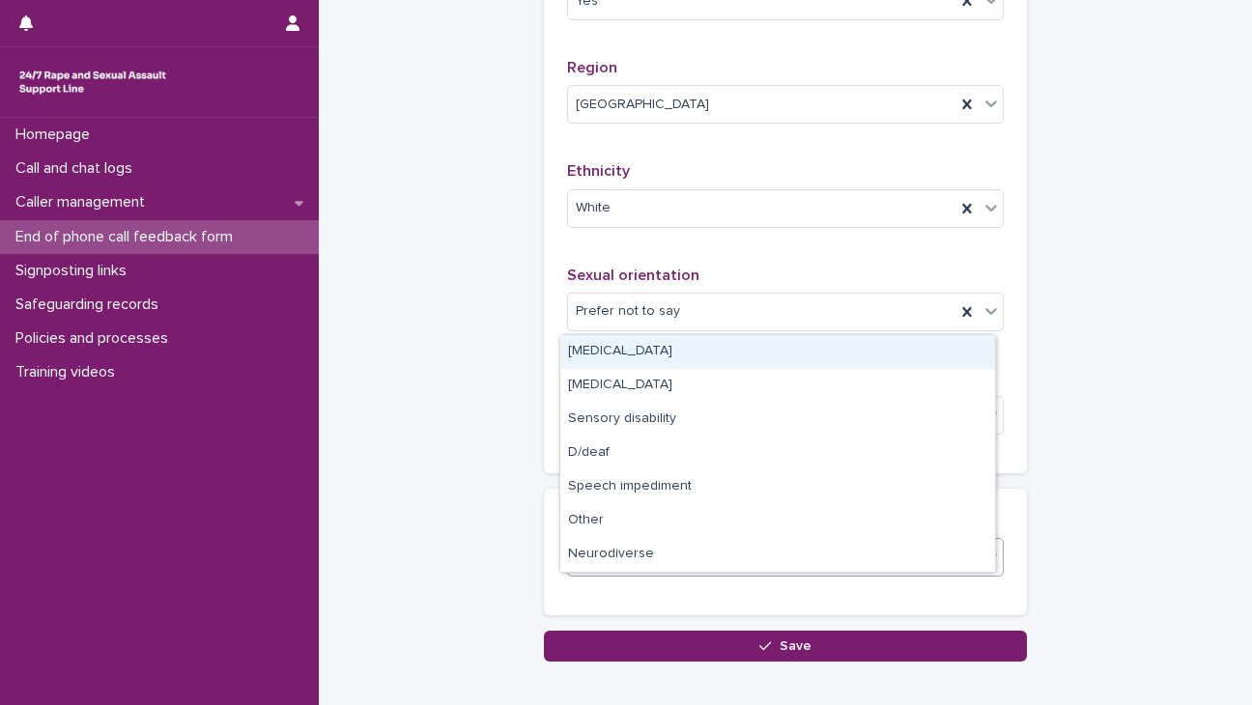
click at [822, 575] on div "Mental health needs Neurodivergent" at bounding box center [761, 558] width 387 height 34
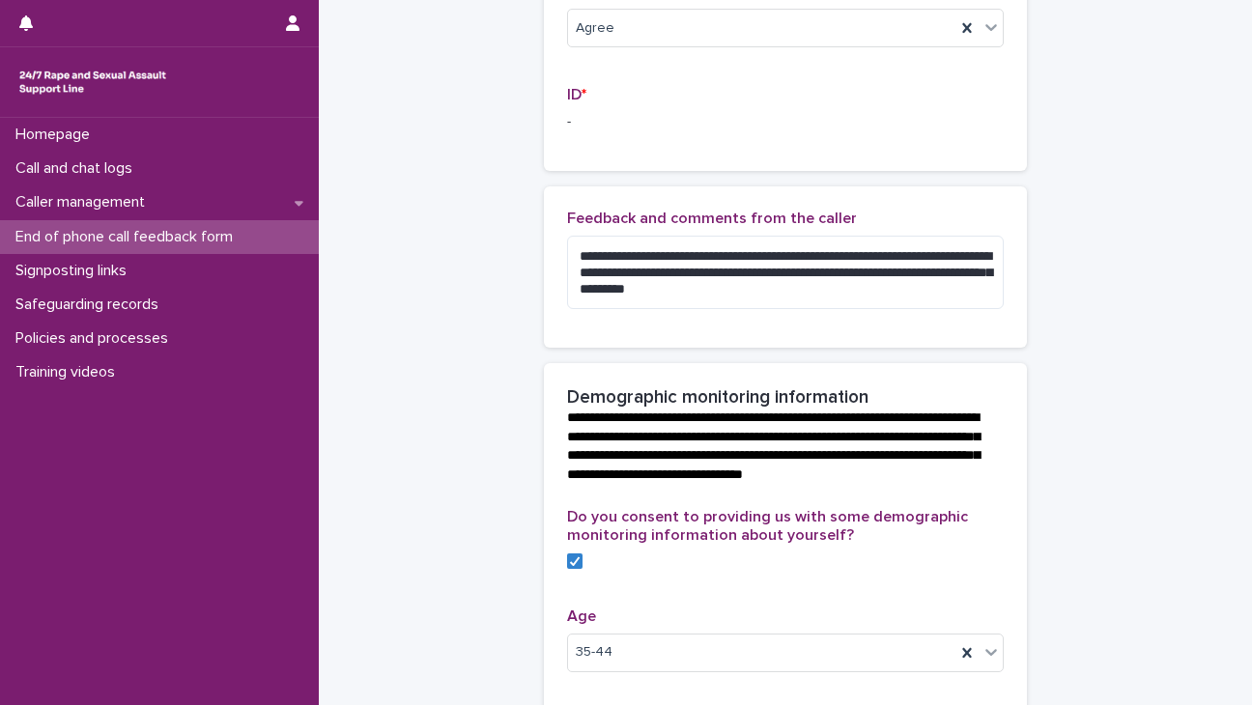
scroll to position [462, 0]
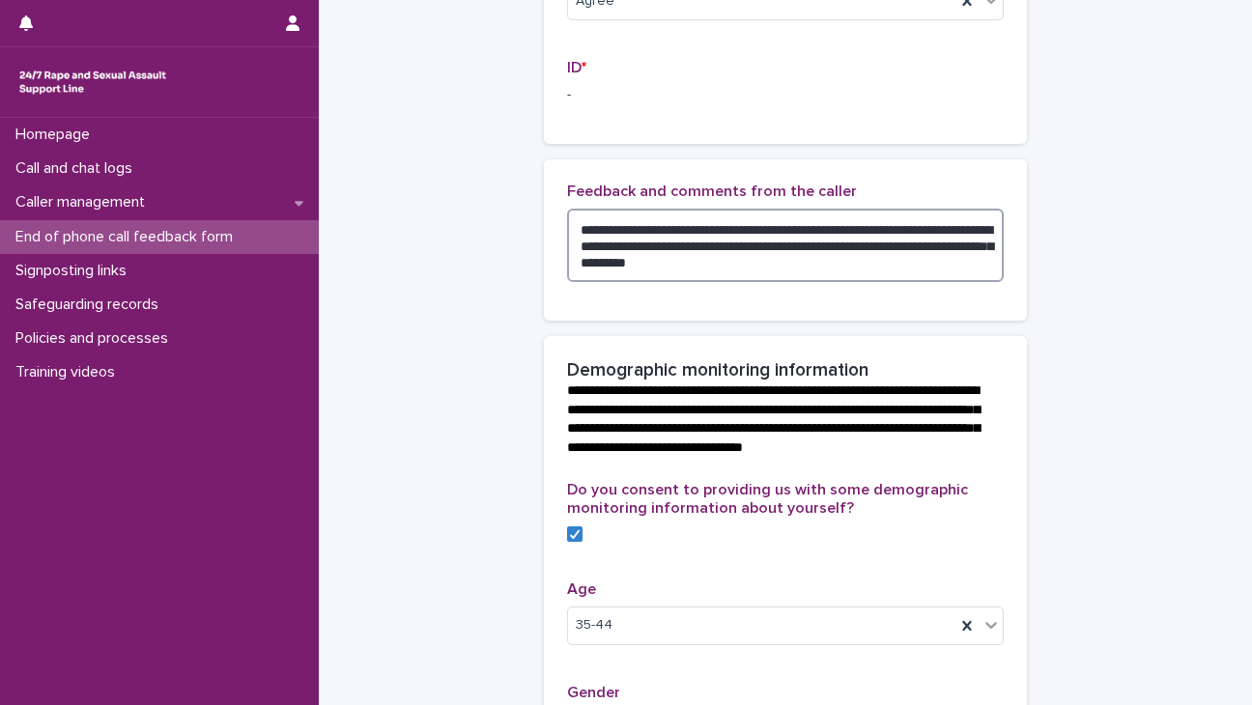
click at [572, 248] on textarea "**********" at bounding box center [785, 245] width 437 height 73
click at [680, 244] on textarea "**********" at bounding box center [785, 245] width 437 height 73
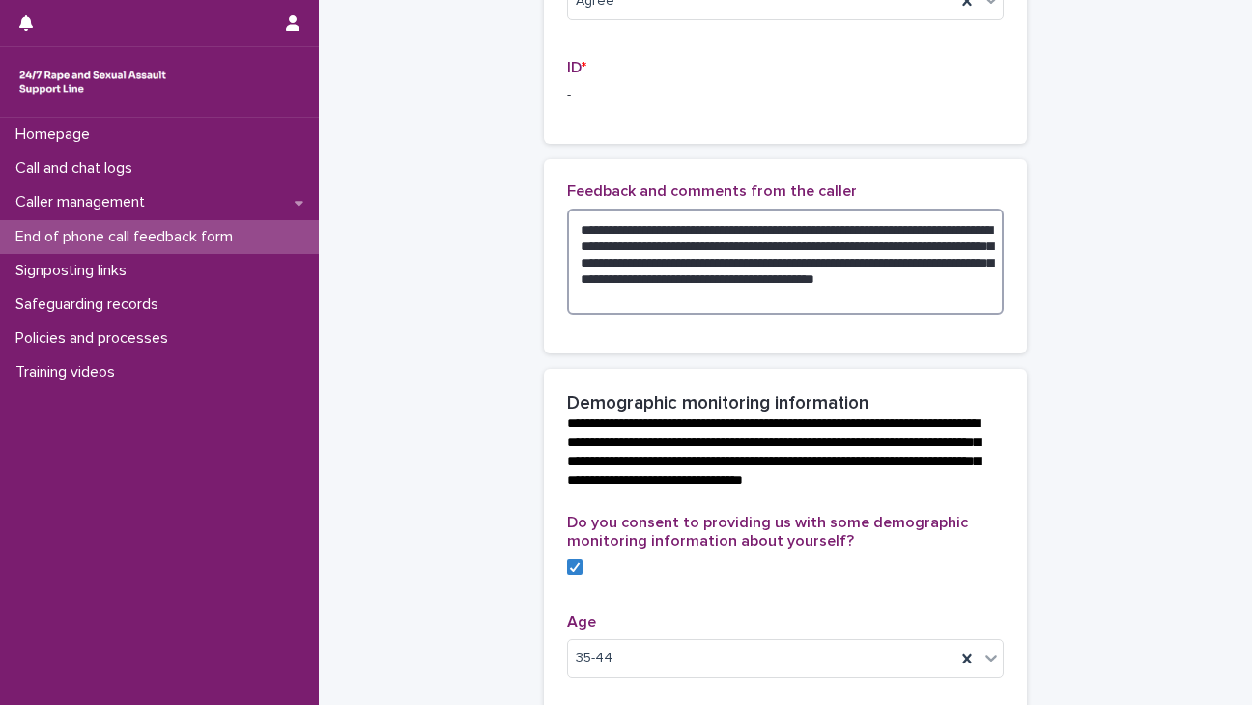
click at [632, 295] on textarea "**********" at bounding box center [785, 262] width 437 height 106
click at [822, 300] on textarea "**********" at bounding box center [785, 262] width 437 height 106
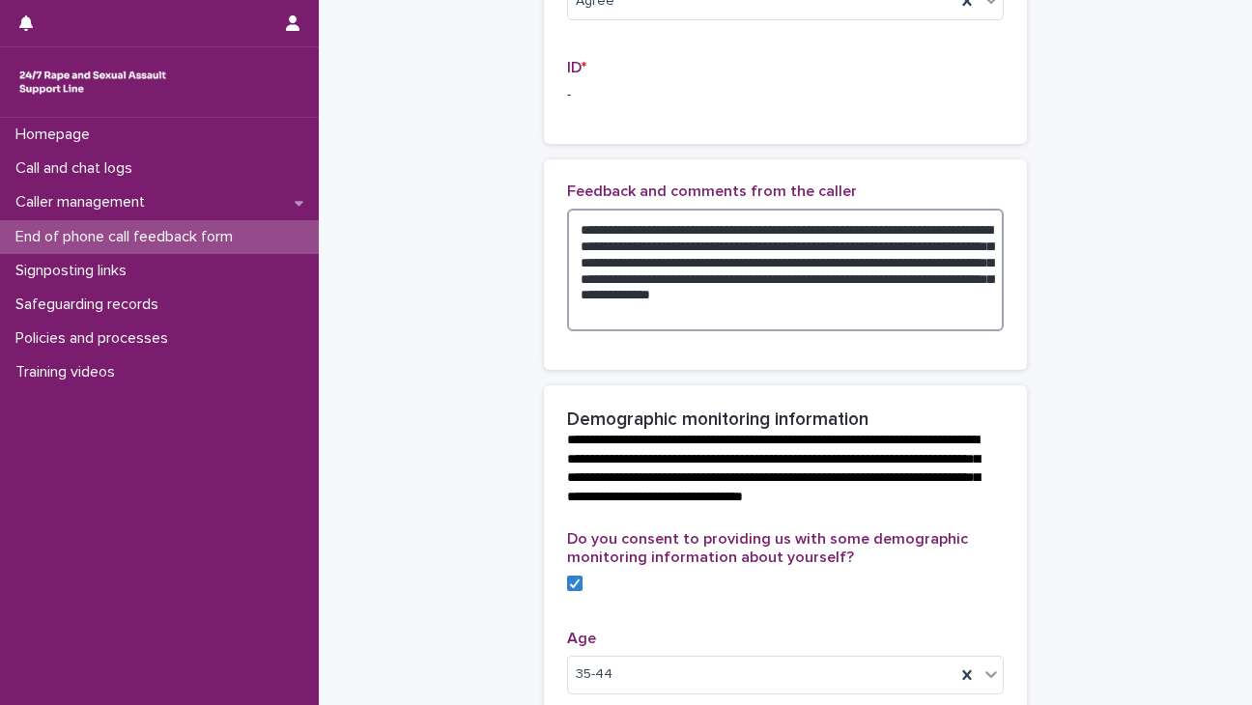
click at [822, 313] on textarea "**********" at bounding box center [785, 270] width 437 height 123
click at [645, 329] on textarea "**********" at bounding box center [785, 270] width 437 height 123
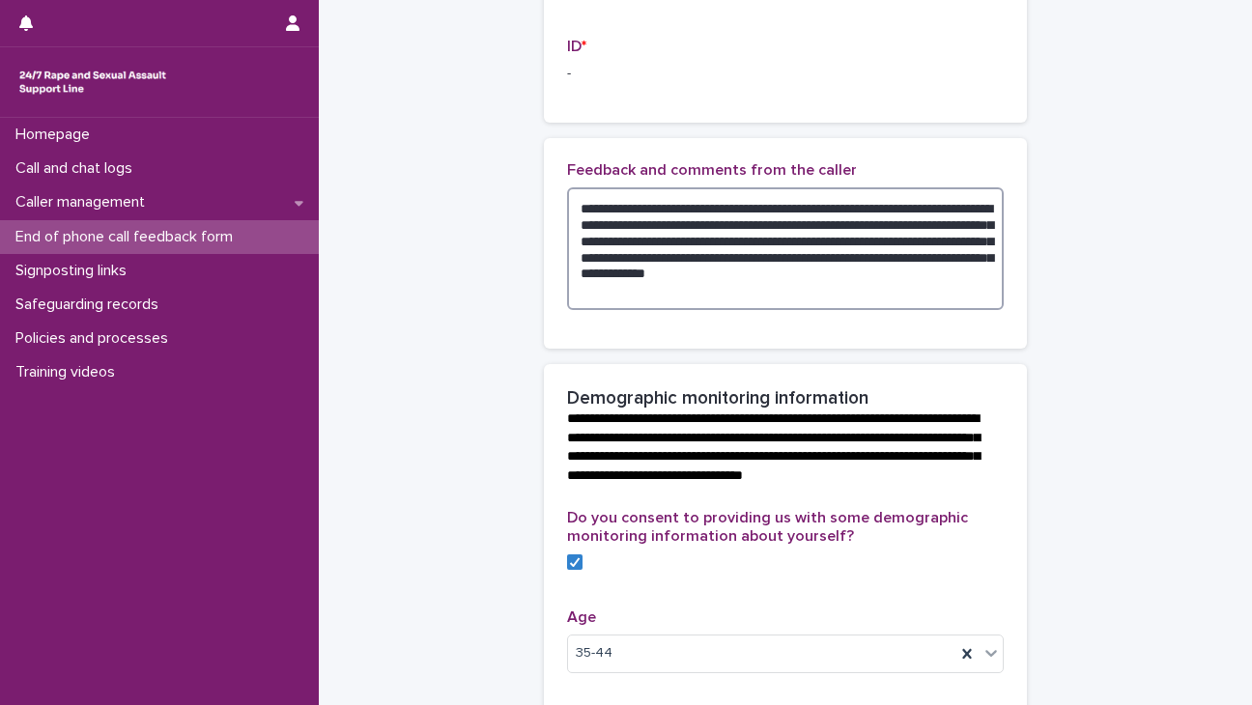
scroll to position [483, 0]
click at [776, 257] on textarea "**********" at bounding box center [785, 248] width 437 height 123
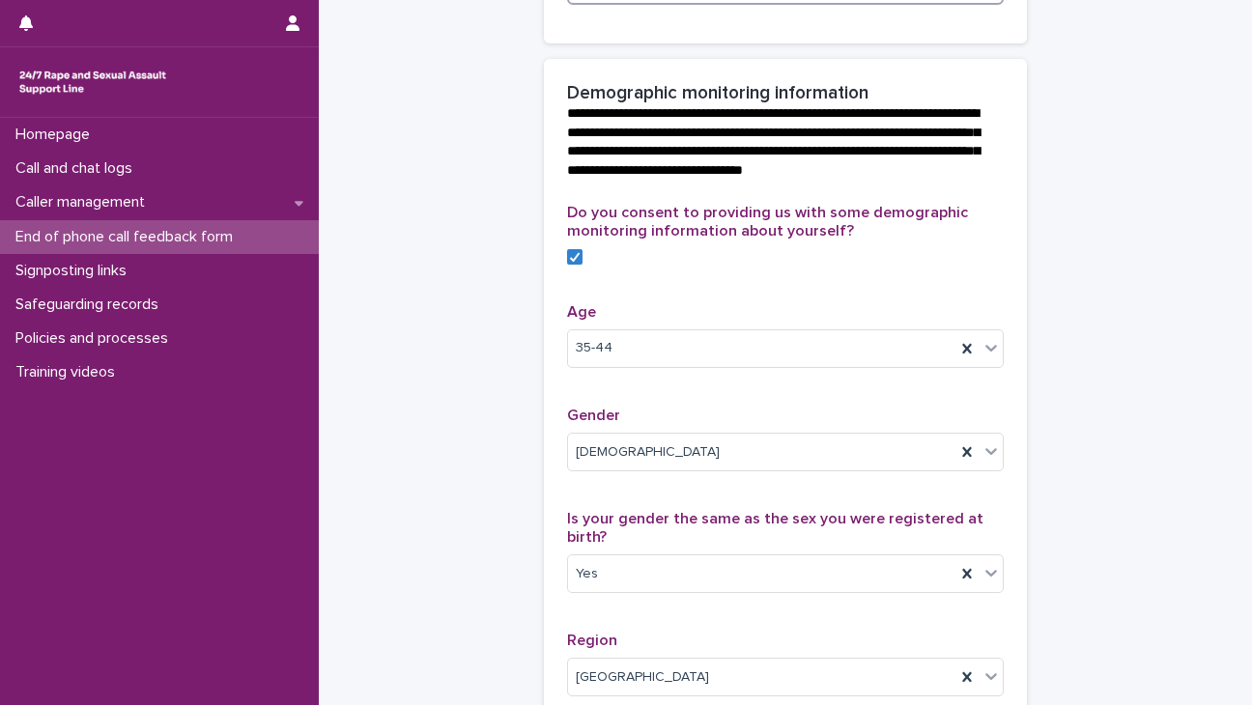
scroll to position [1504, 0]
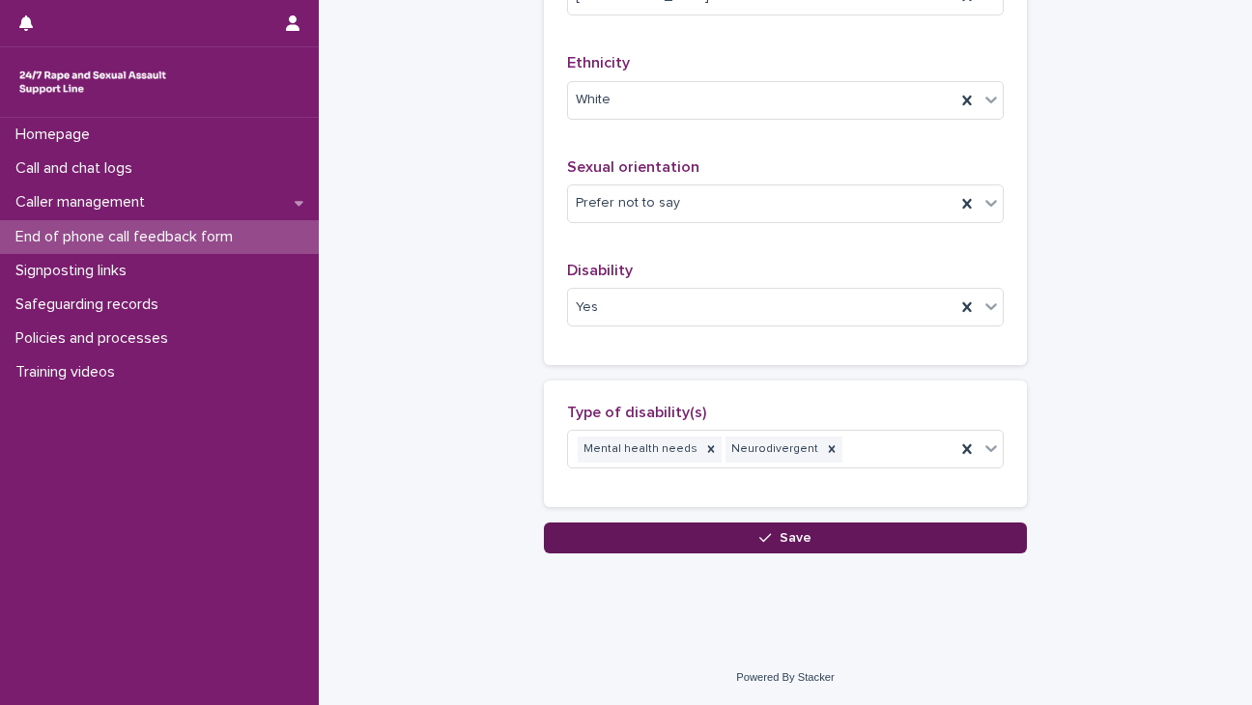
type textarea "**********"
click at [780, 544] on span "Save" at bounding box center [796, 538] width 32 height 14
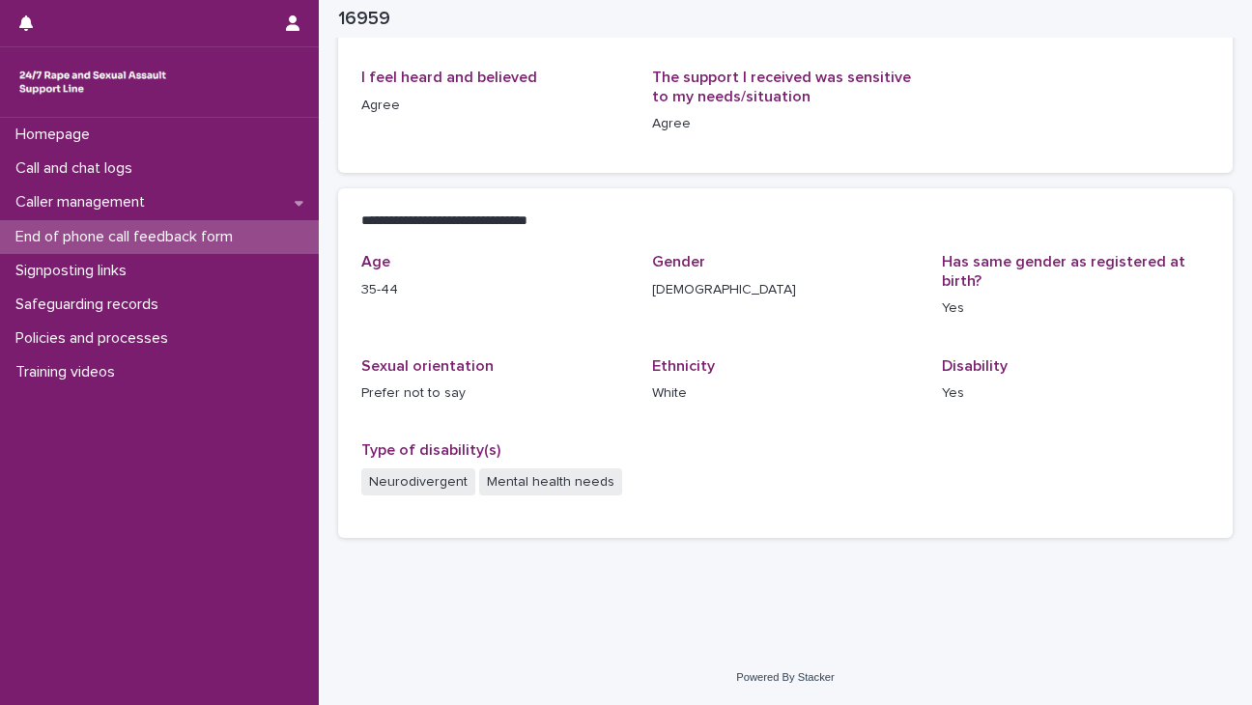
scroll to position [344, 0]
click at [147, 176] on p "Call and chat logs" at bounding box center [78, 168] width 140 height 18
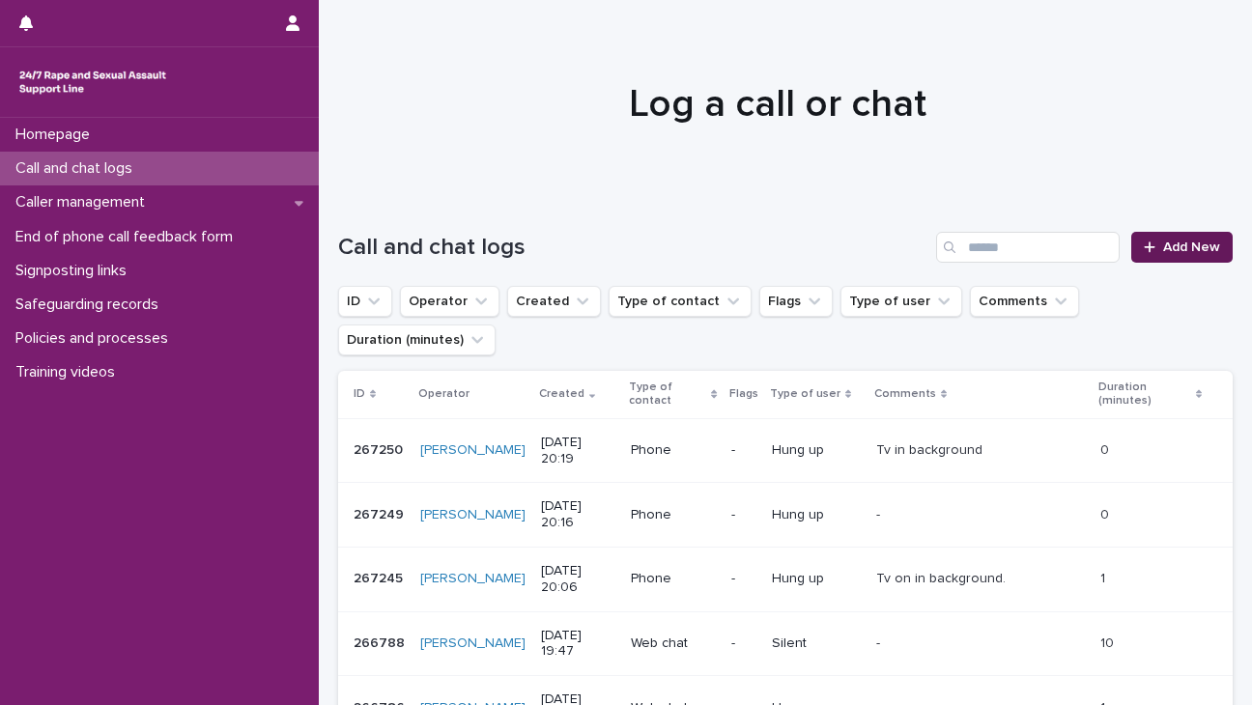
click at [822, 242] on span "Add New" at bounding box center [1191, 248] width 57 height 14
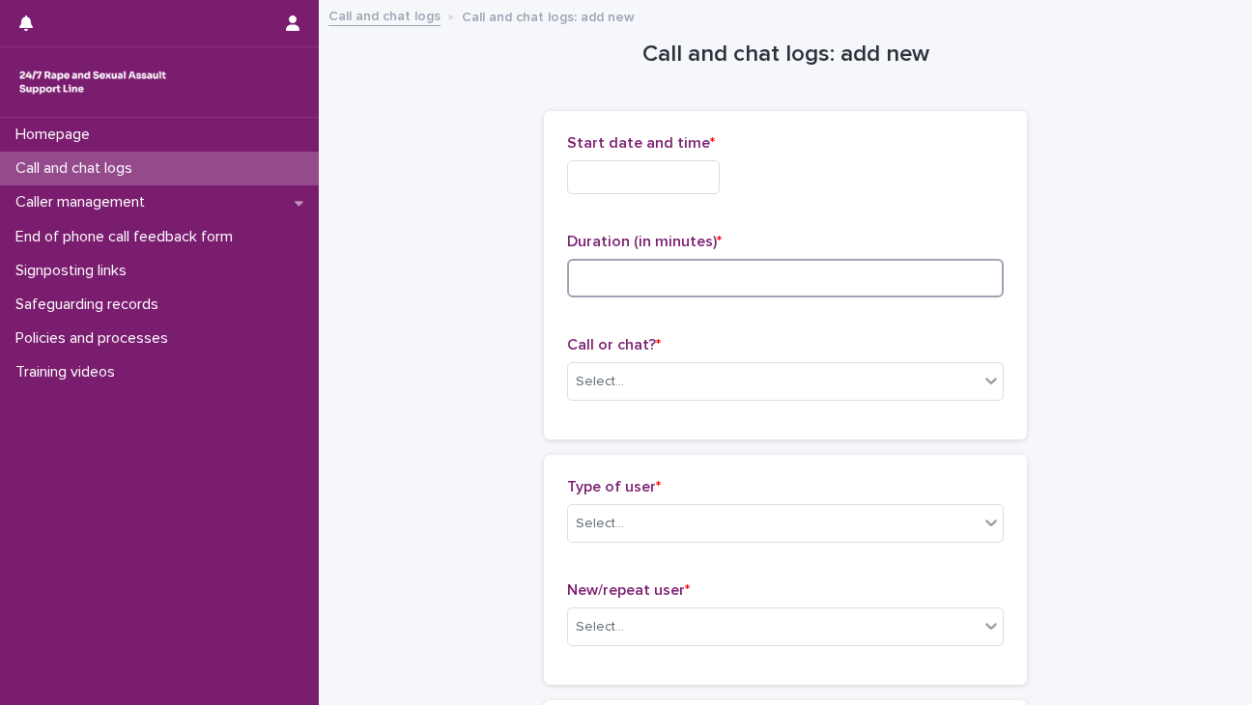
click at [670, 282] on input at bounding box center [785, 278] width 437 height 39
type input "**"
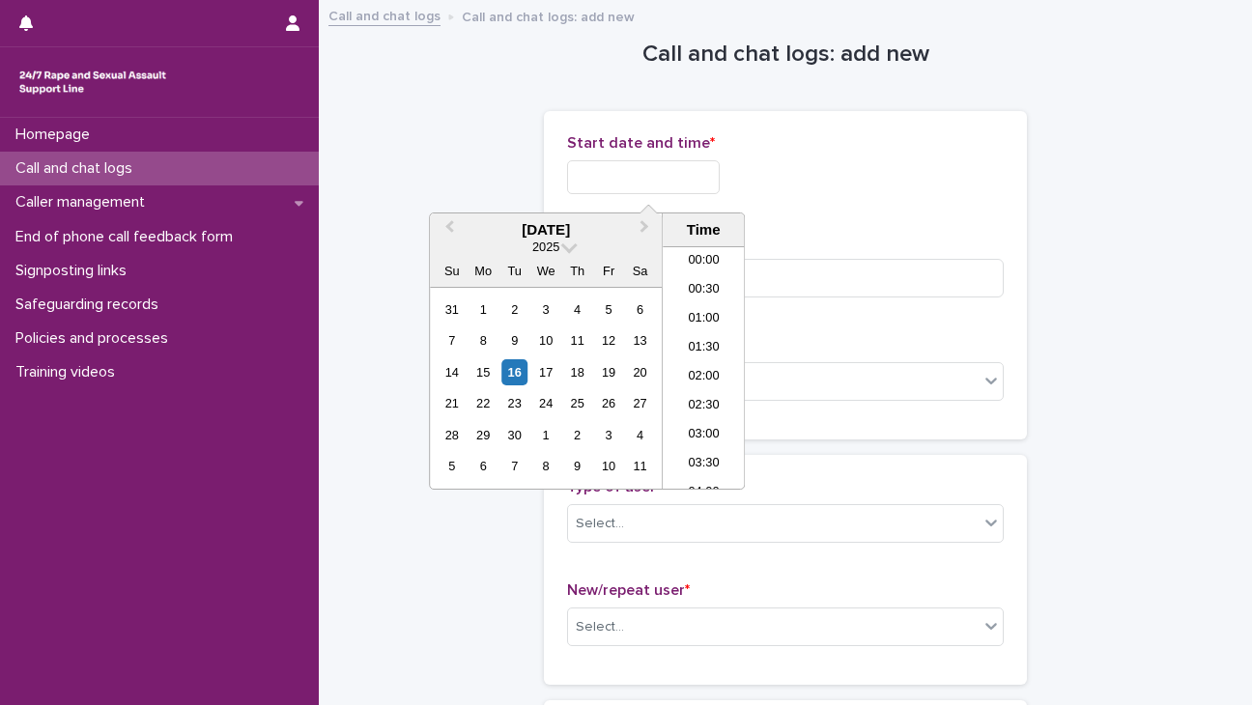
click at [646, 167] on input "text" at bounding box center [643, 177] width 153 height 34
click at [684, 307] on li "20:00" at bounding box center [704, 310] width 82 height 29
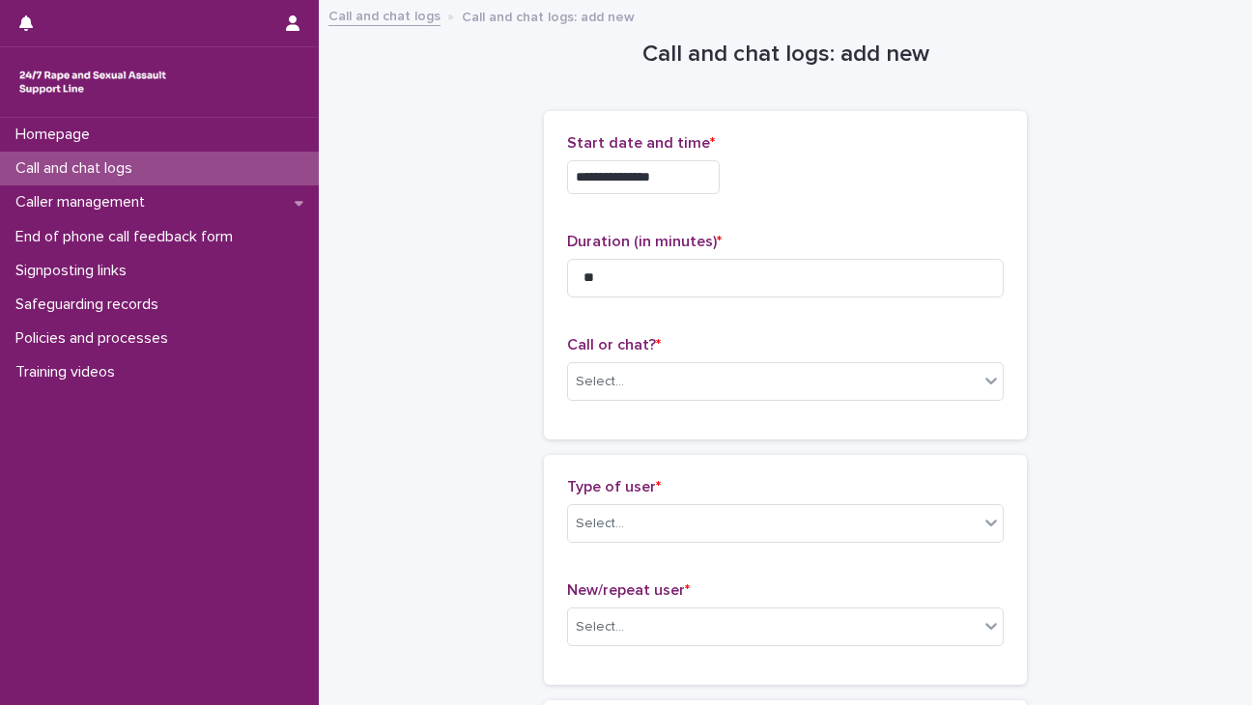
click at [678, 171] on input "**********" at bounding box center [643, 177] width 153 height 34
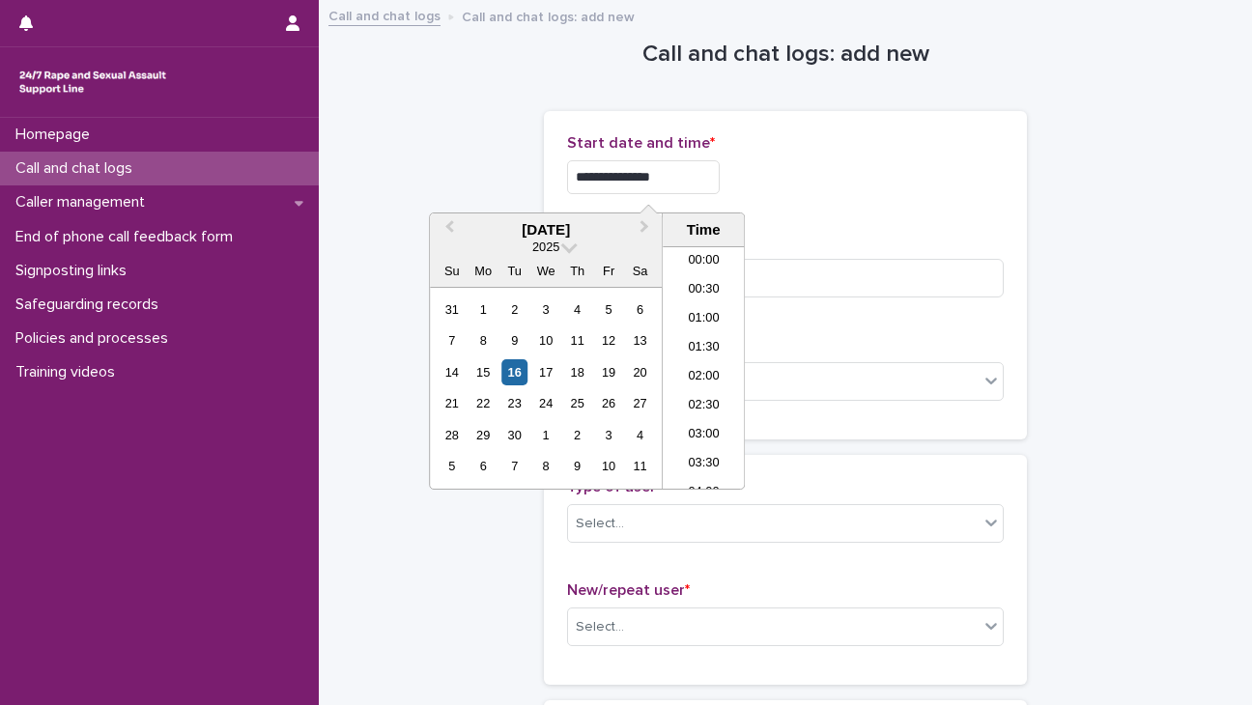
scroll to position [1053, 0]
type input "**********"
click at [822, 381] on div "Select..." at bounding box center [773, 382] width 411 height 32
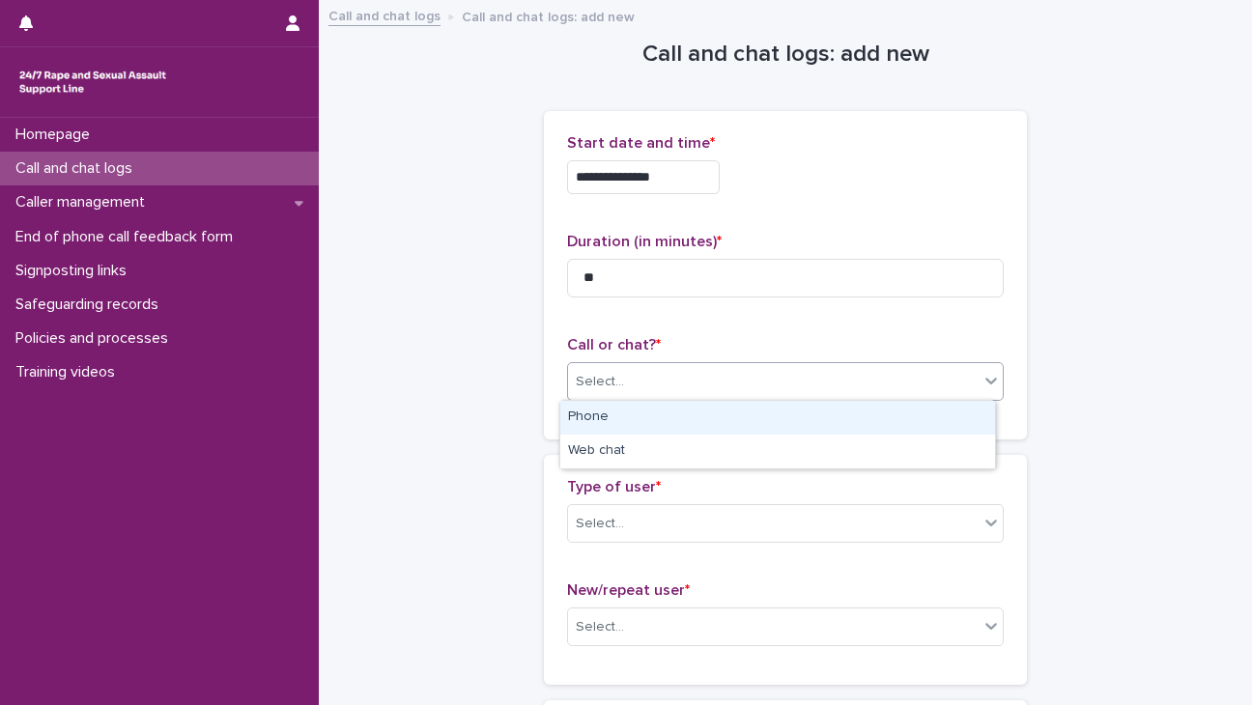
click at [656, 425] on div "Phone" at bounding box center [777, 418] width 435 height 34
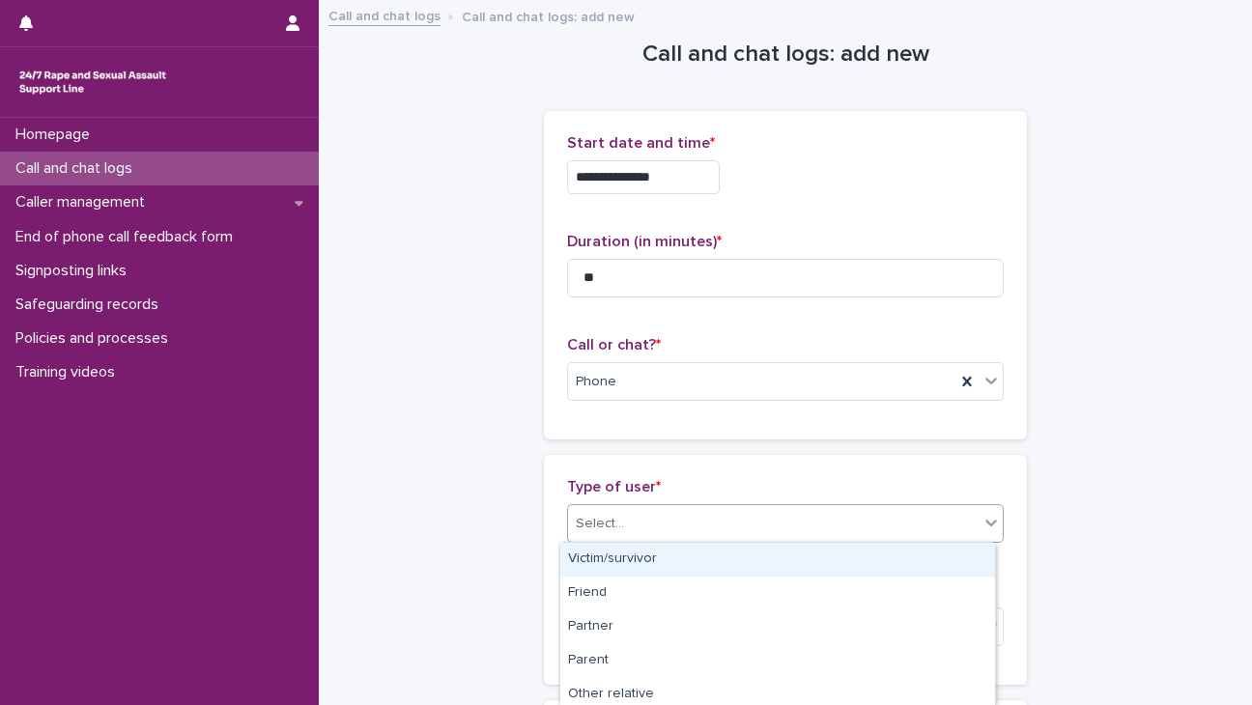
click at [658, 525] on div "Select..." at bounding box center [773, 524] width 411 height 32
click at [646, 562] on div "Victim/survivor" at bounding box center [777, 560] width 435 height 34
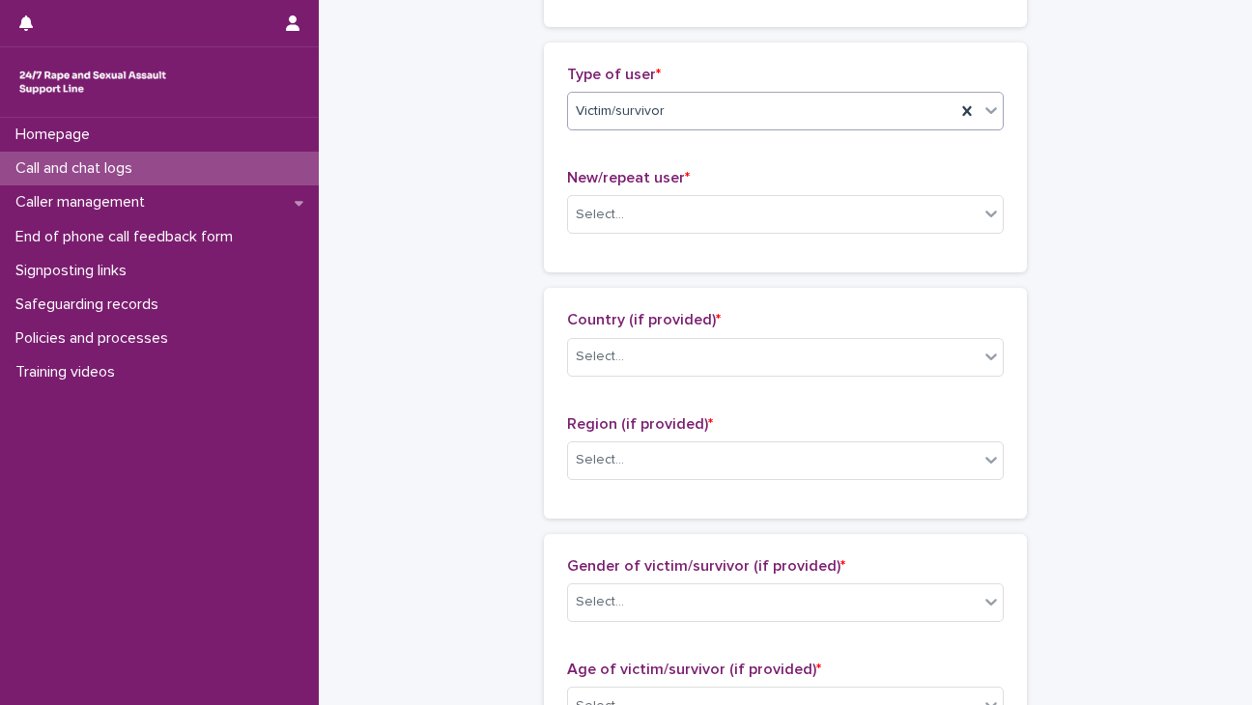
scroll to position [414, 0]
click at [652, 206] on div "Select..." at bounding box center [773, 214] width 411 height 32
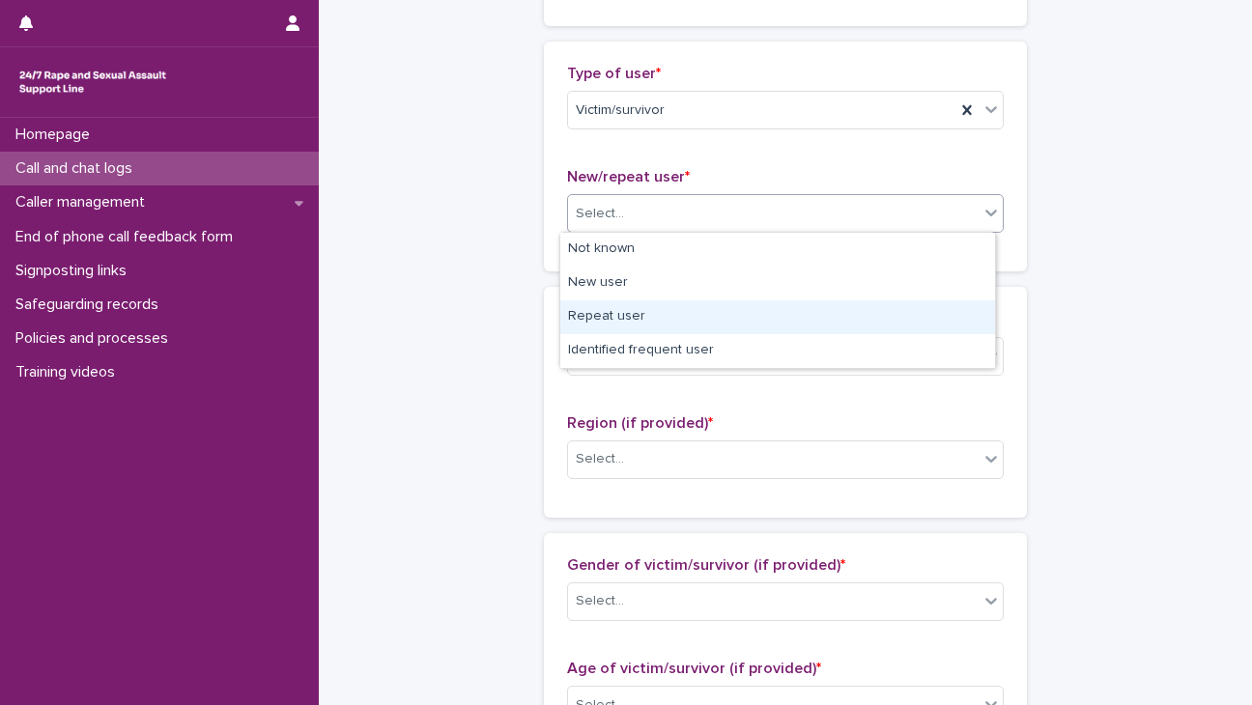
click at [634, 329] on div "Repeat user" at bounding box center [777, 318] width 435 height 34
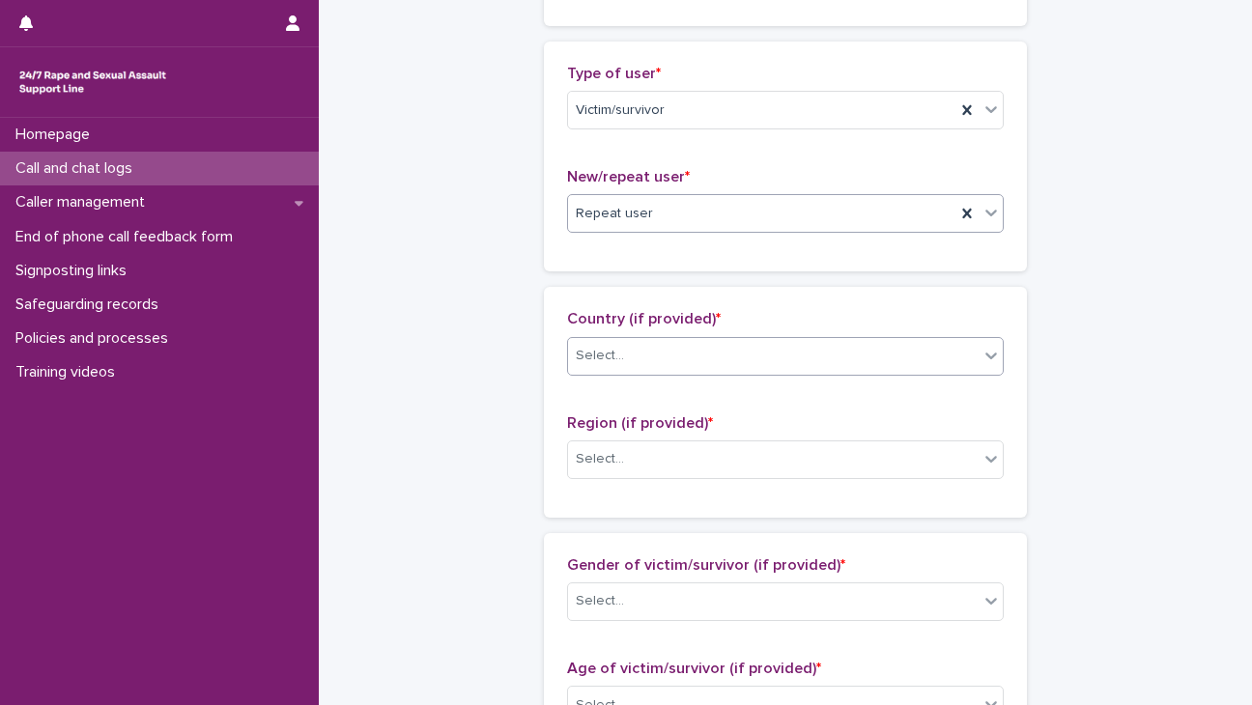
click at [633, 342] on div "Select..." at bounding box center [773, 356] width 411 height 32
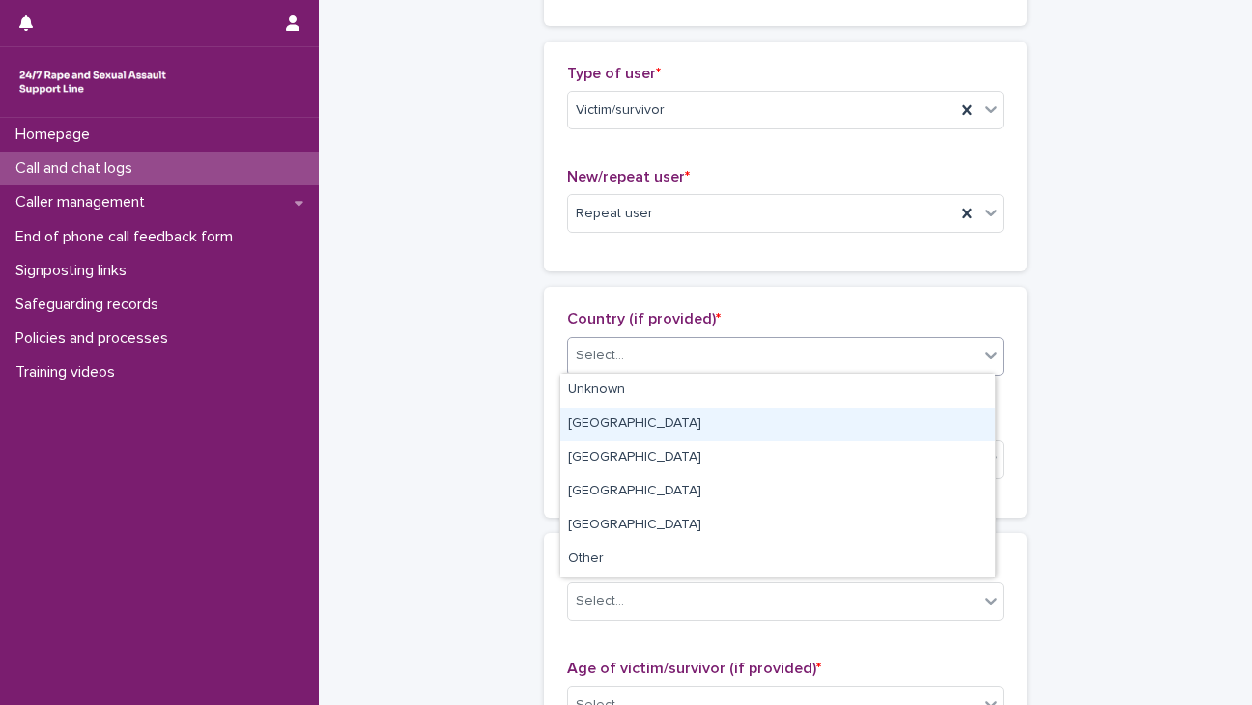
click at [627, 420] on div "[GEOGRAPHIC_DATA]" at bounding box center [777, 425] width 435 height 34
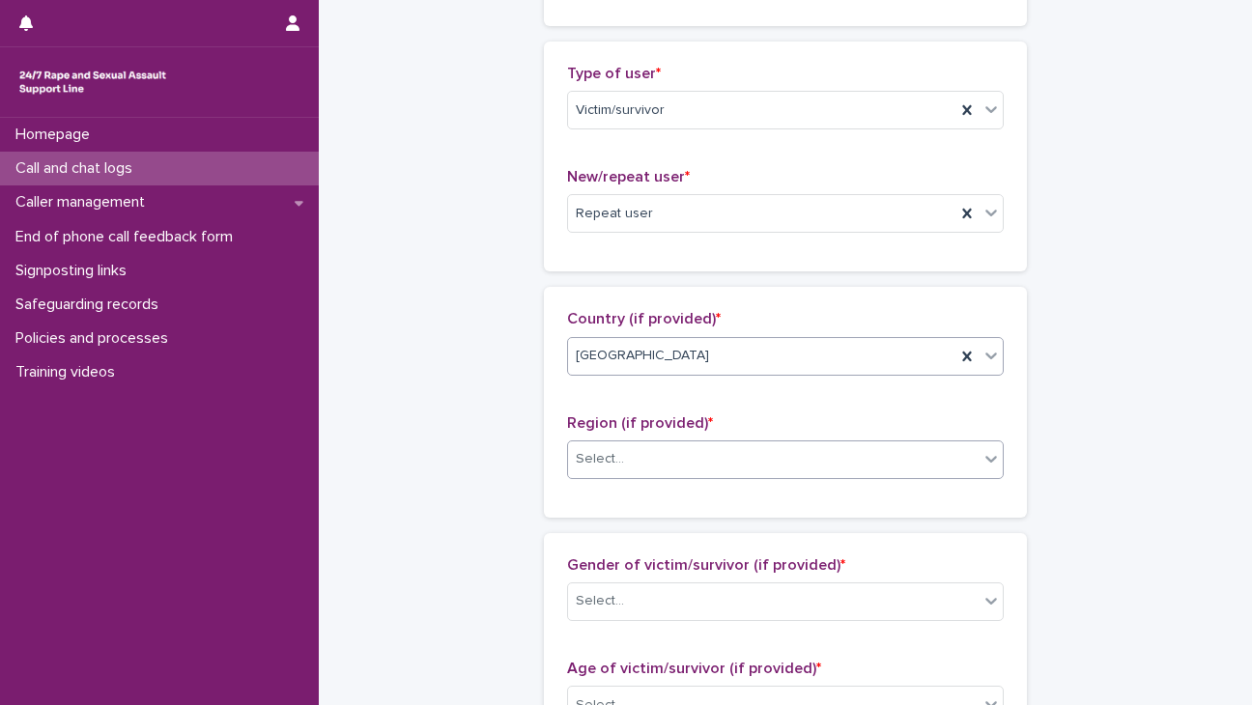
click at [624, 461] on div "Select..." at bounding box center [773, 460] width 411 height 32
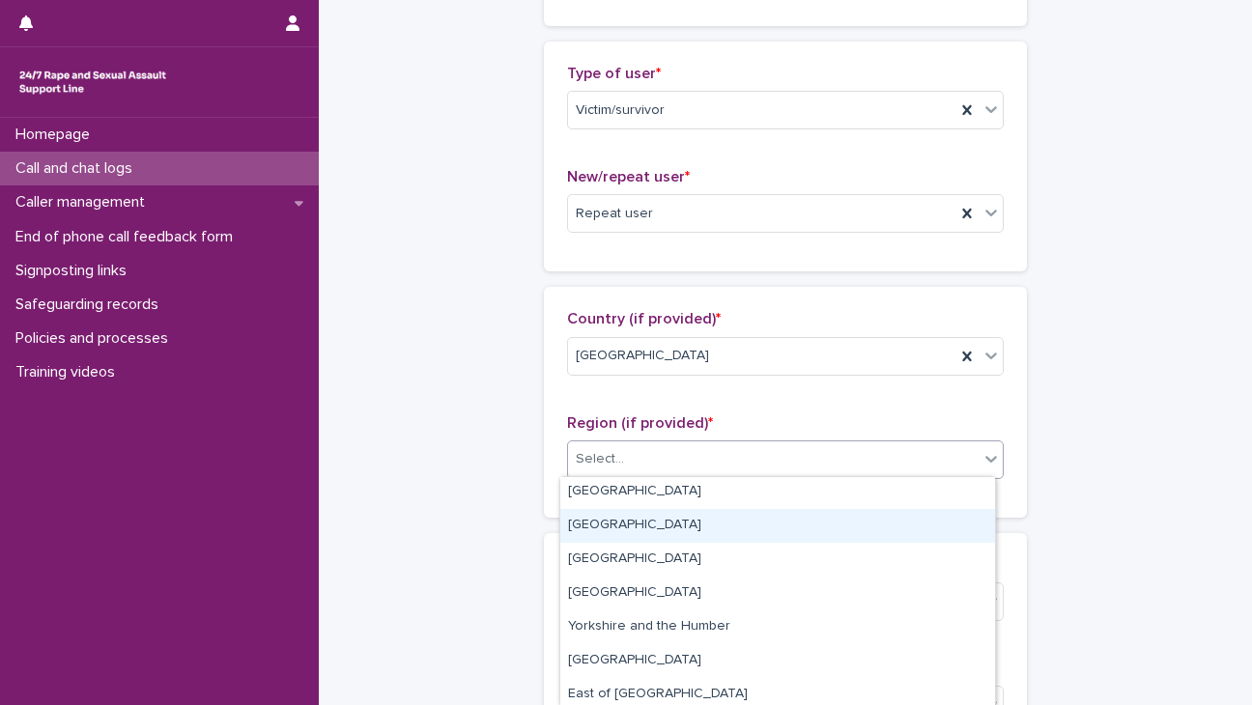
scroll to position [142, 0]
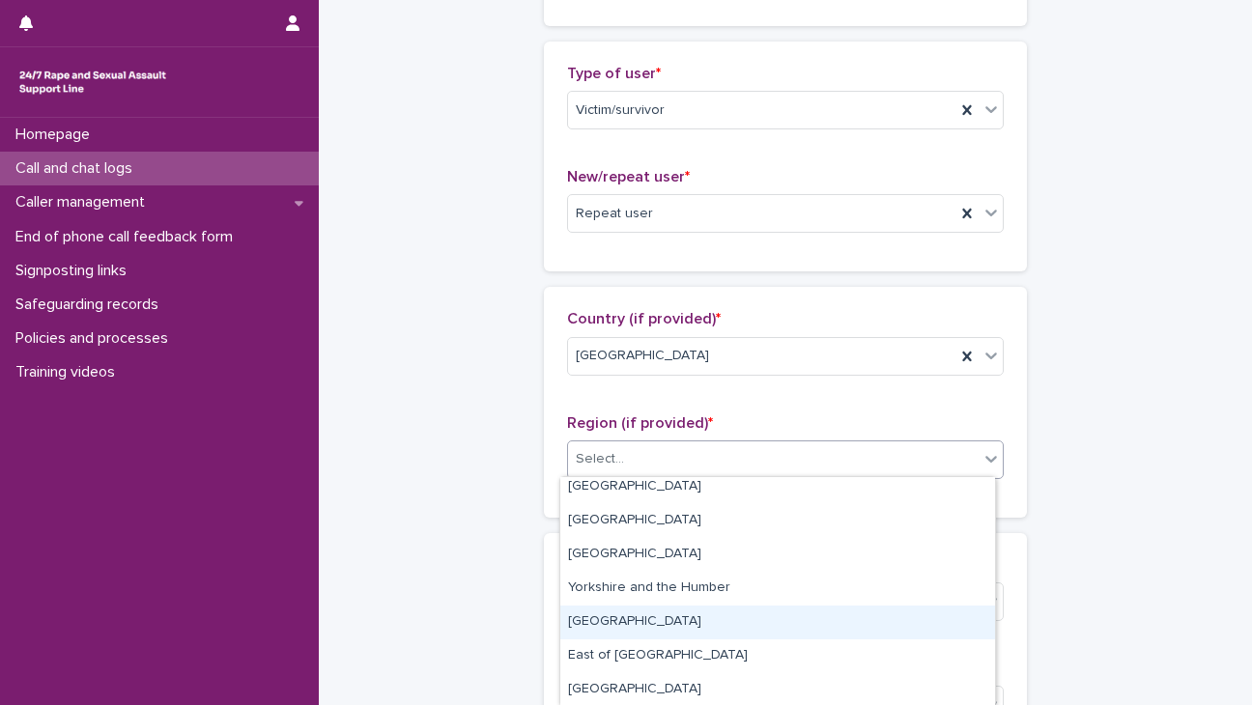
click at [621, 624] on div "[GEOGRAPHIC_DATA]" at bounding box center [777, 623] width 435 height 34
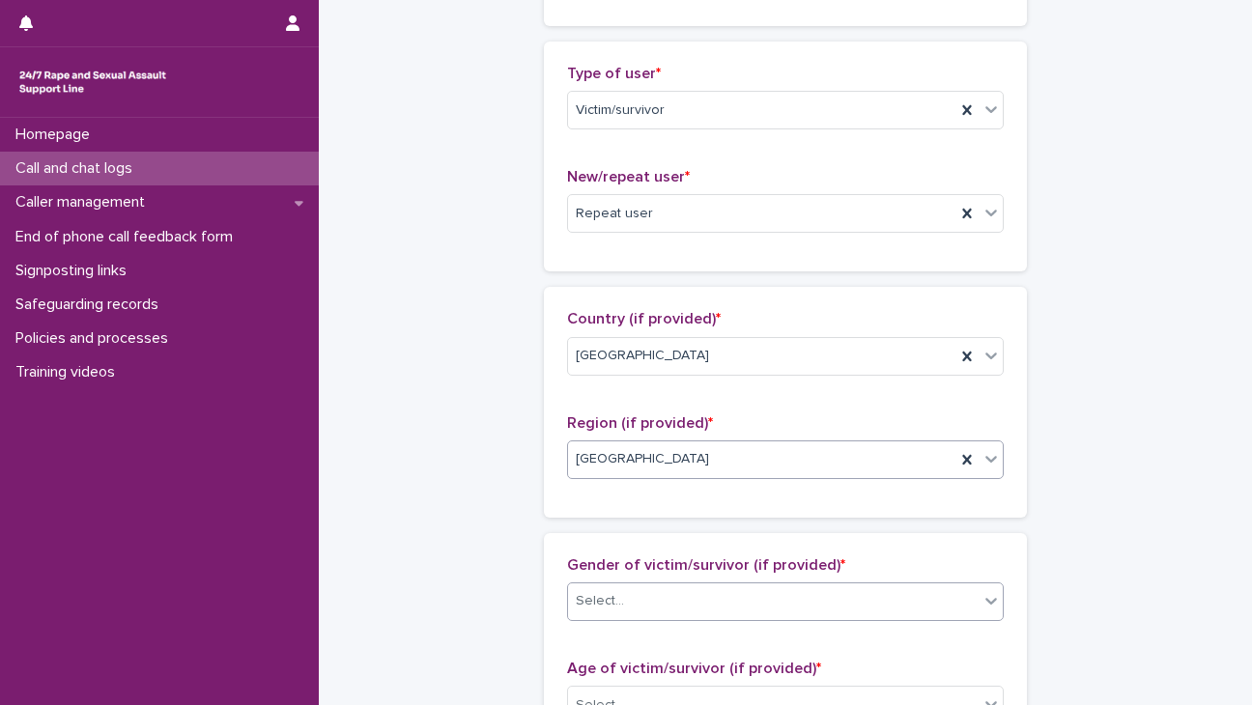
scroll to position [815, 0]
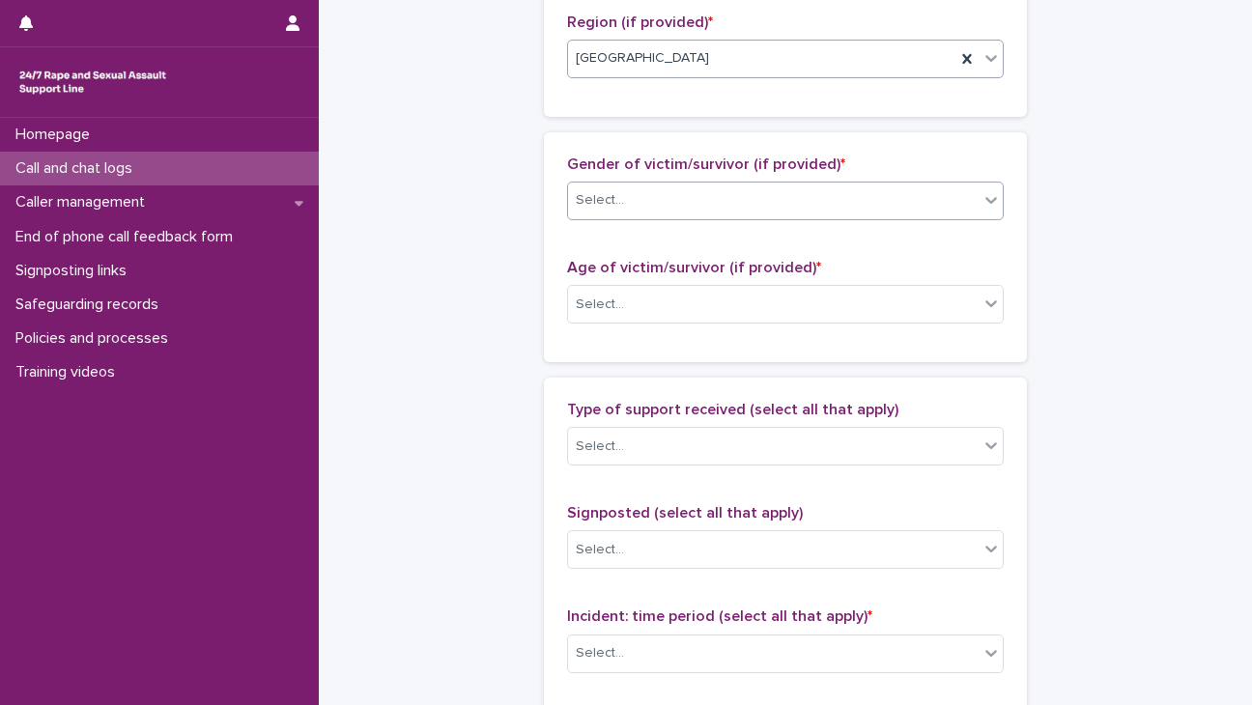
click at [643, 185] on div "Select..." at bounding box center [773, 201] width 411 height 32
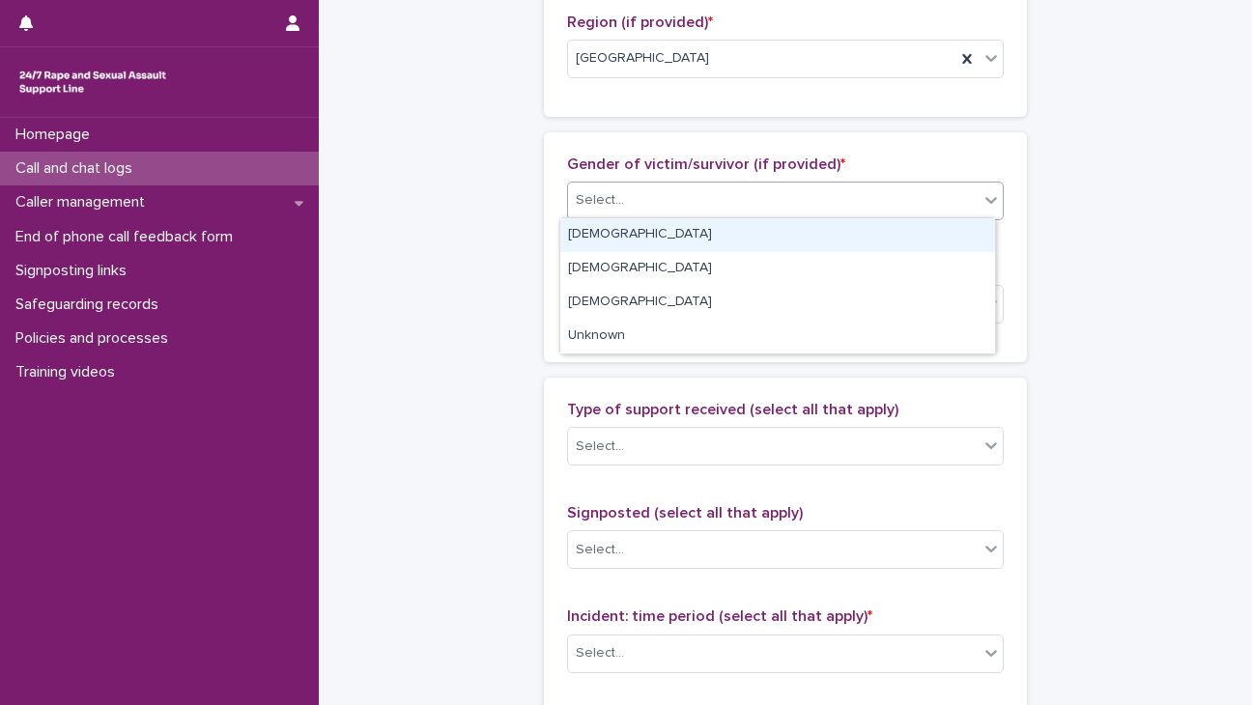
click at [620, 244] on div "[DEMOGRAPHIC_DATA]" at bounding box center [777, 235] width 435 height 34
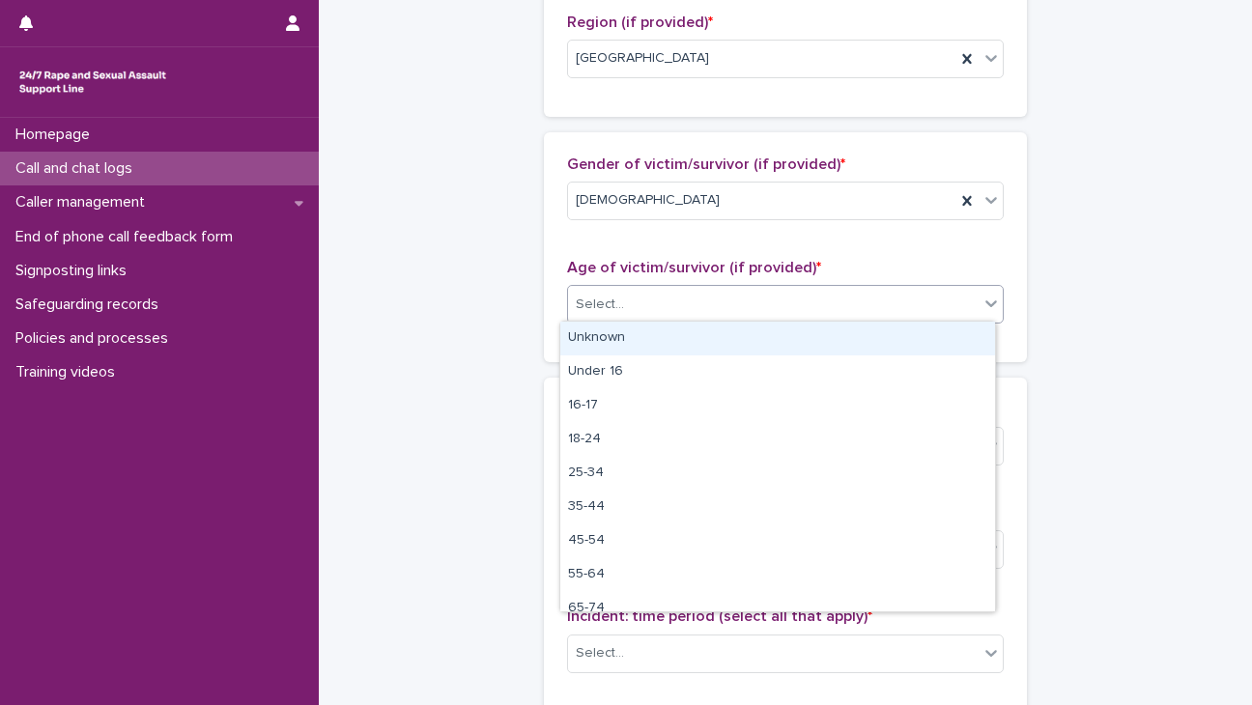
click at [615, 313] on div "Select..." at bounding box center [773, 305] width 411 height 32
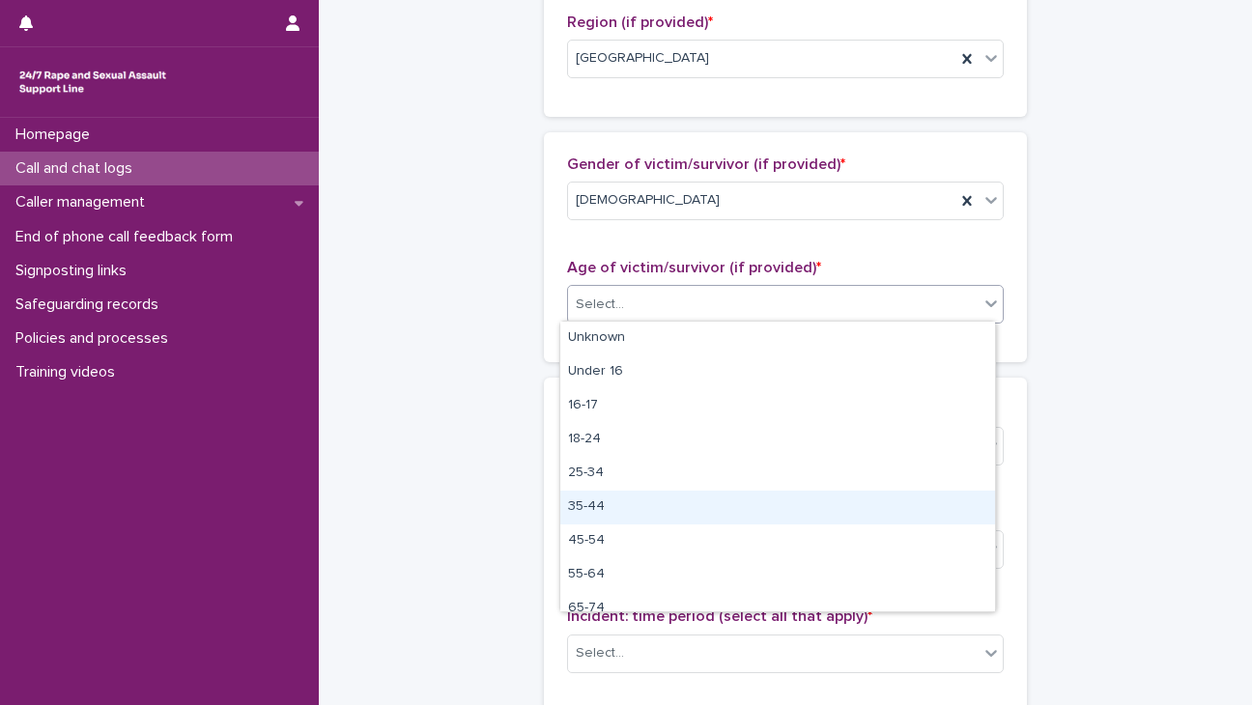
click at [599, 507] on div "35-44" at bounding box center [777, 508] width 435 height 34
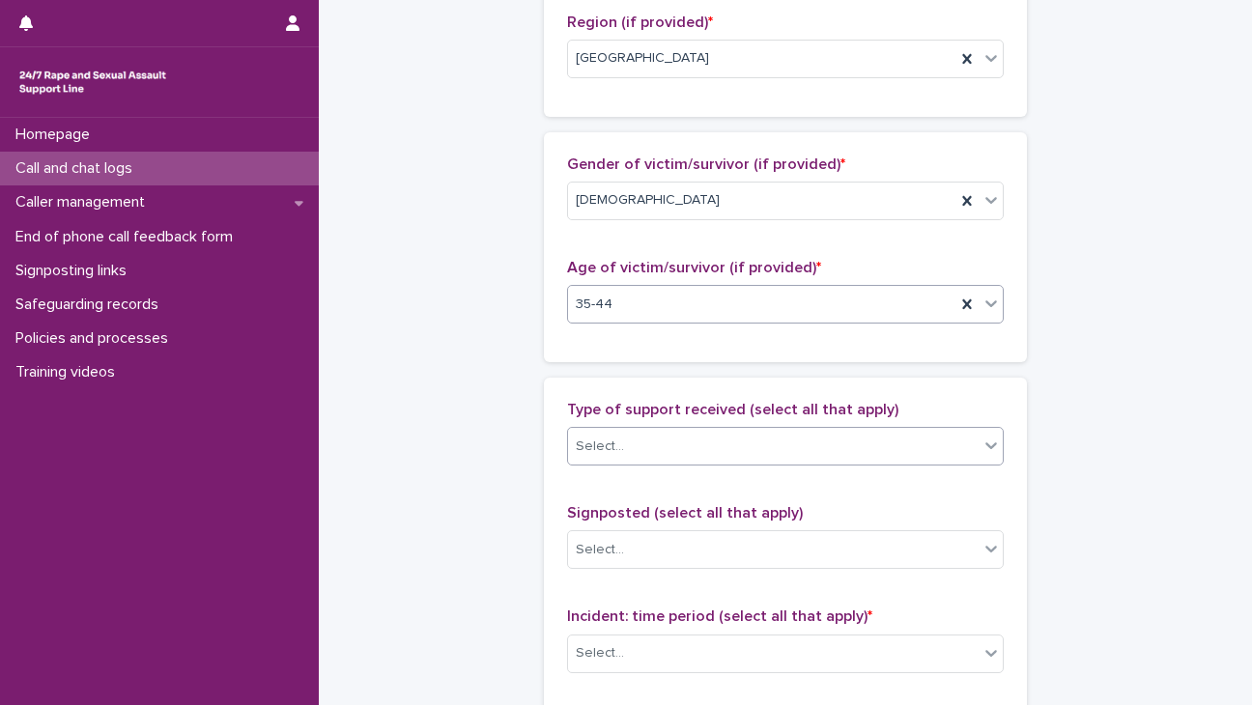
click at [605, 439] on div "Select..." at bounding box center [600, 447] width 48 height 20
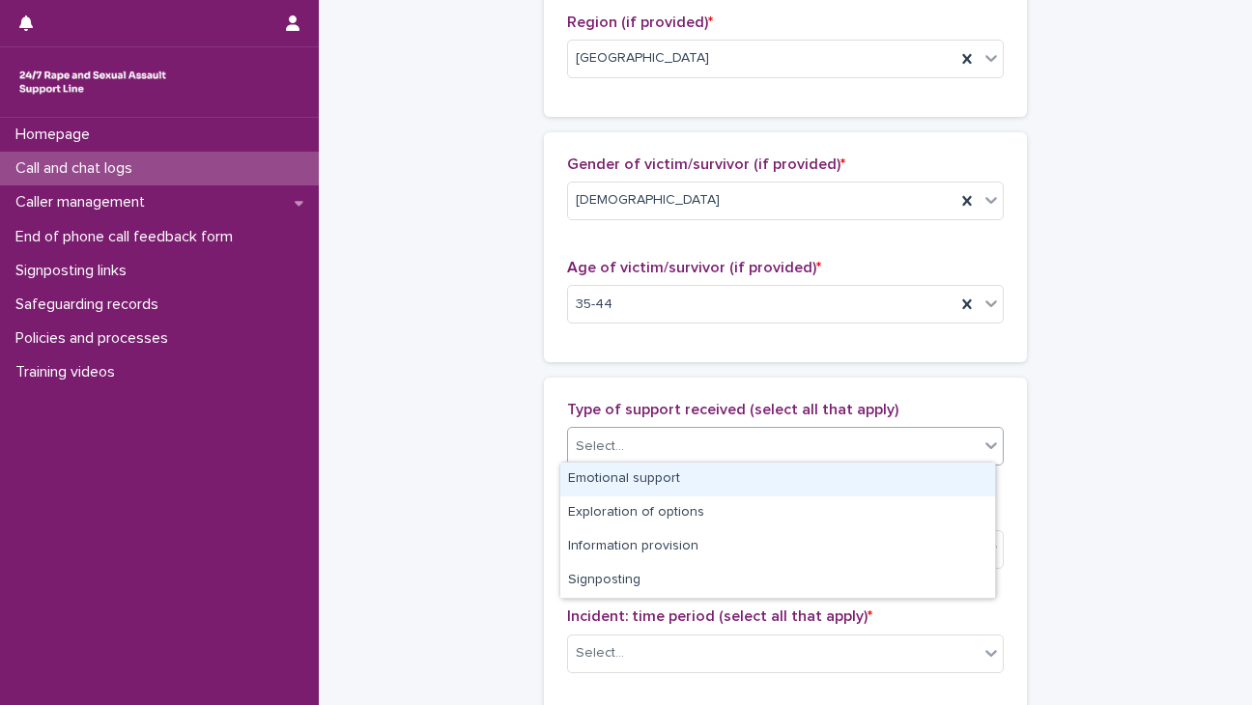
click at [607, 475] on div "Emotional support" at bounding box center [777, 480] width 435 height 34
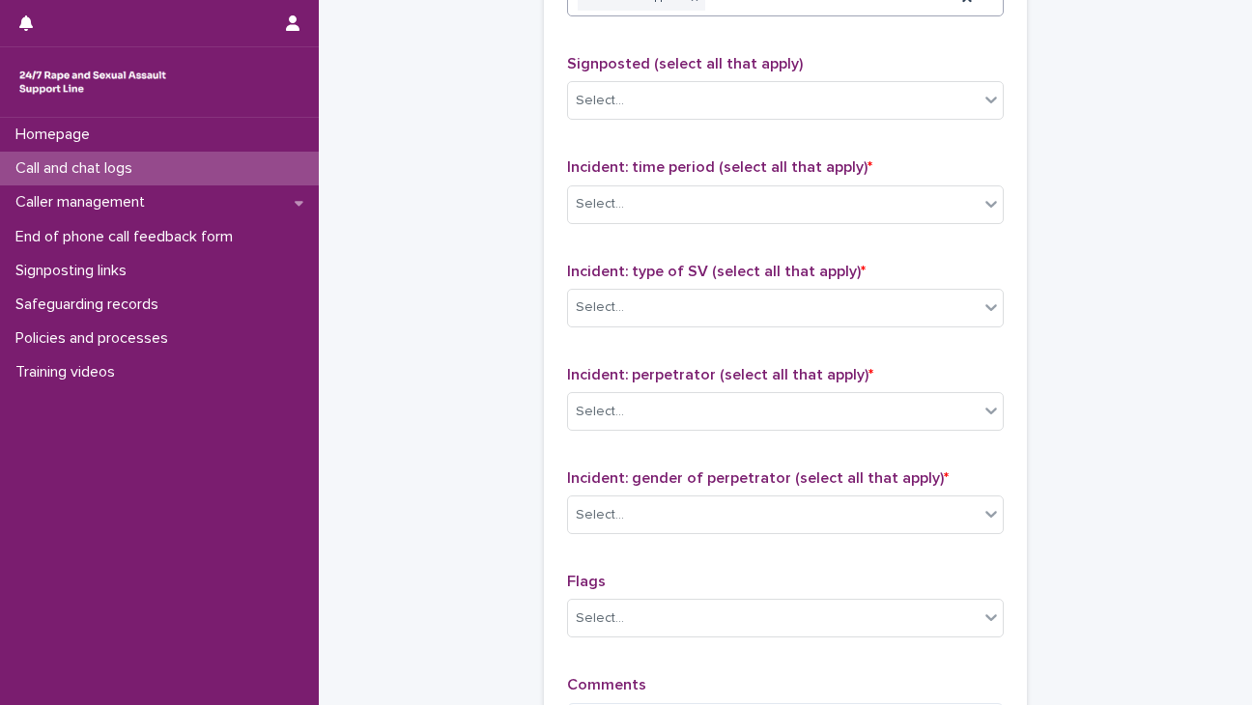
scroll to position [1268, 0]
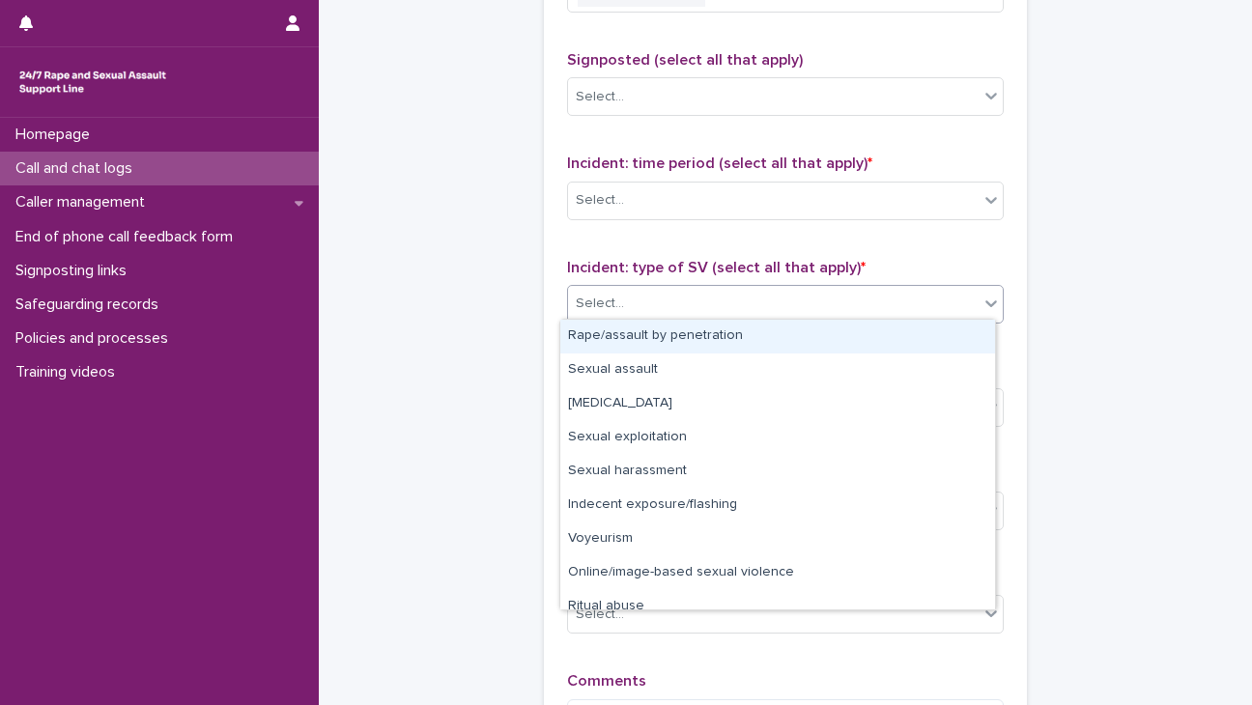
click at [704, 288] on div "Select..." at bounding box center [773, 304] width 411 height 32
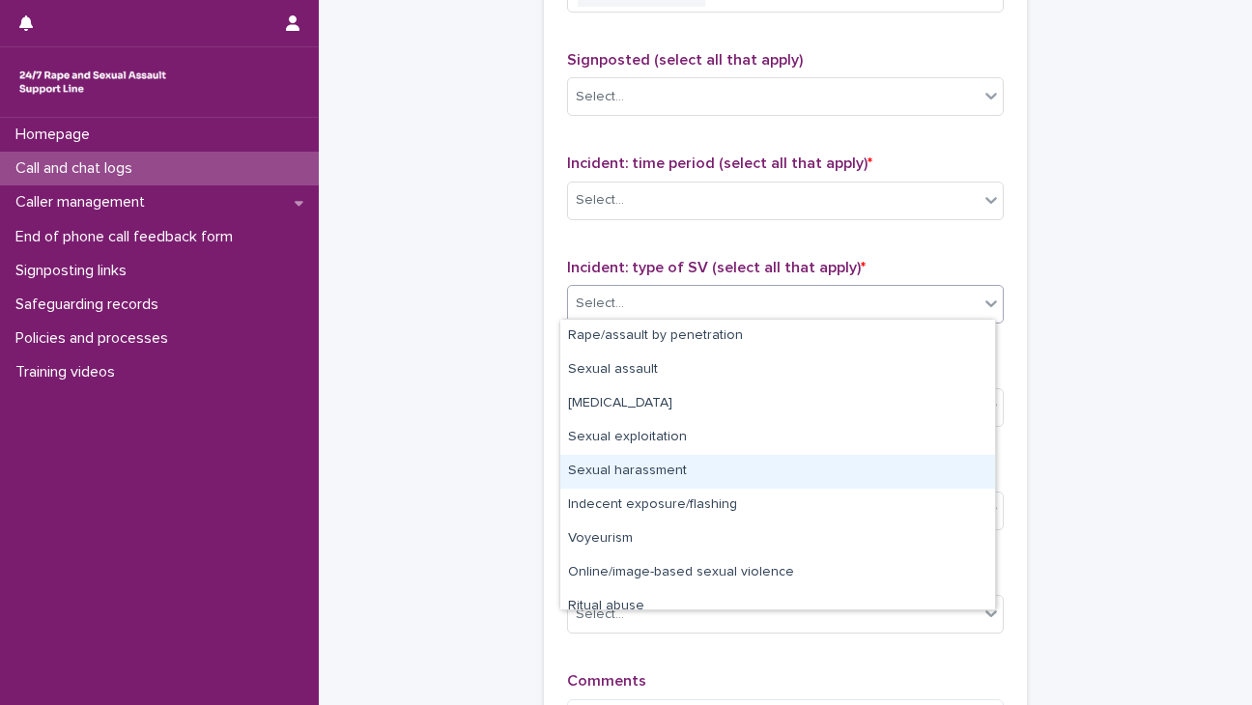
scroll to position [48, 0]
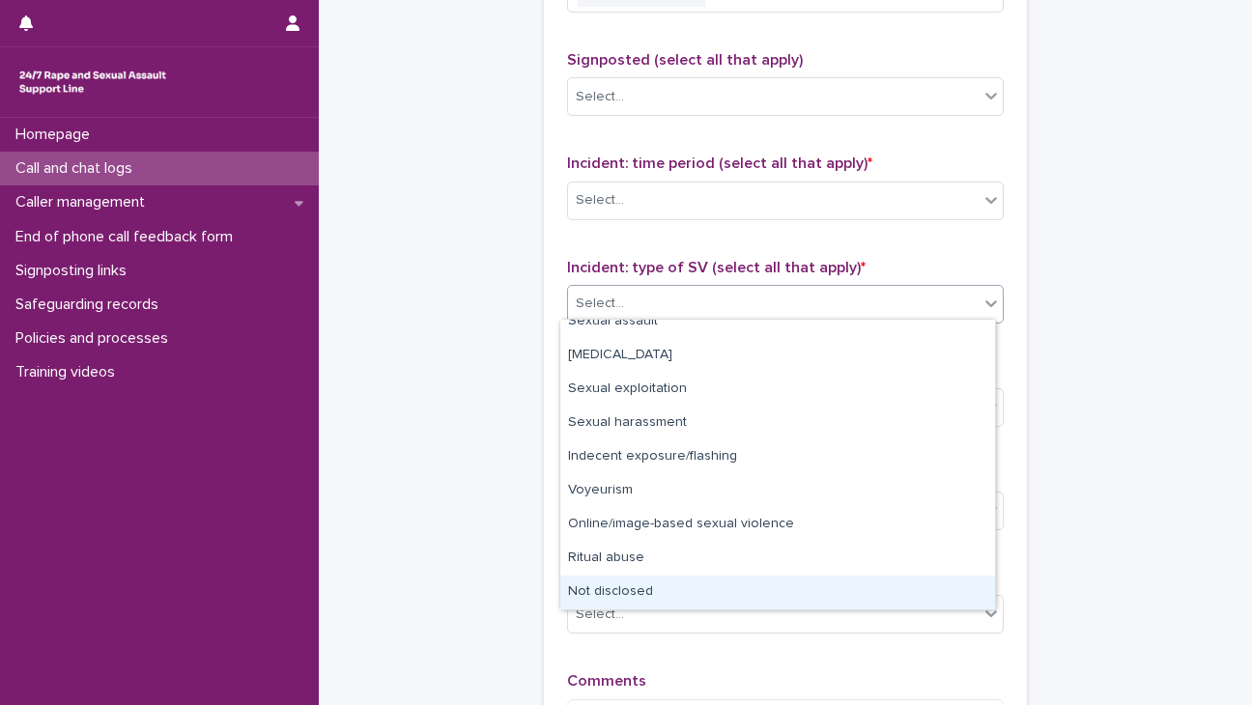
click at [621, 583] on div "Not disclosed" at bounding box center [777, 593] width 435 height 34
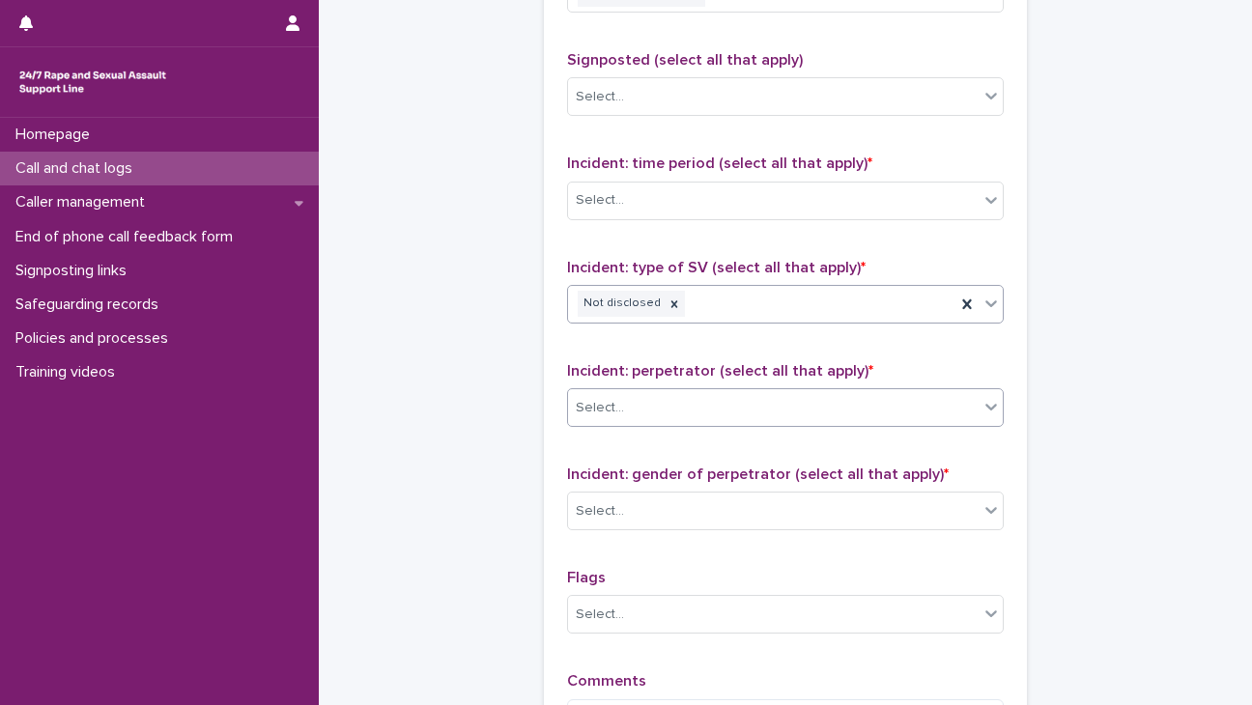
click at [636, 399] on div "Select..." at bounding box center [773, 408] width 411 height 32
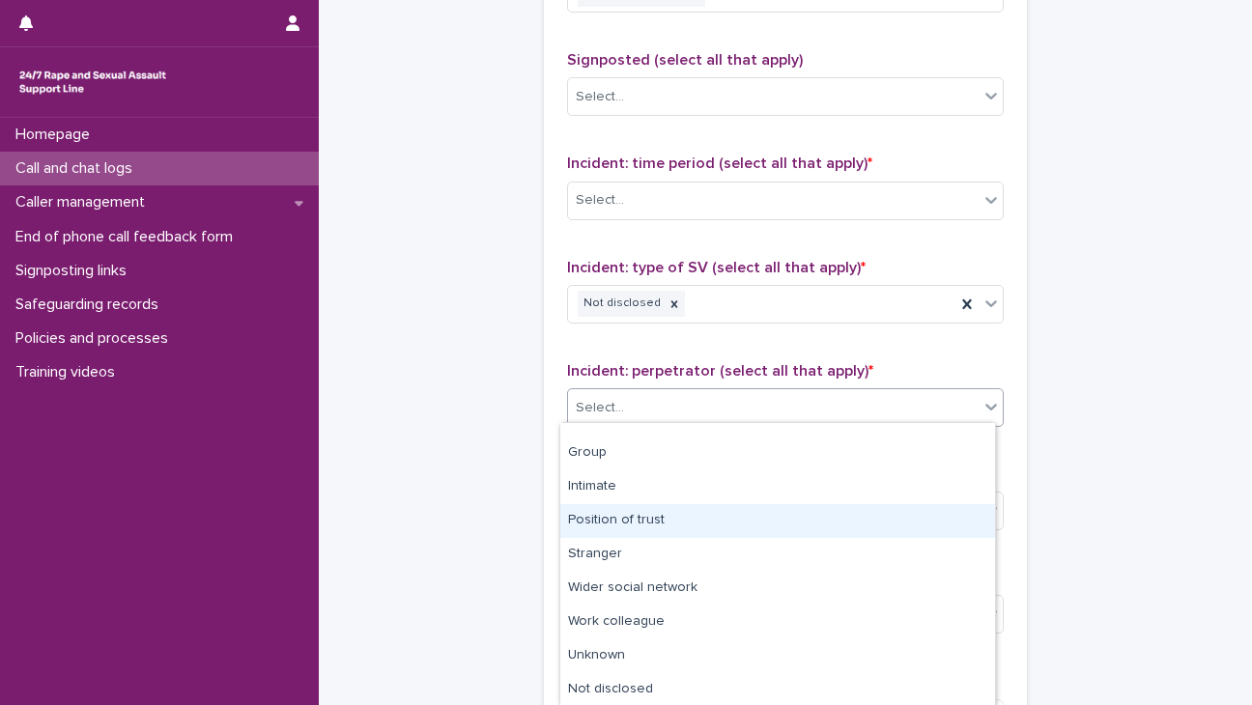
scroll to position [87, 0]
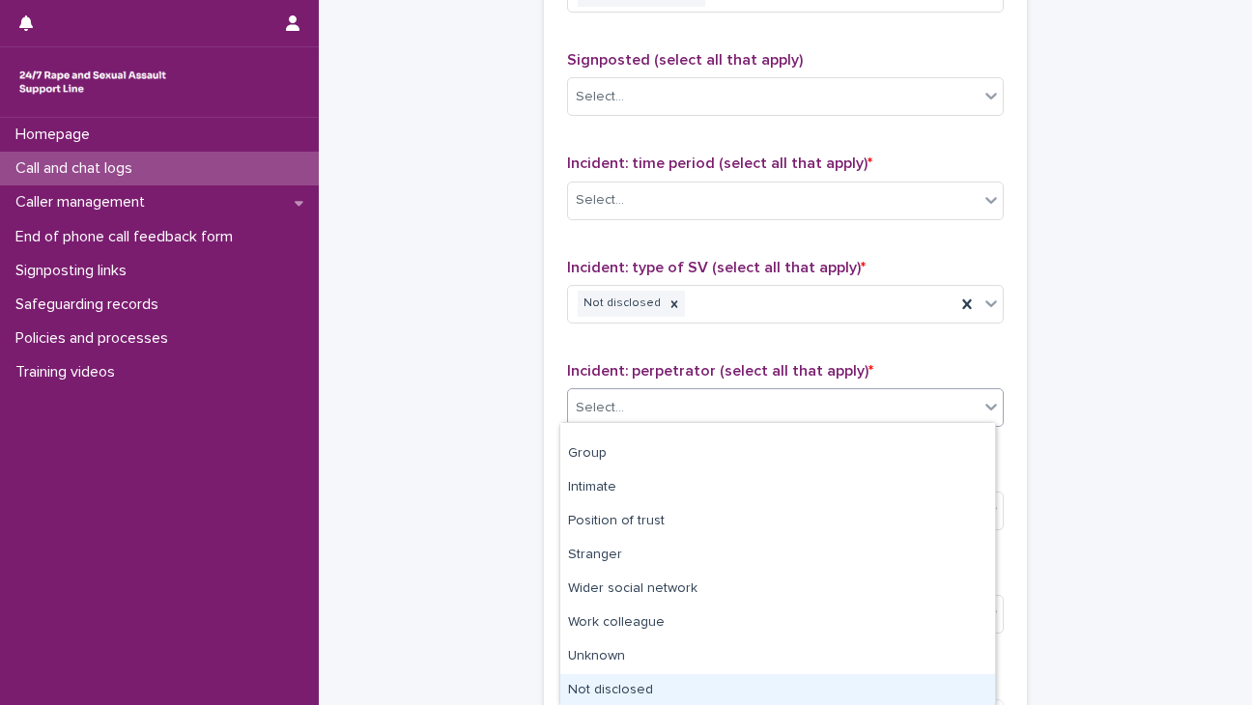
click at [607, 682] on div "Not disclosed" at bounding box center [777, 691] width 435 height 34
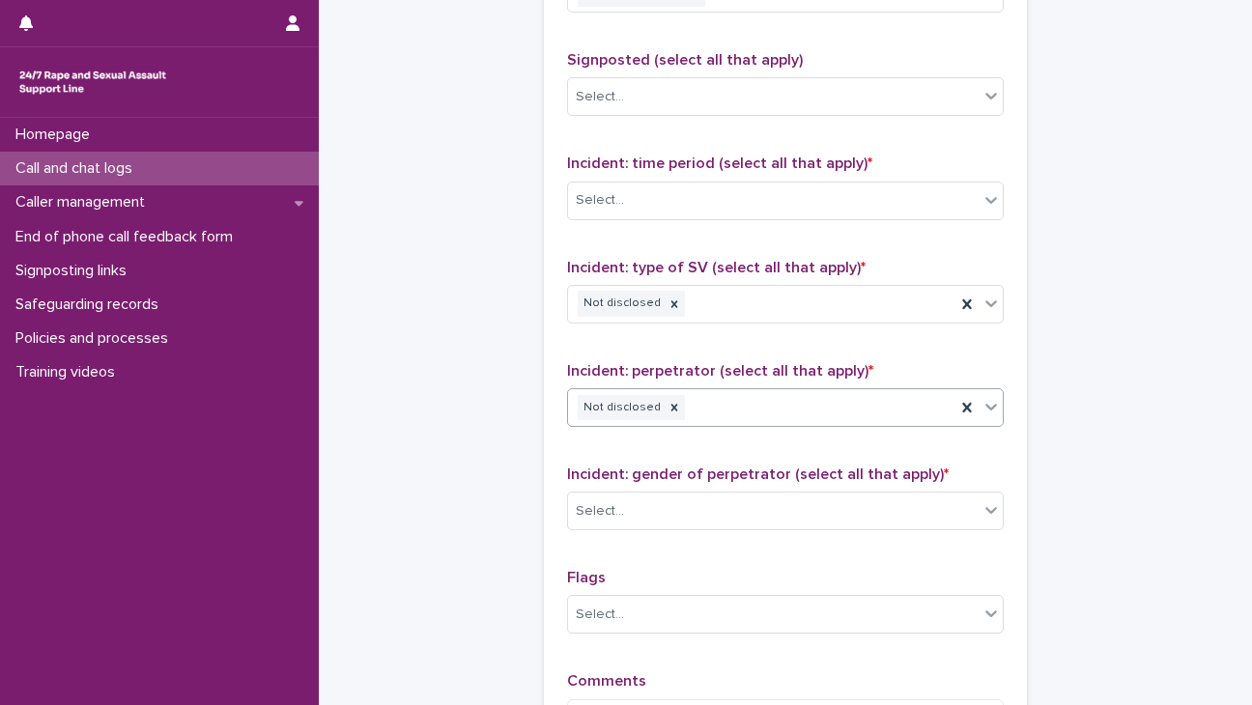
scroll to position [1533, 0]
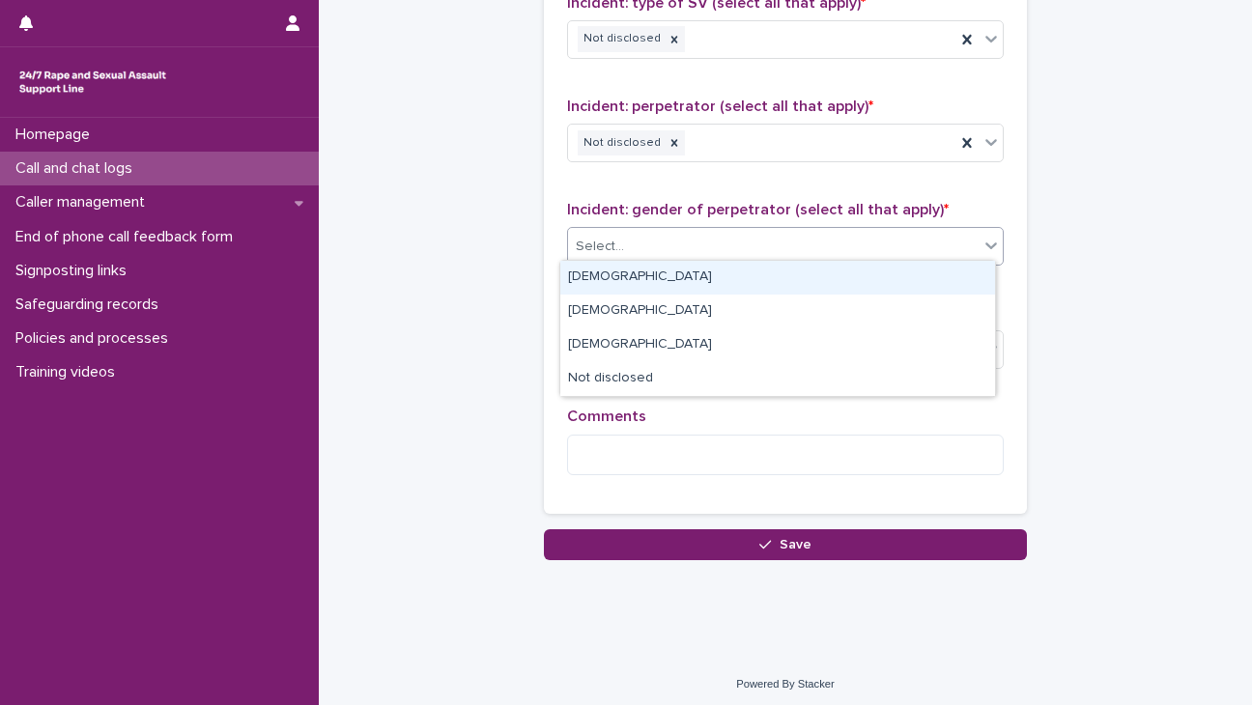
click at [638, 246] on div "Select..." at bounding box center [773, 247] width 411 height 32
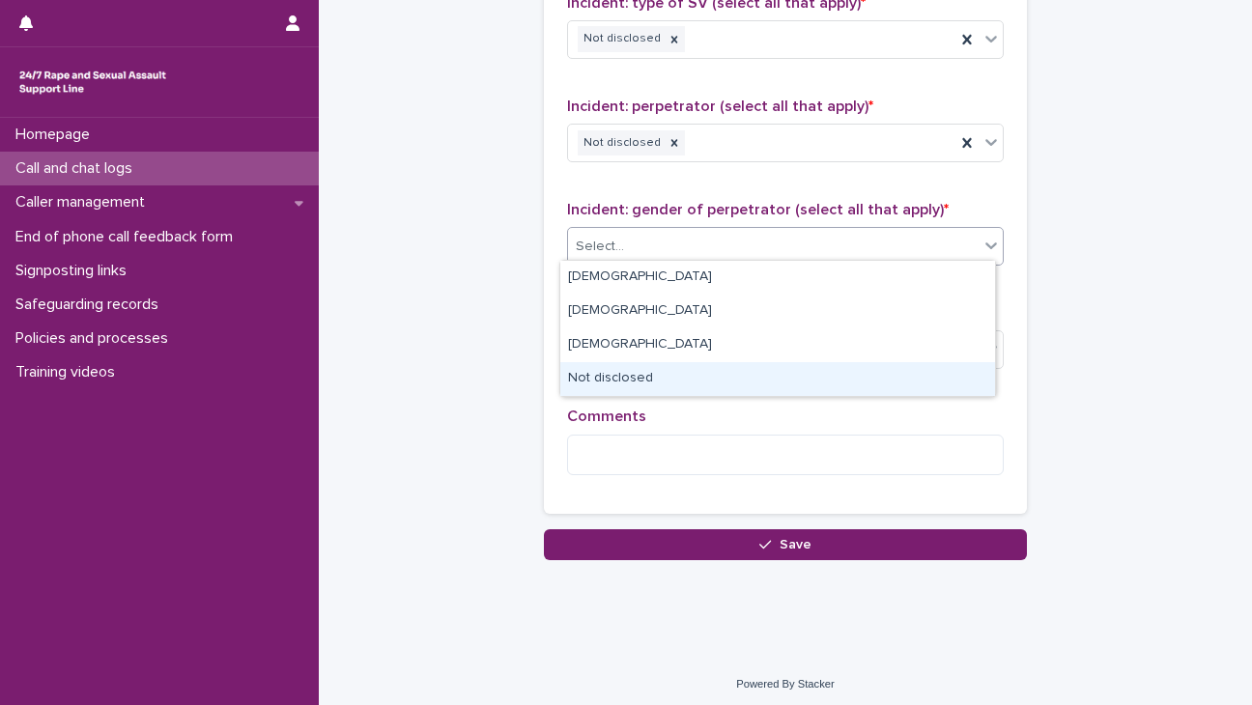
click at [621, 380] on div "Not disclosed" at bounding box center [777, 379] width 435 height 34
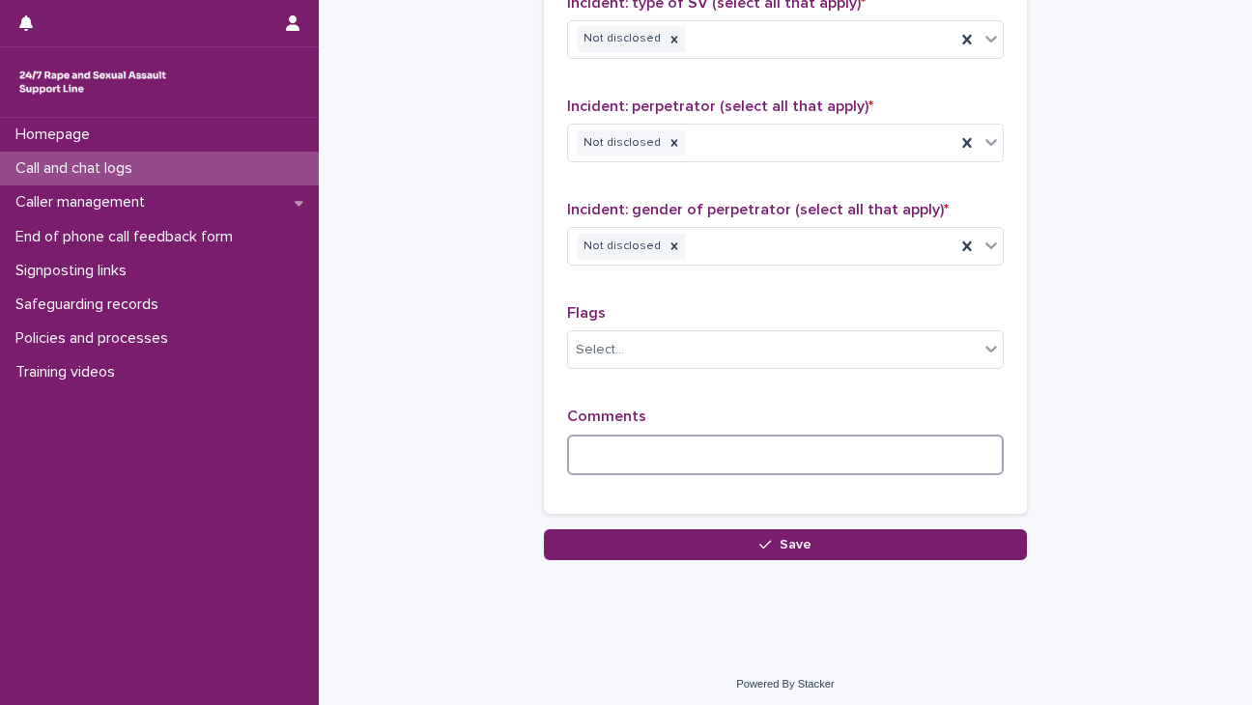
click at [610, 447] on textarea at bounding box center [785, 456] width 437 height 42
type textarea "*"
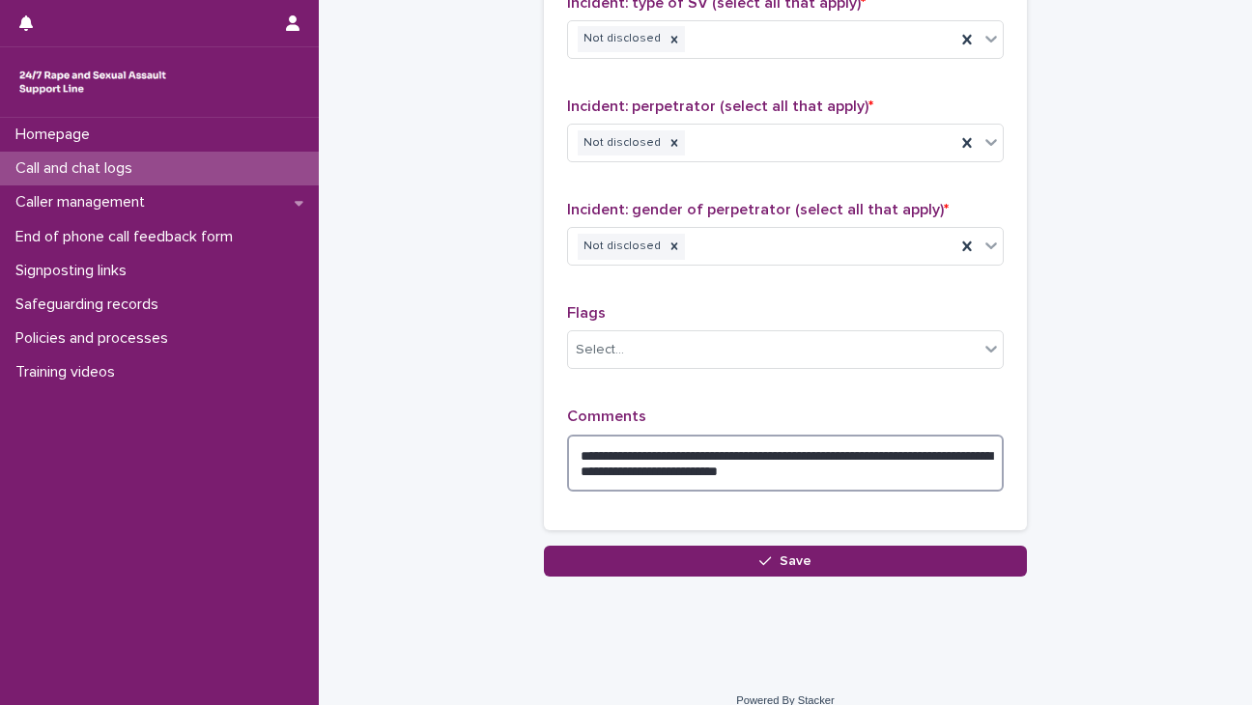
click at [822, 461] on textarea "**********" at bounding box center [785, 464] width 437 height 58
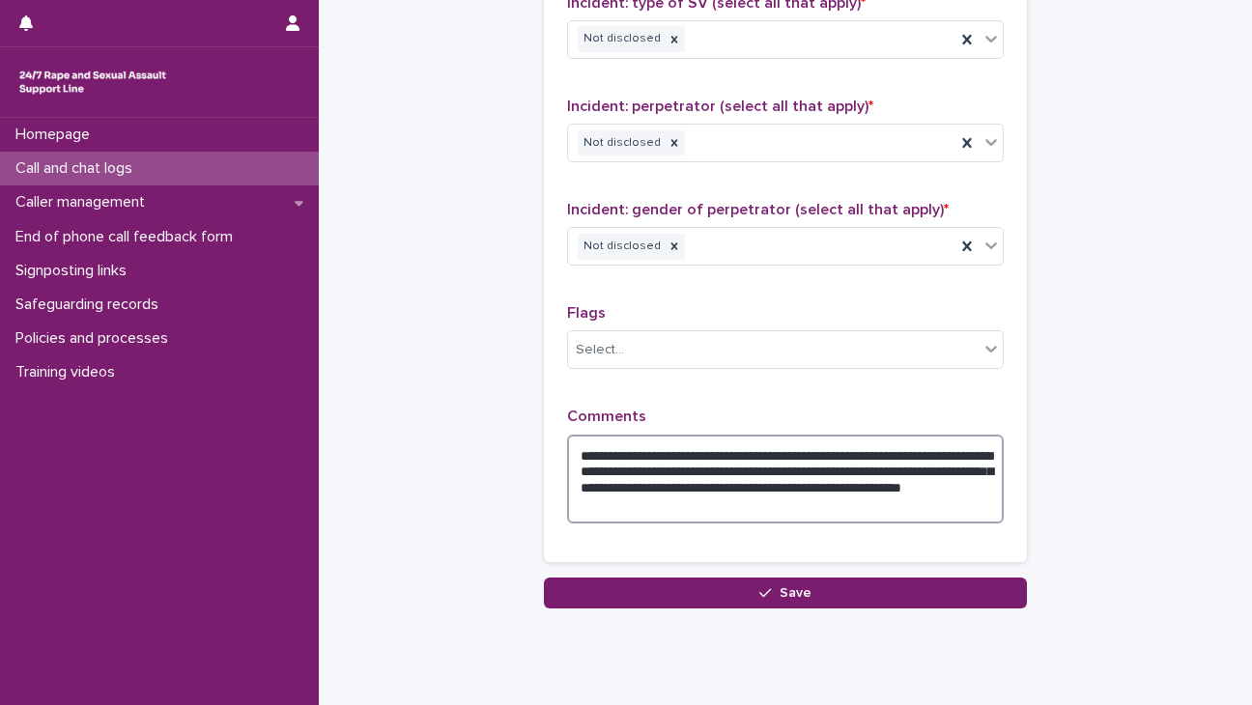
click at [611, 495] on textarea "**********" at bounding box center [785, 480] width 437 height 90
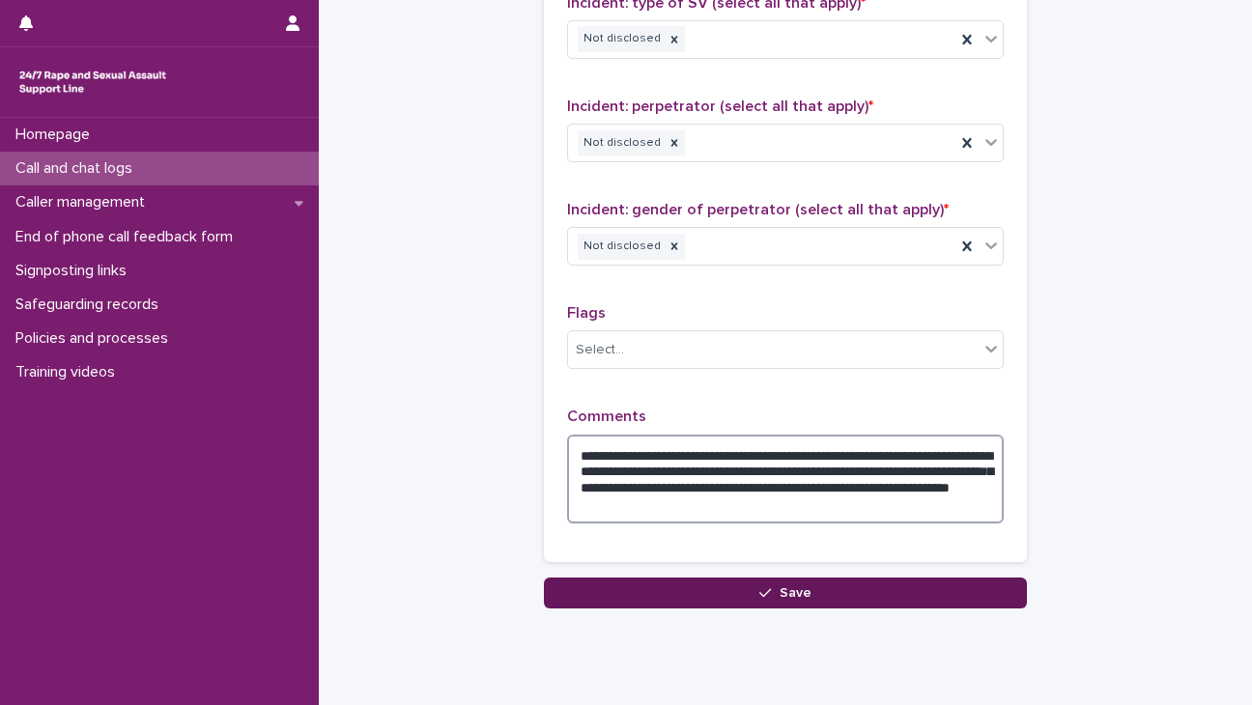
type textarea "**********"
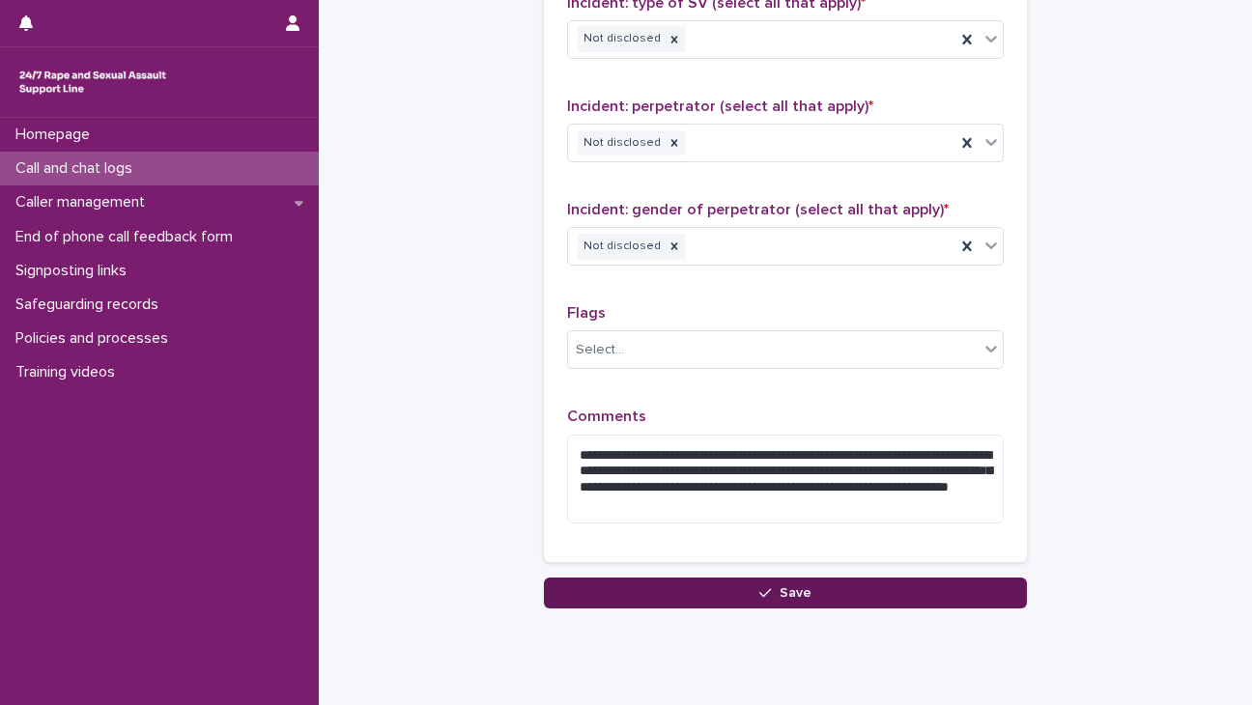
click at [822, 588] on button "Save" at bounding box center [785, 593] width 483 height 31
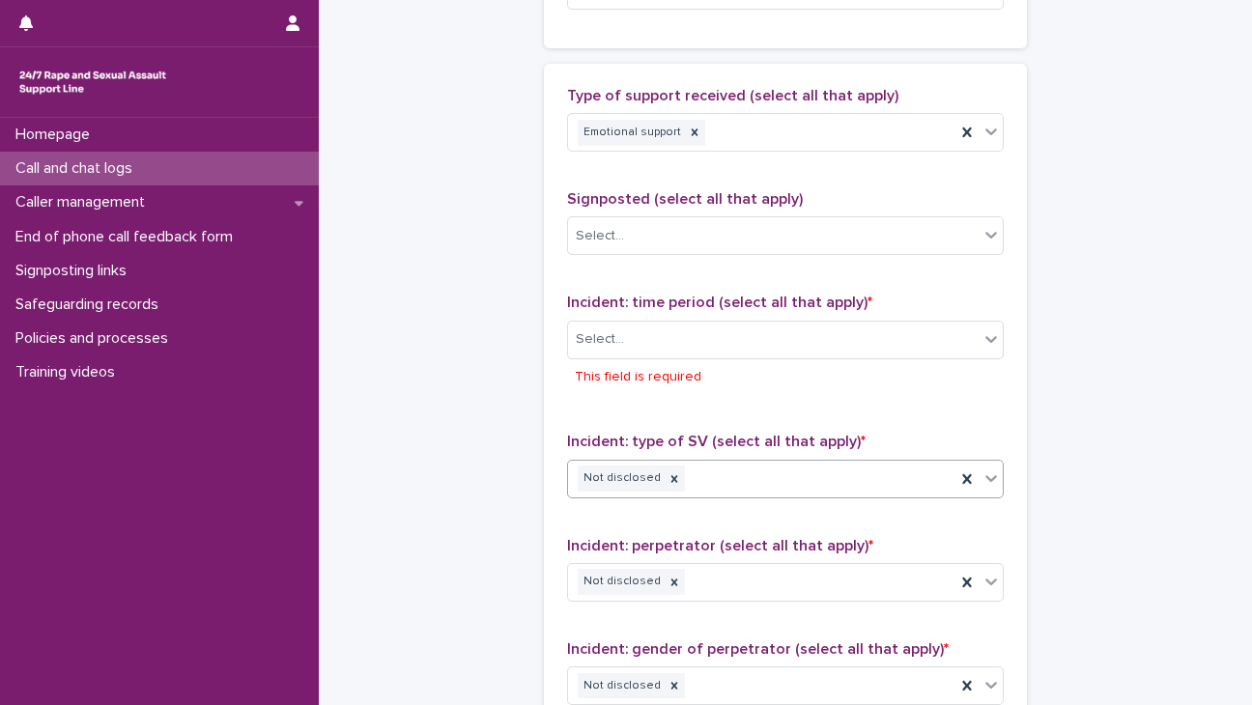
scroll to position [1132, 0]
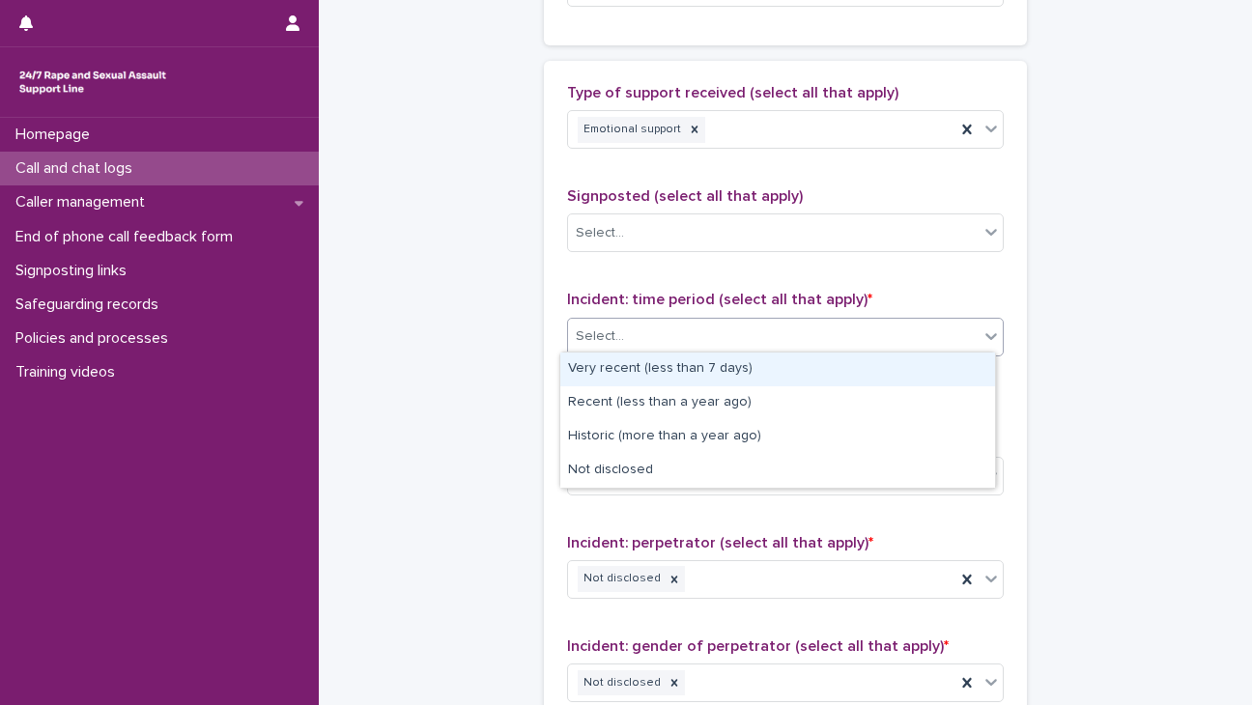
click at [713, 344] on div "Select..." at bounding box center [773, 337] width 411 height 32
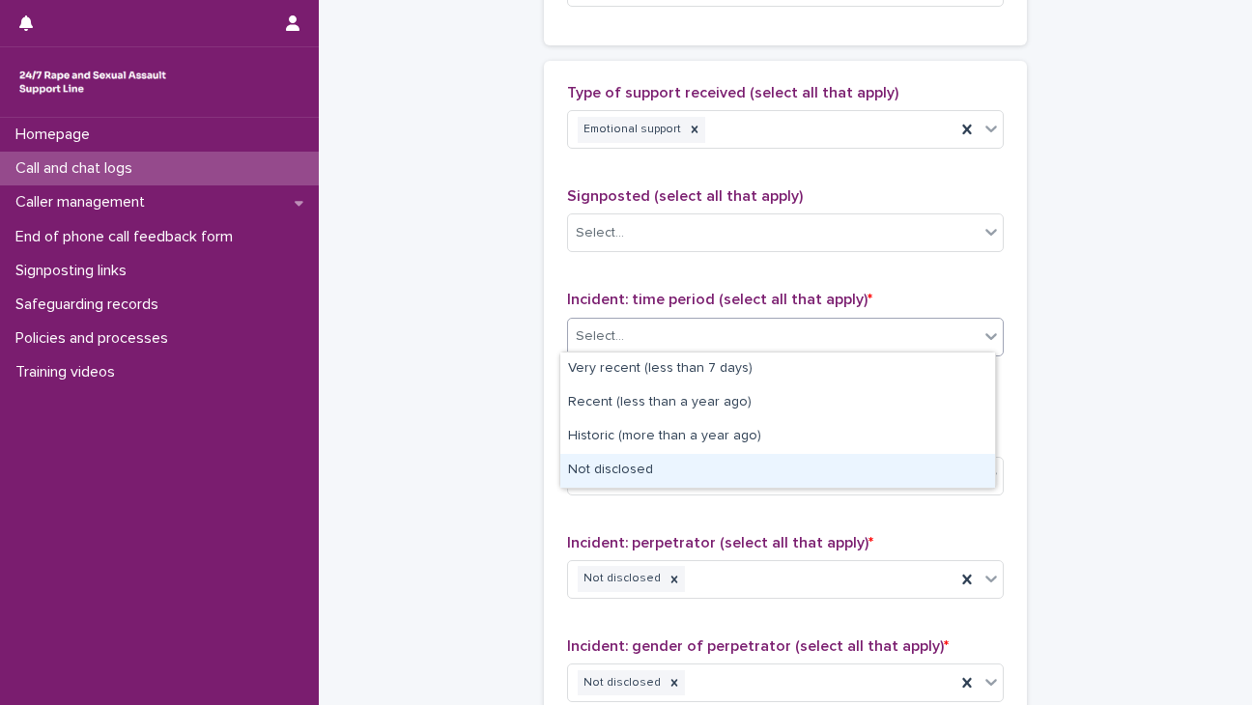
click at [684, 458] on div "Not disclosed" at bounding box center [777, 471] width 435 height 34
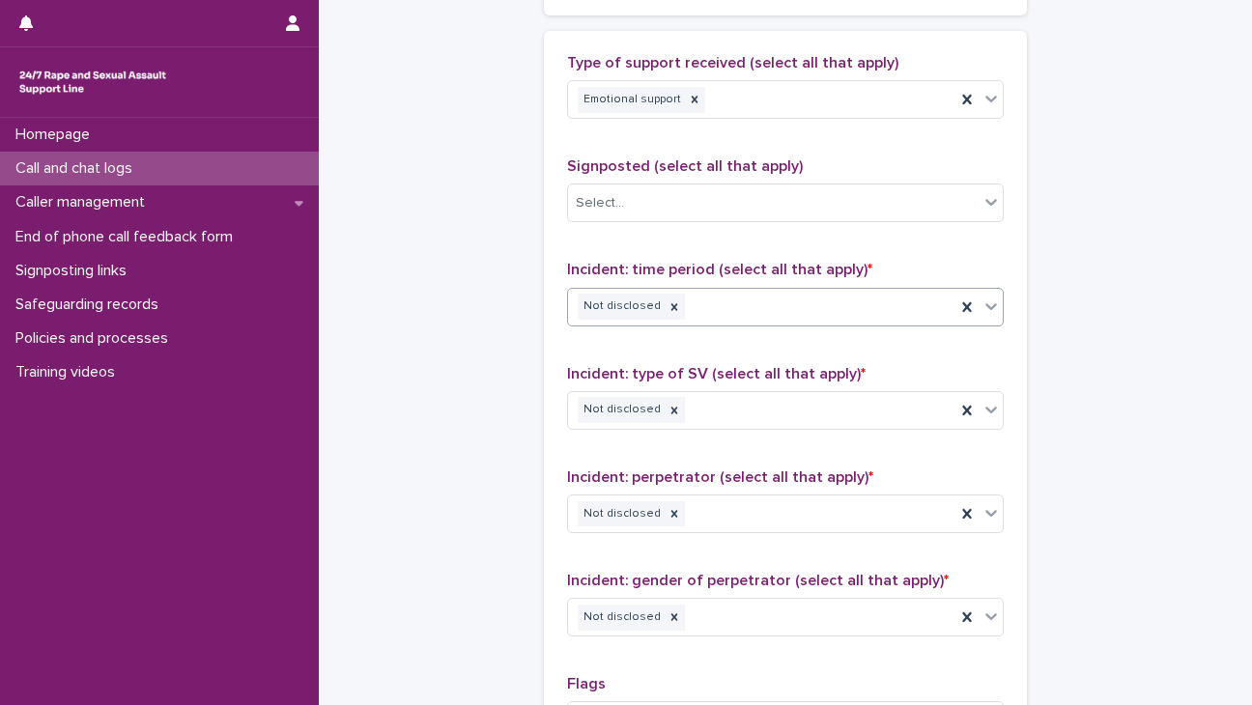
scroll to position [1581, 0]
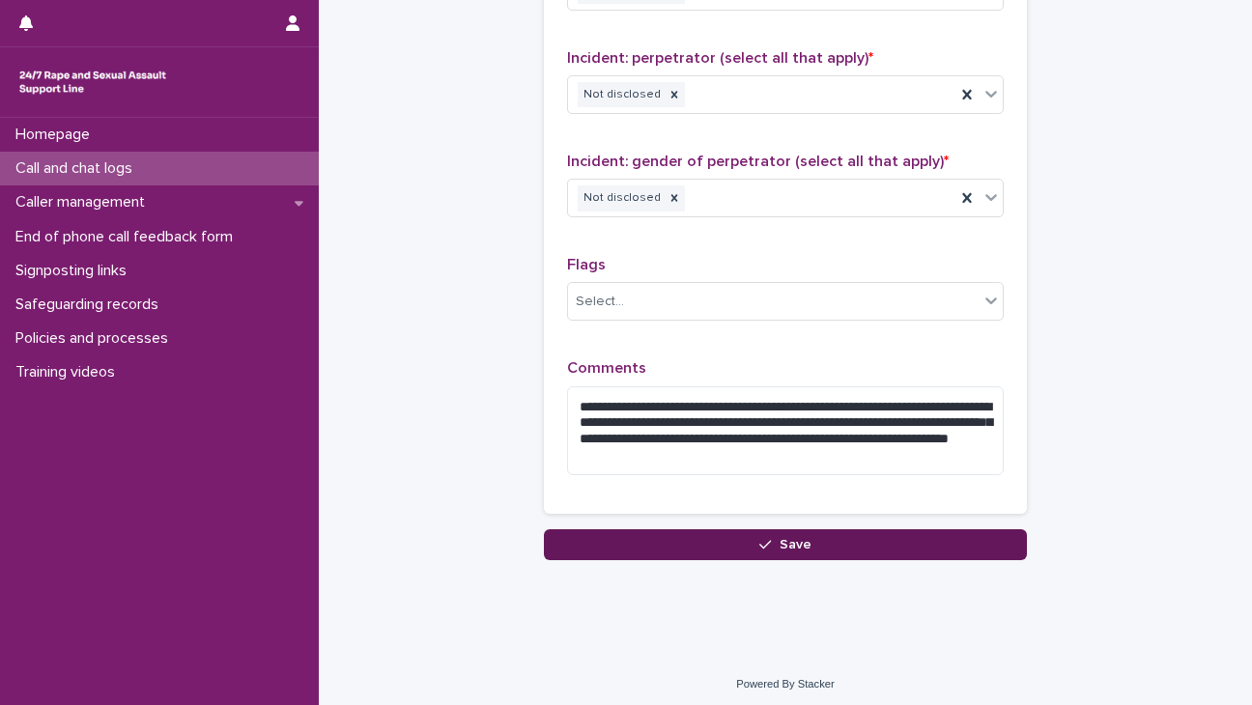
click at [720, 530] on button "Save" at bounding box center [785, 545] width 483 height 31
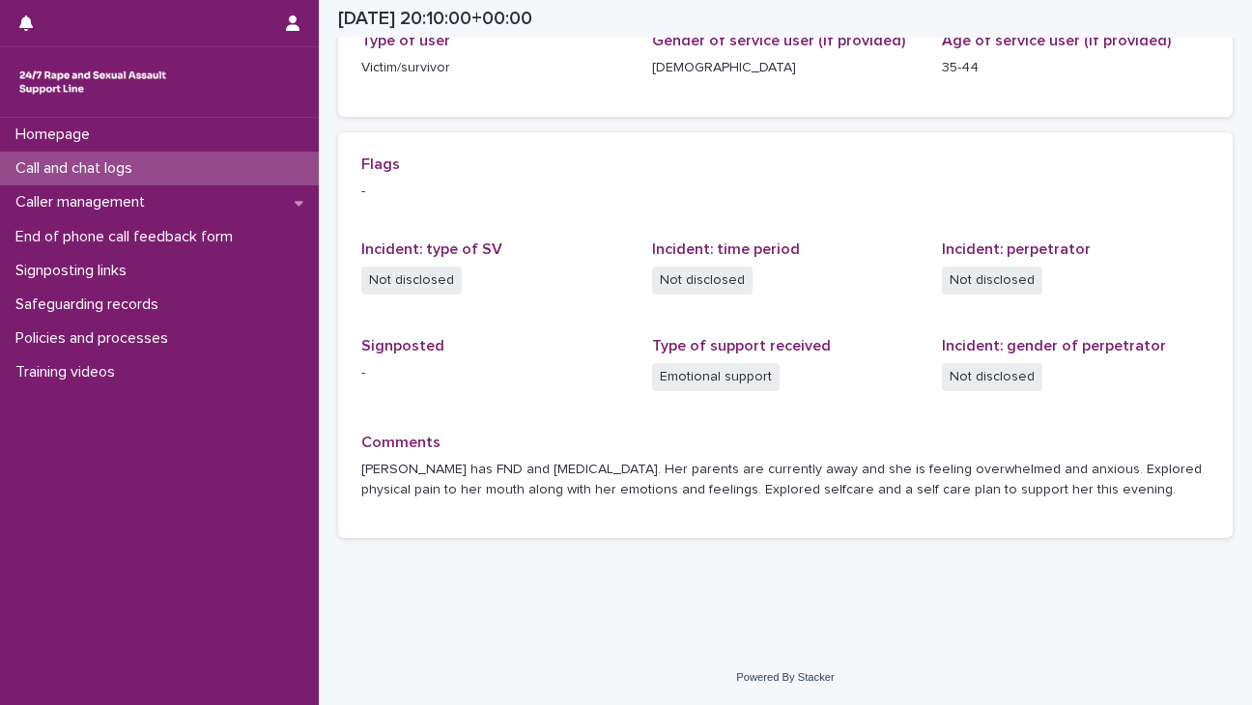
scroll to position [340, 0]
